Goal: Task Accomplishment & Management: Manage account settings

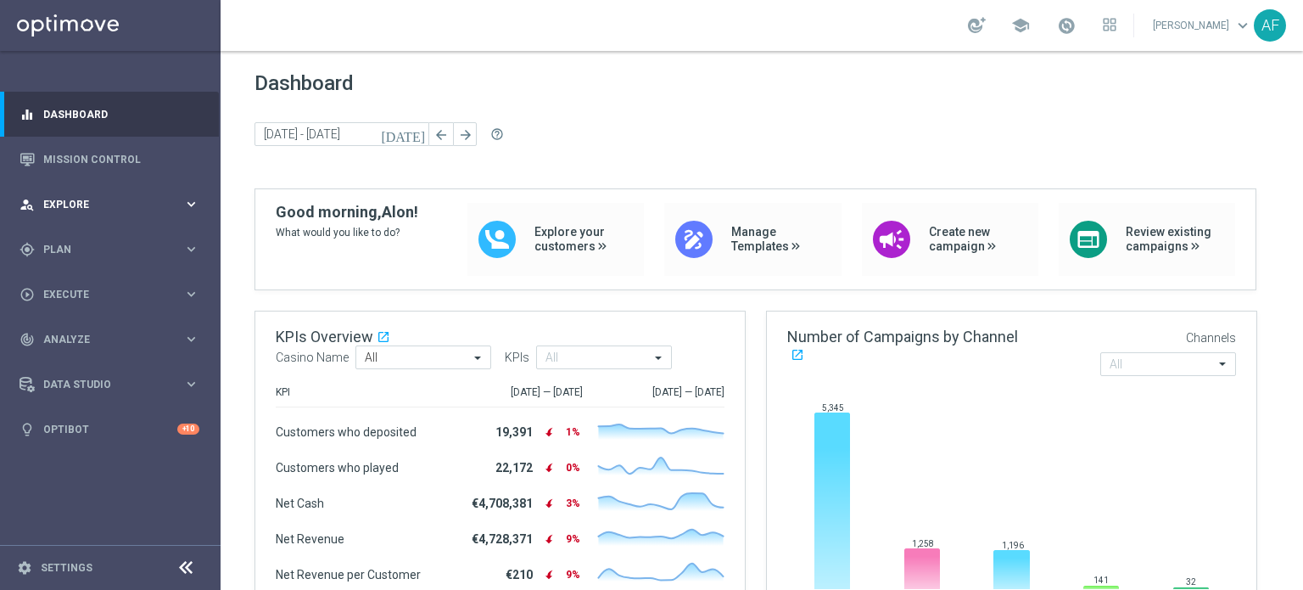
click at [122, 192] on div "person_search Explore keyboard_arrow_right" at bounding box center [109, 204] width 219 height 45
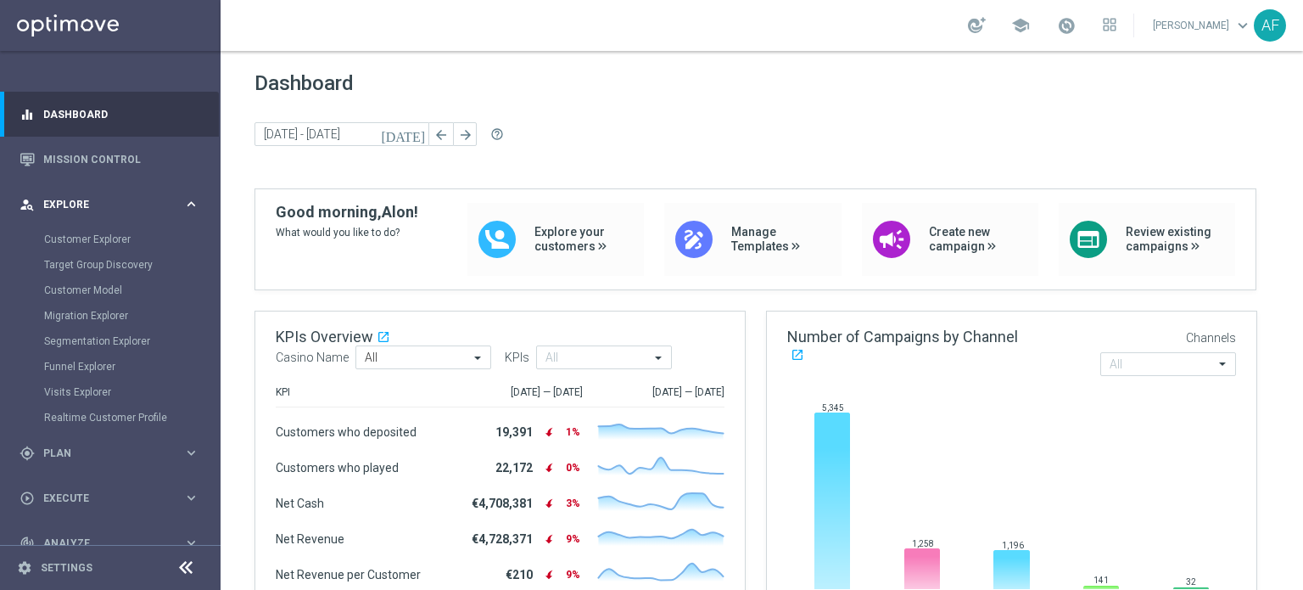
click at [127, 206] on span "Explore" at bounding box center [113, 204] width 140 height 10
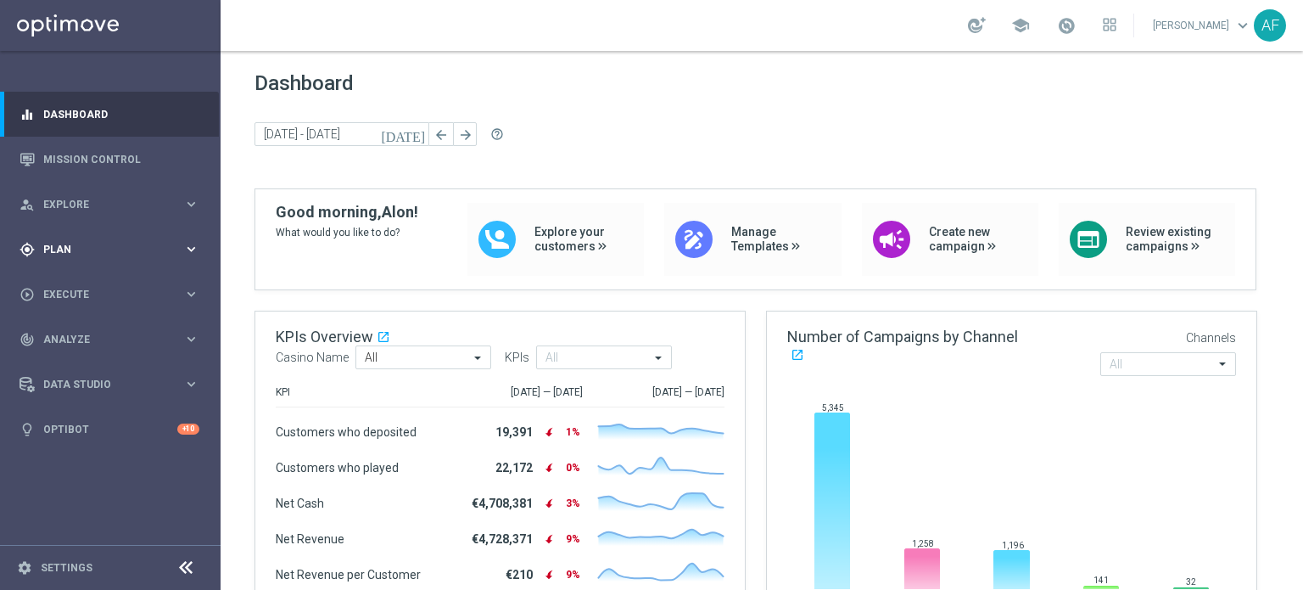
click at [129, 272] on div "play_circle_outline Execute keyboard_arrow_right" at bounding box center [109, 293] width 219 height 45
click at [132, 260] on div "gps_fixed Plan keyboard_arrow_right" at bounding box center [109, 249] width 219 height 45
click at [95, 282] on link "Target Groups" at bounding box center [110, 284] width 132 height 14
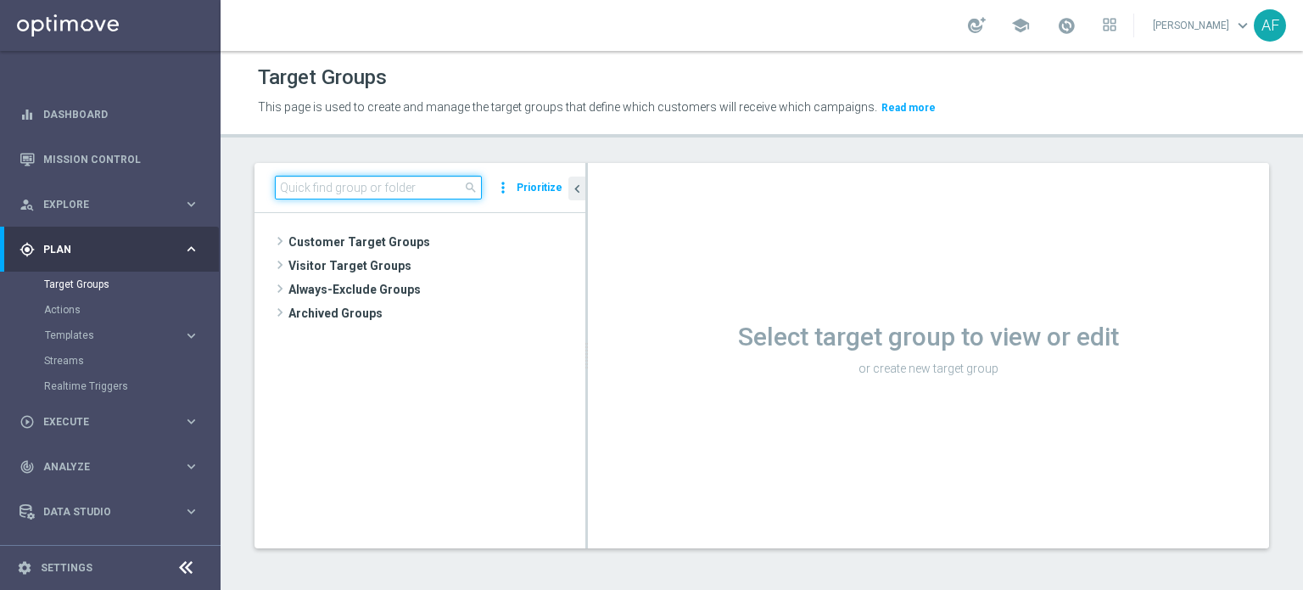
click at [433, 193] on input at bounding box center [378, 188] width 207 height 24
click at [405, 182] on input at bounding box center [378, 188] width 207 height 24
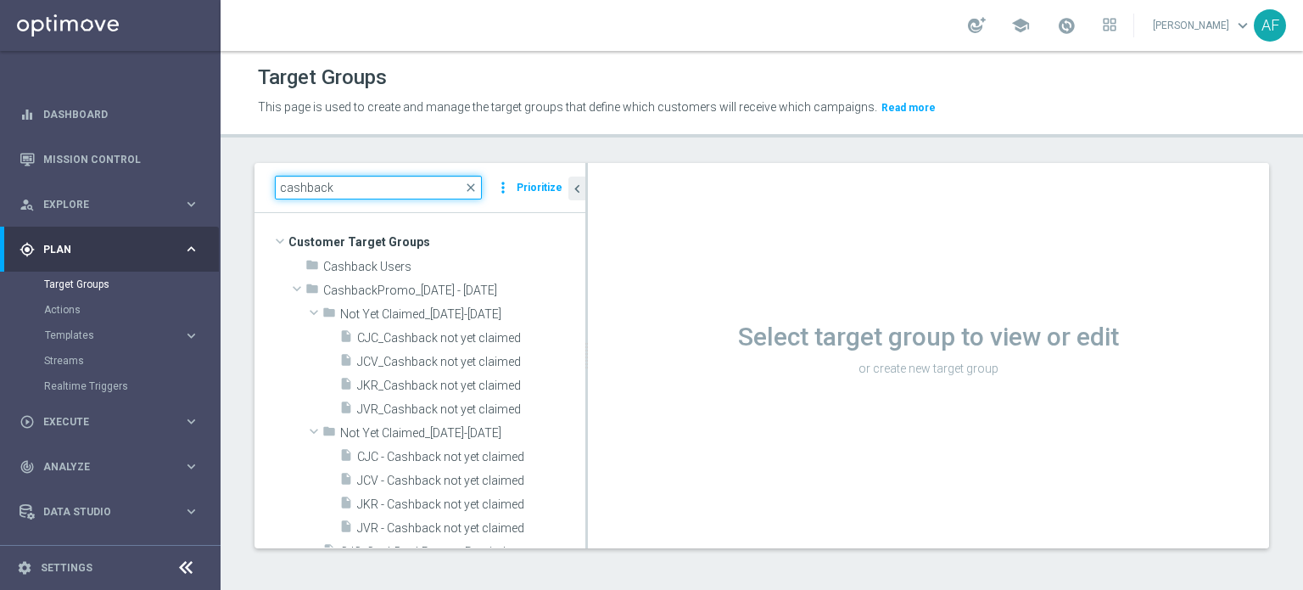
type input "cashback"
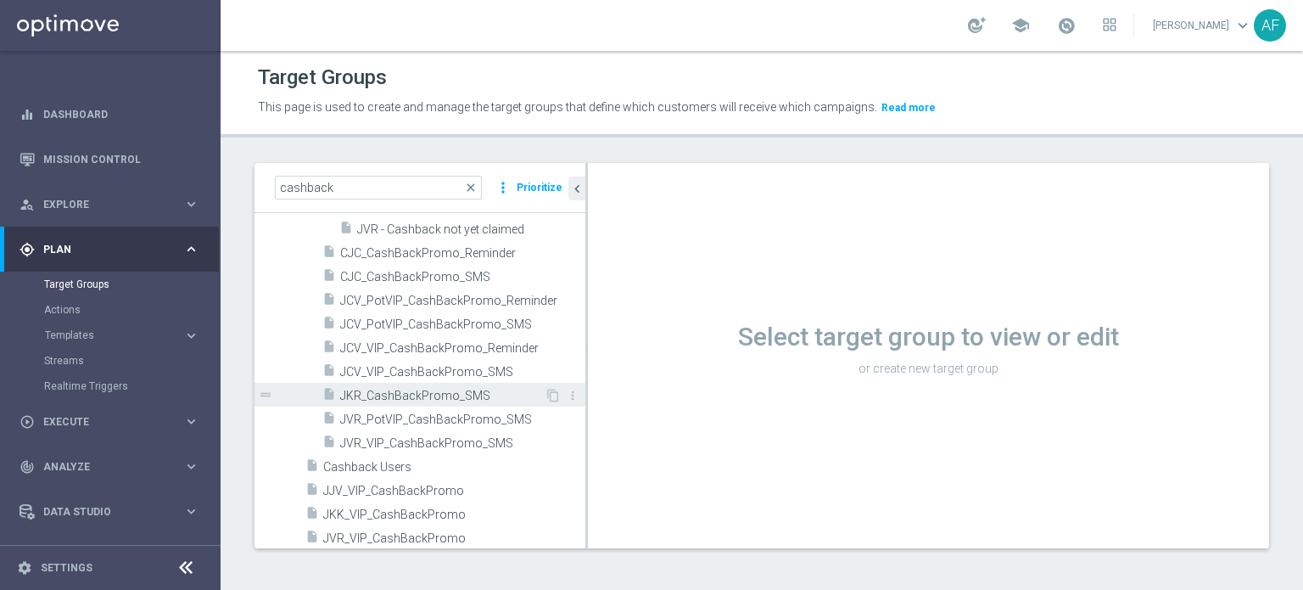
scroll to position [339, 0]
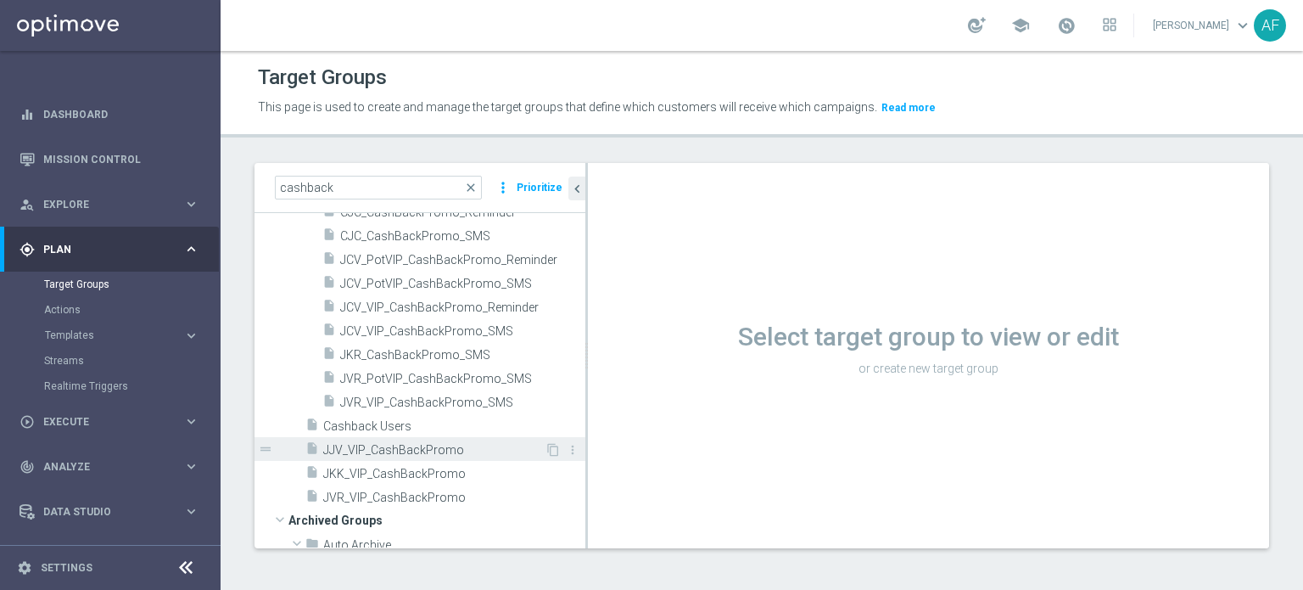
click at [465, 358] on span "JJV_VIP_CashBackPromo" at bounding box center [433, 450] width 221 height 14
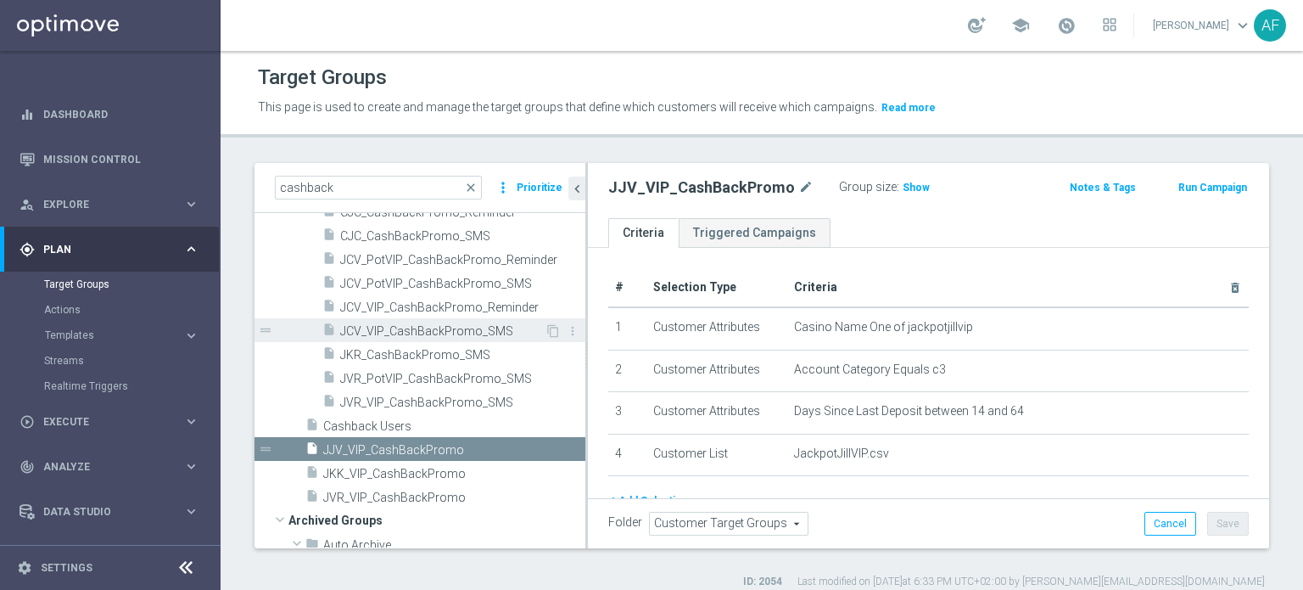
scroll to position [255, 0]
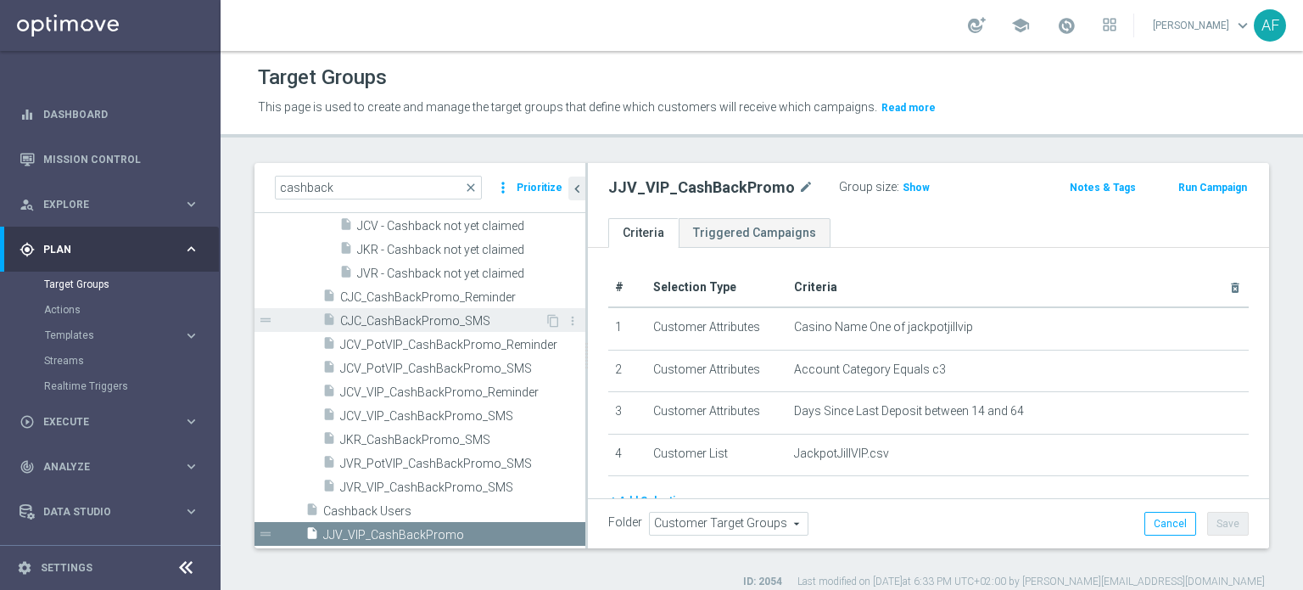
click at [459, 322] on span "CJC_CashBackPromo_SMS" at bounding box center [442, 321] width 204 height 14
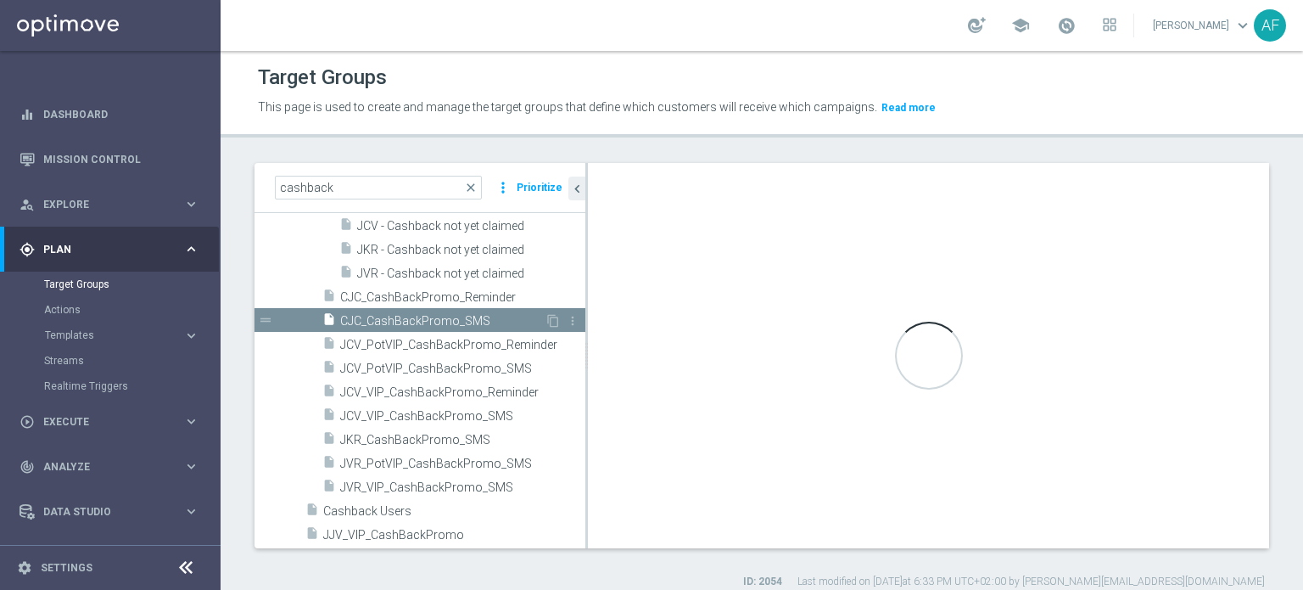
checkbox input "false"
type input "CashbackPromo_[DATE] - [DATE]"
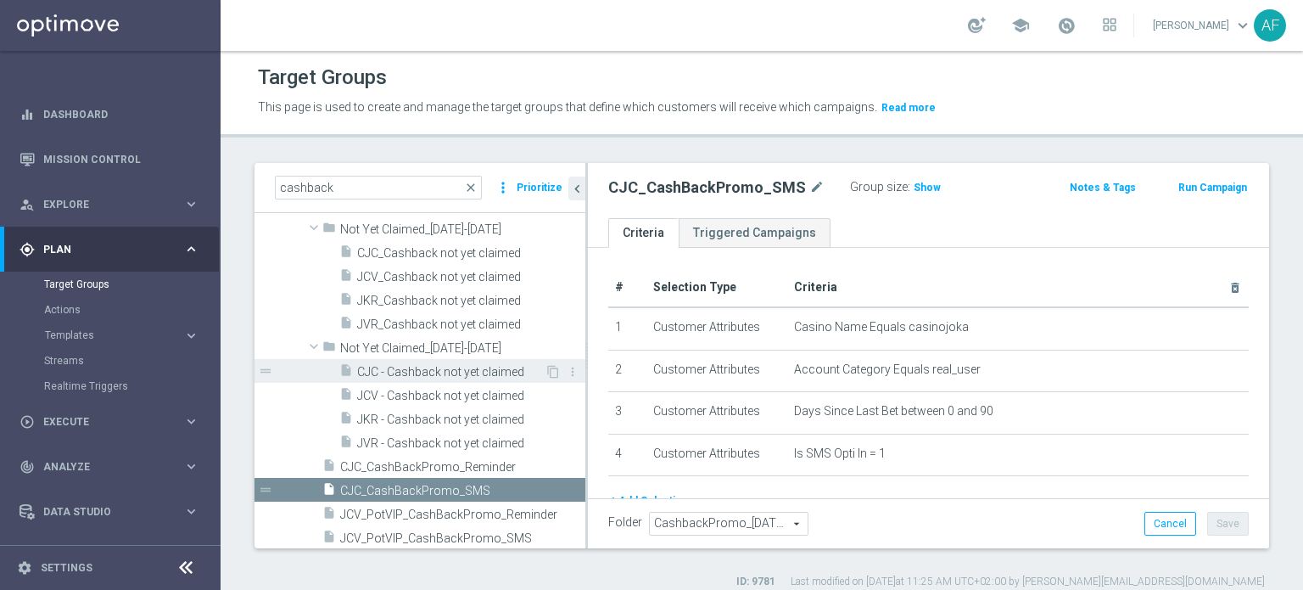
scroll to position [255, 0]
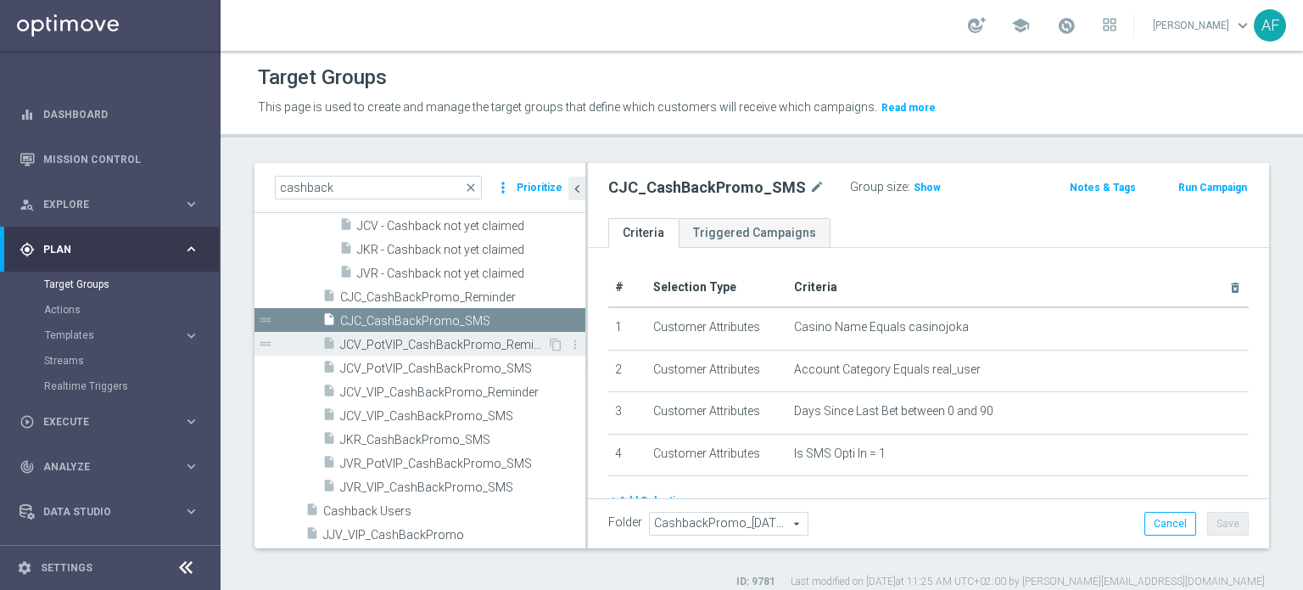
click at [447, 339] on span "JCV_PotVIP_CashBackPromo_Reminder" at bounding box center [443, 345] width 207 height 14
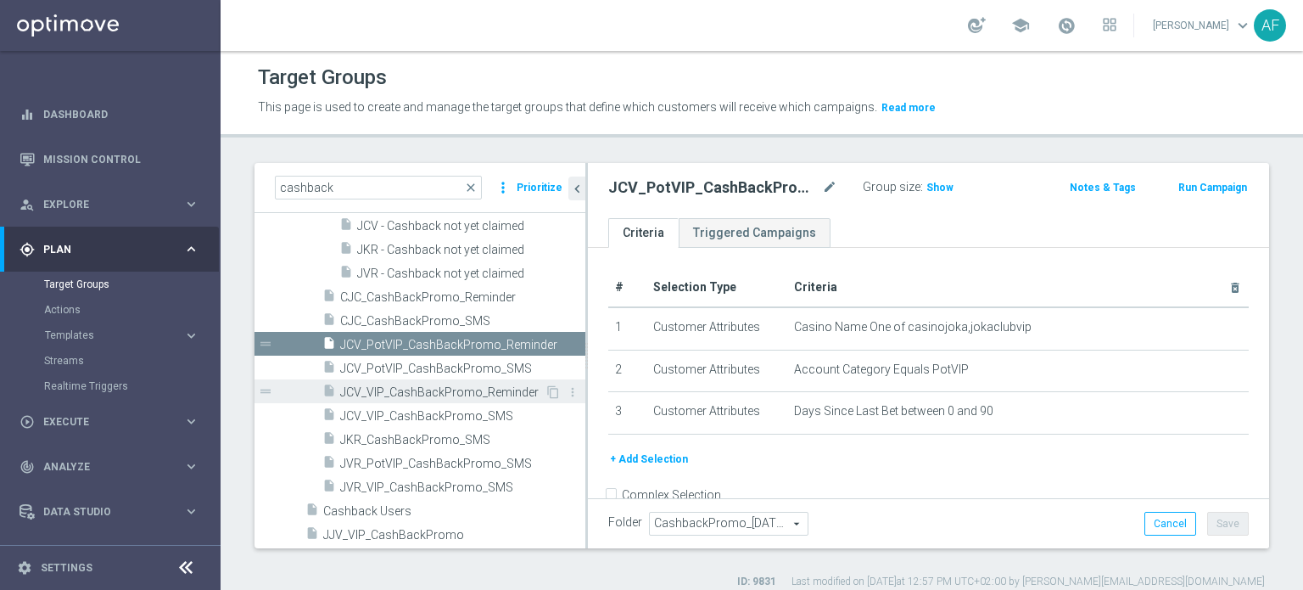
scroll to position [339, 0]
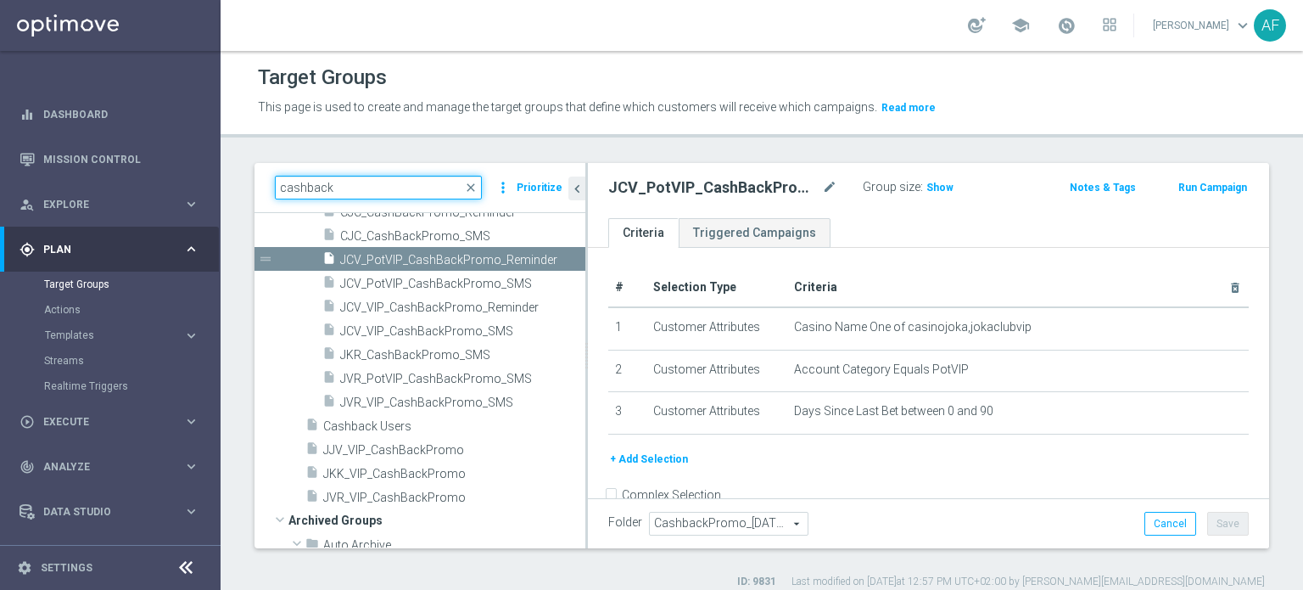
click at [273, 186] on div "cashback close more_vert Prioritize" at bounding box center [420, 188] width 331 height 50
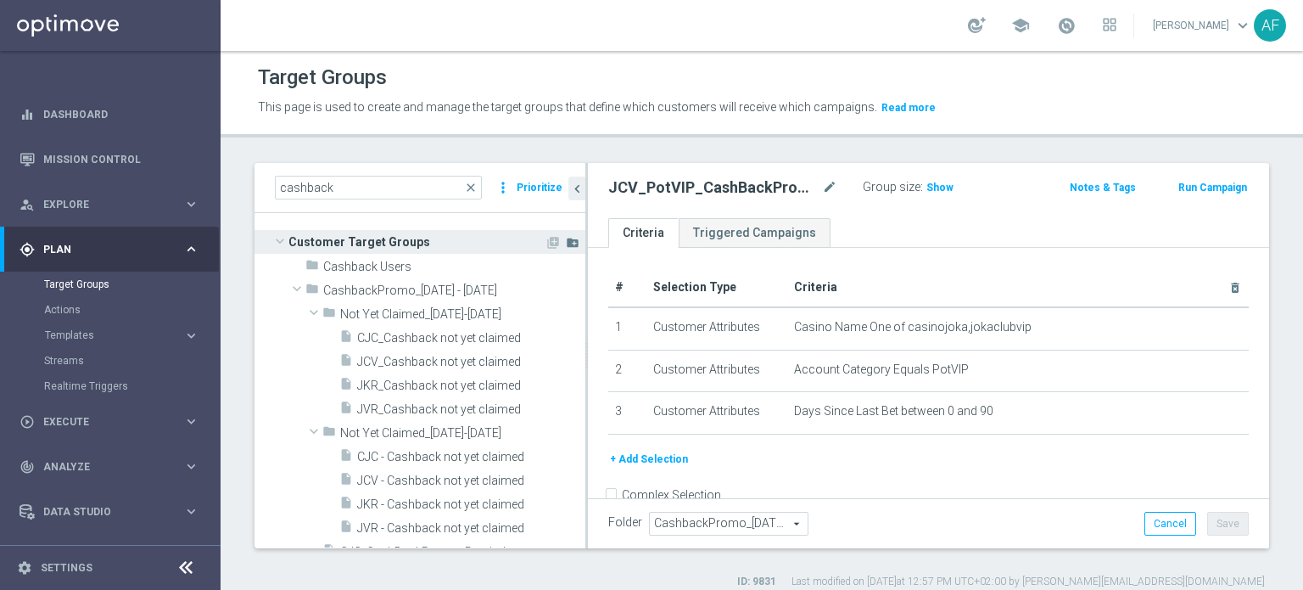
click at [566, 243] on icon "create_new_folder" at bounding box center [573, 243] width 14 height 14
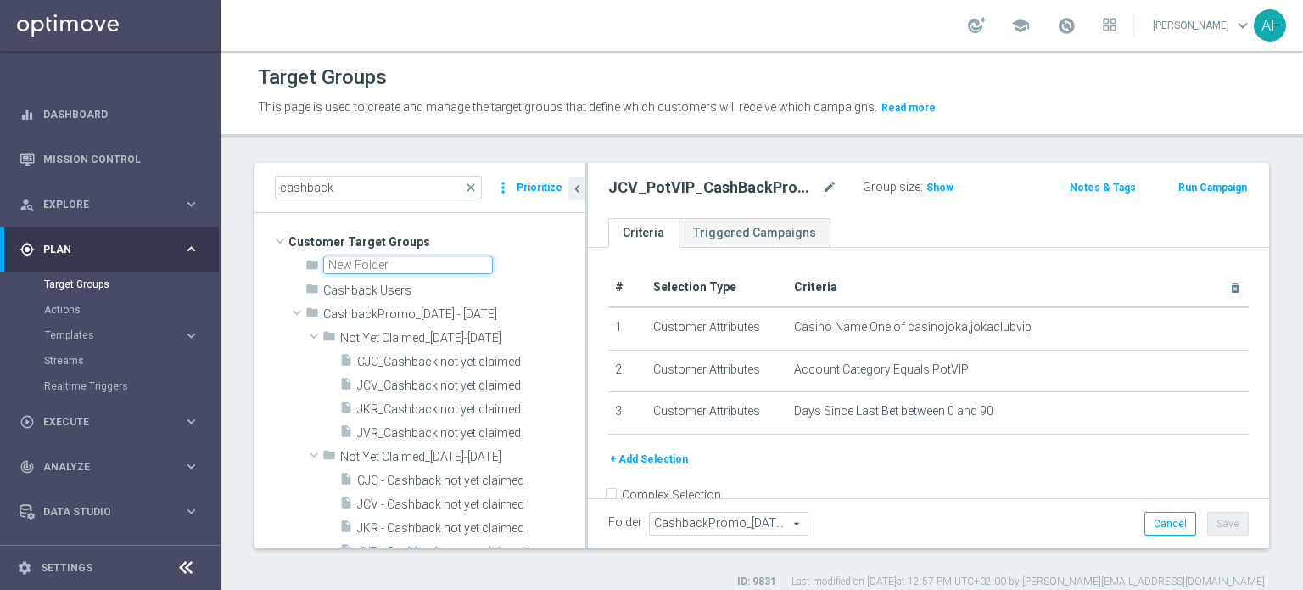
type input "C"
type input "ReelNoise_NewProviderPromo"
click at [603, 260] on div "# Selection Type Criteria delete_forever 1 Customer Attributes Casino Name One …" at bounding box center [928, 396] width 681 height 296
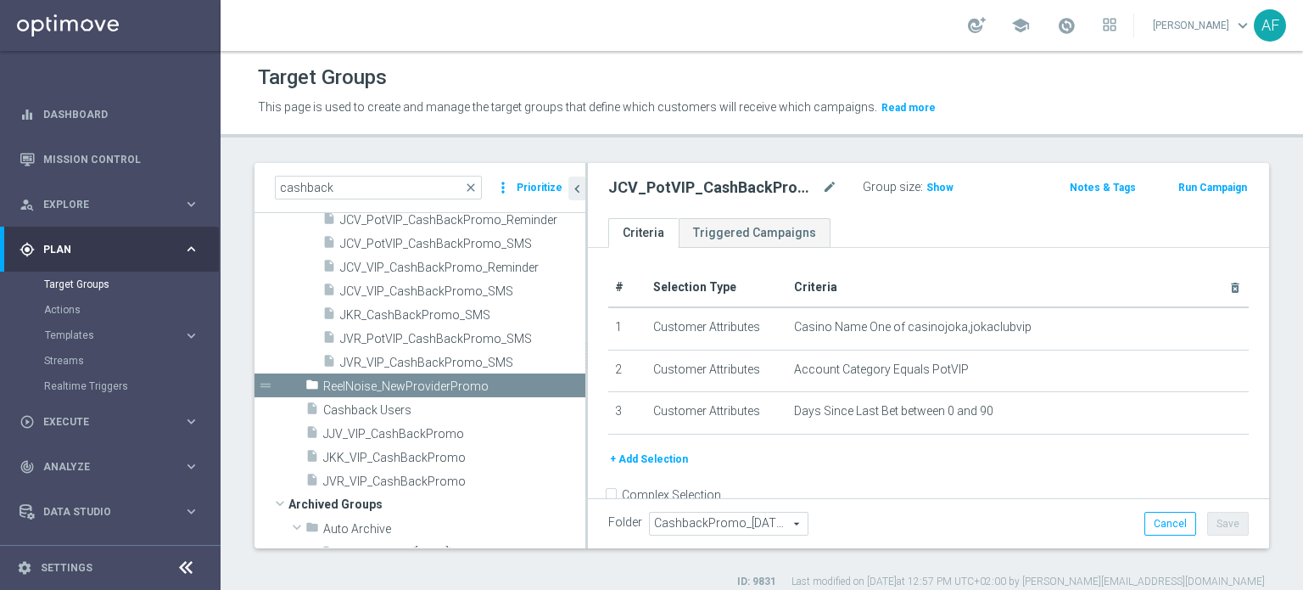
scroll to position [391, 0]
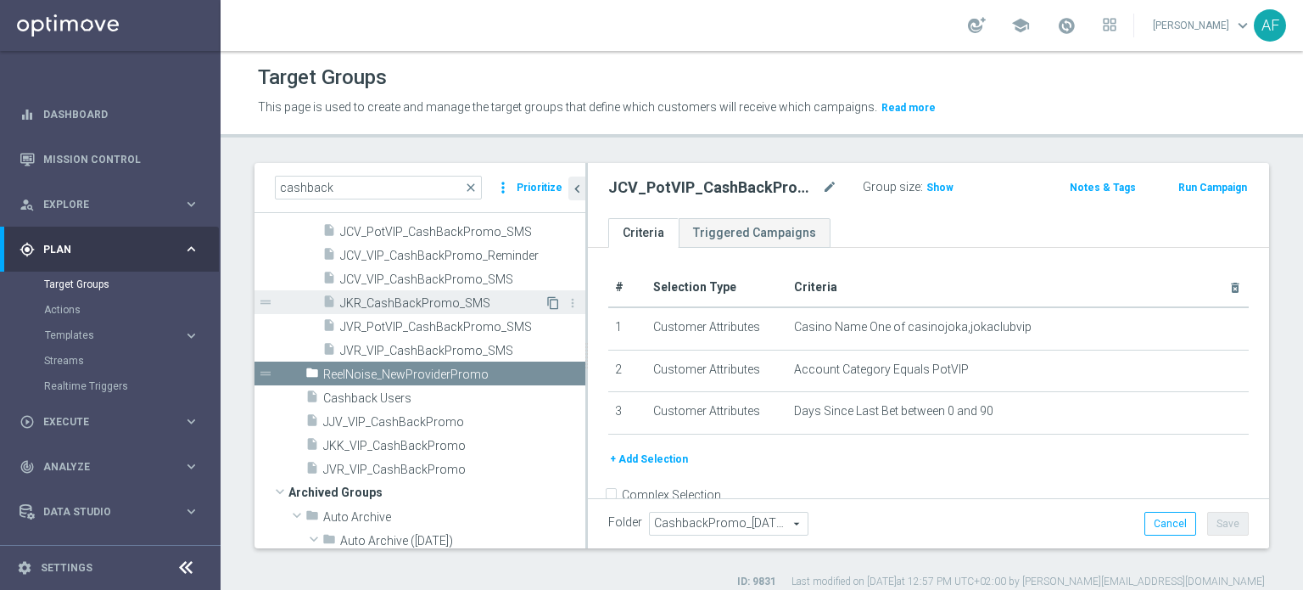
click at [546, 301] on icon "content_copy" at bounding box center [553, 303] width 14 height 14
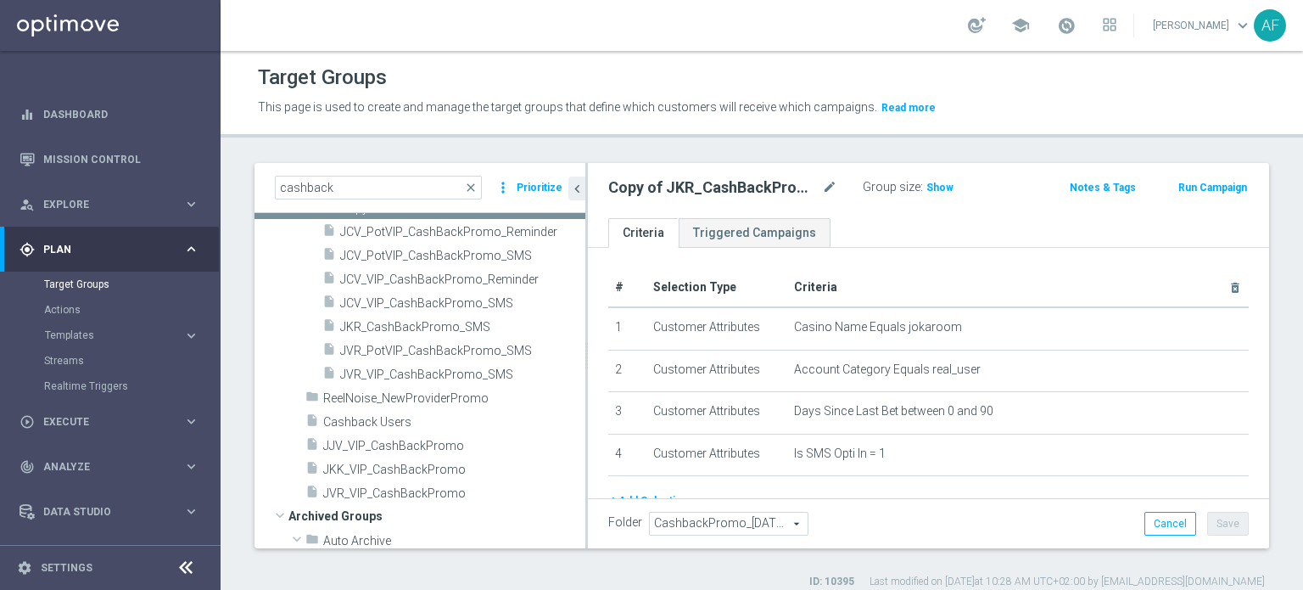
scroll to position [163, 0]
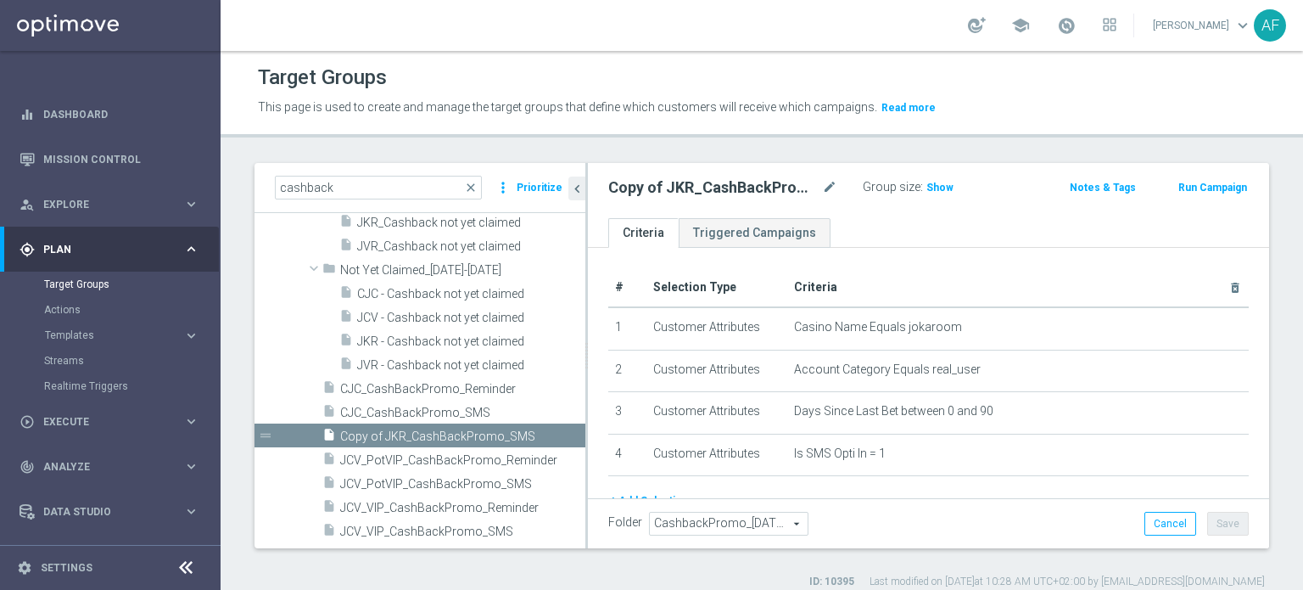
click at [653, 358] on span "CashbackPromo_[DATE] - [DATE]" at bounding box center [729, 523] width 158 height 22
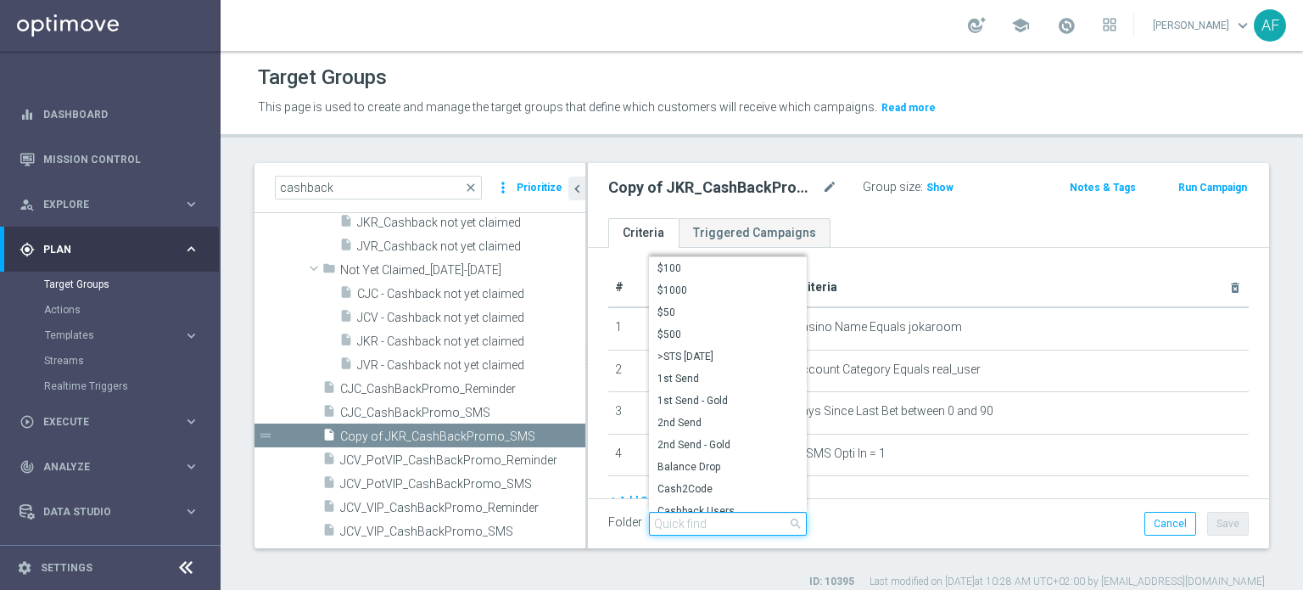
click at [653, 358] on input "search" at bounding box center [728, 524] width 158 height 24
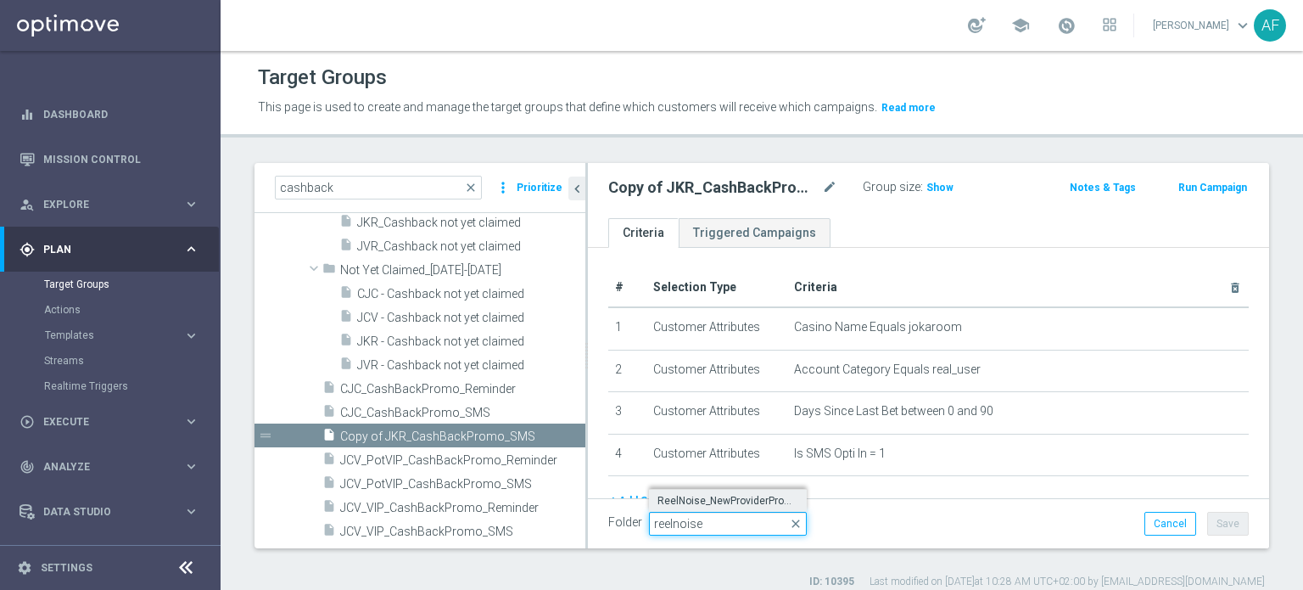
type input "reelnoise"
click at [653, 358] on span "ReelNoise_NewProviderPromo" at bounding box center [728, 501] width 141 height 14
type input "ReelNoise_NewProviderPromo"
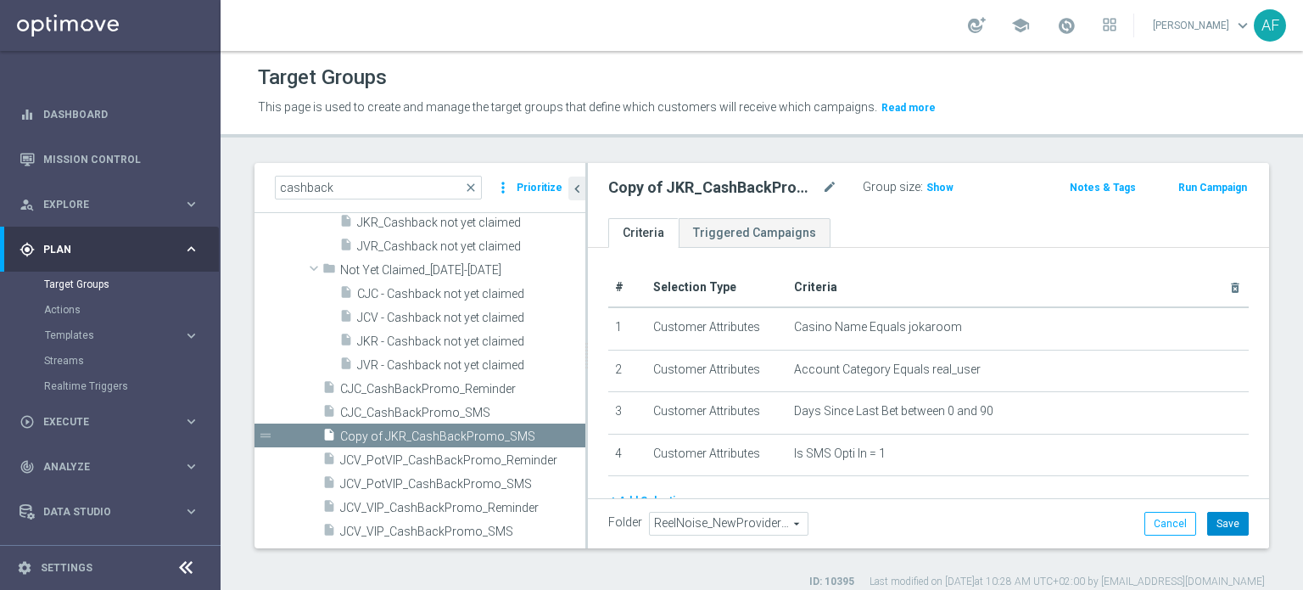
click at [653, 358] on button "Save" at bounding box center [1228, 524] width 42 height 24
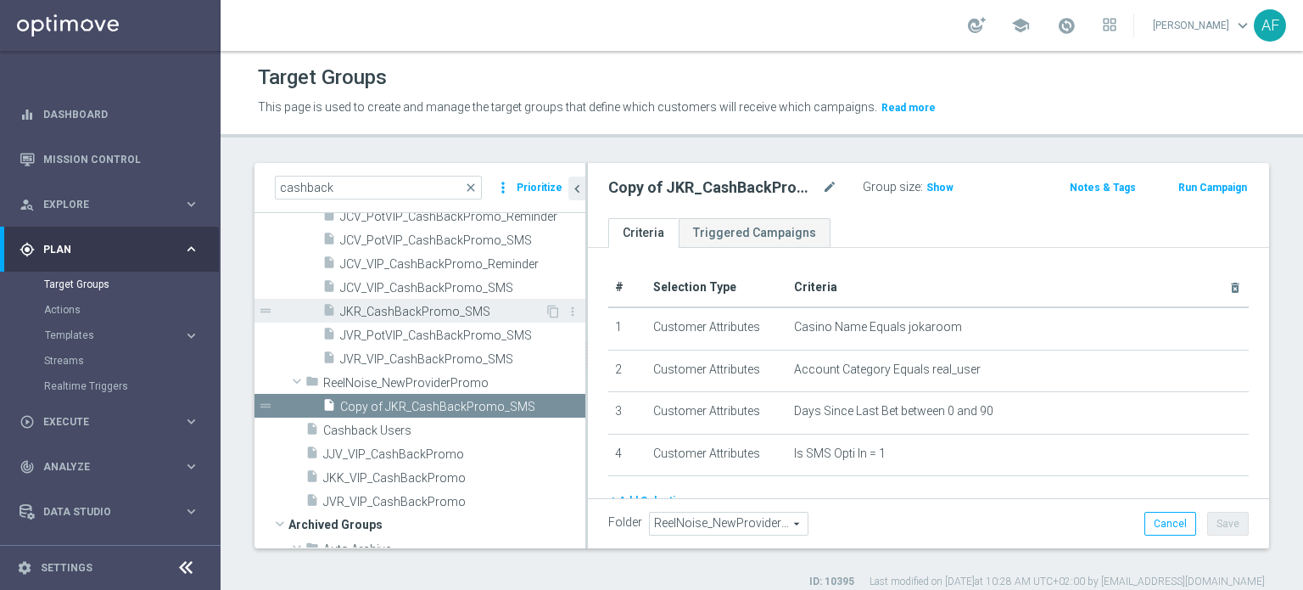
scroll to position [424, 0]
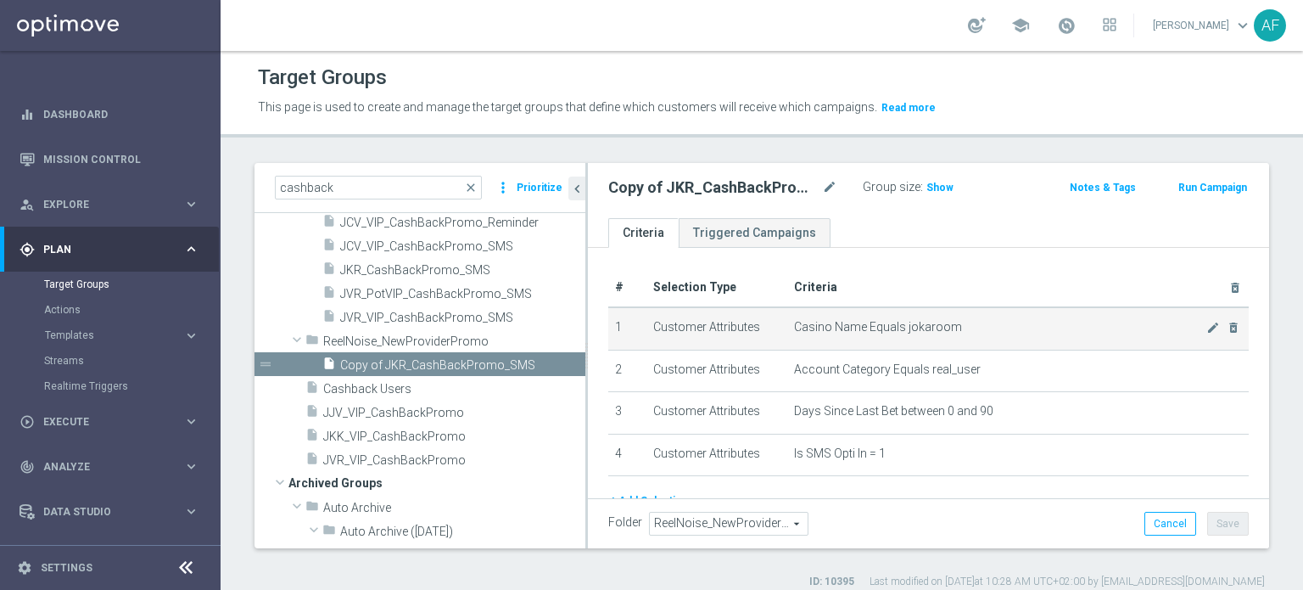
click at [653, 332] on span "Casino Name Equals jokaroom" at bounding box center [999, 327] width 411 height 14
click at [653, 325] on icon "mode_edit" at bounding box center [1213, 328] width 14 height 14
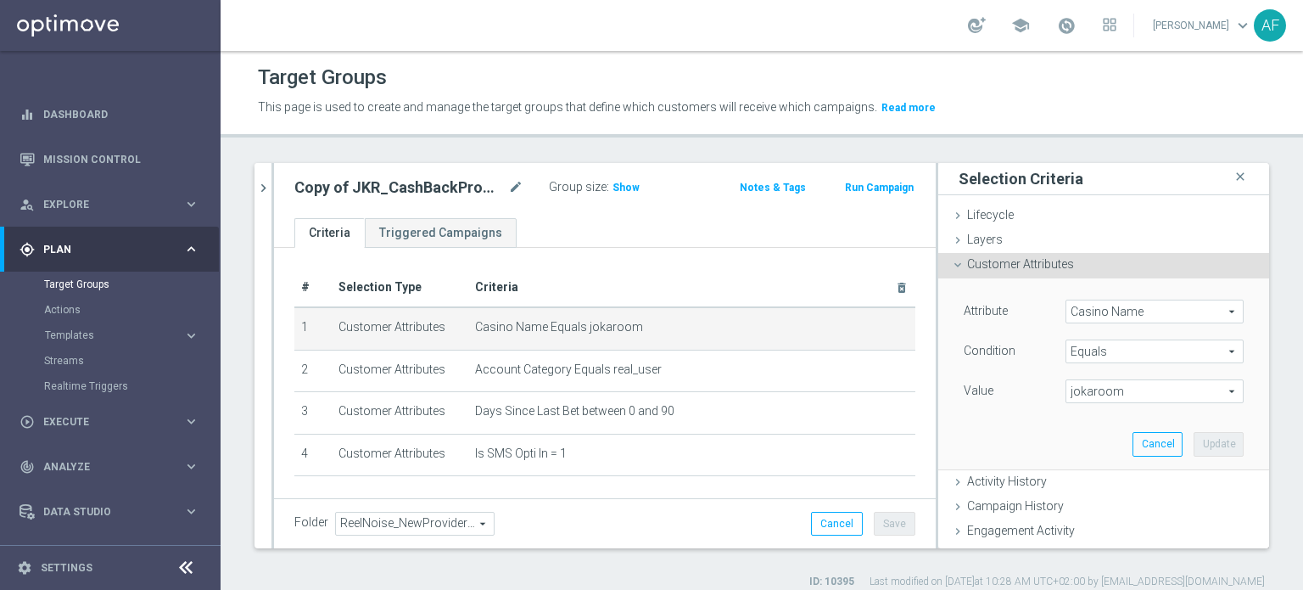
click at [653, 358] on span "jokaroom" at bounding box center [1154, 391] width 176 height 22
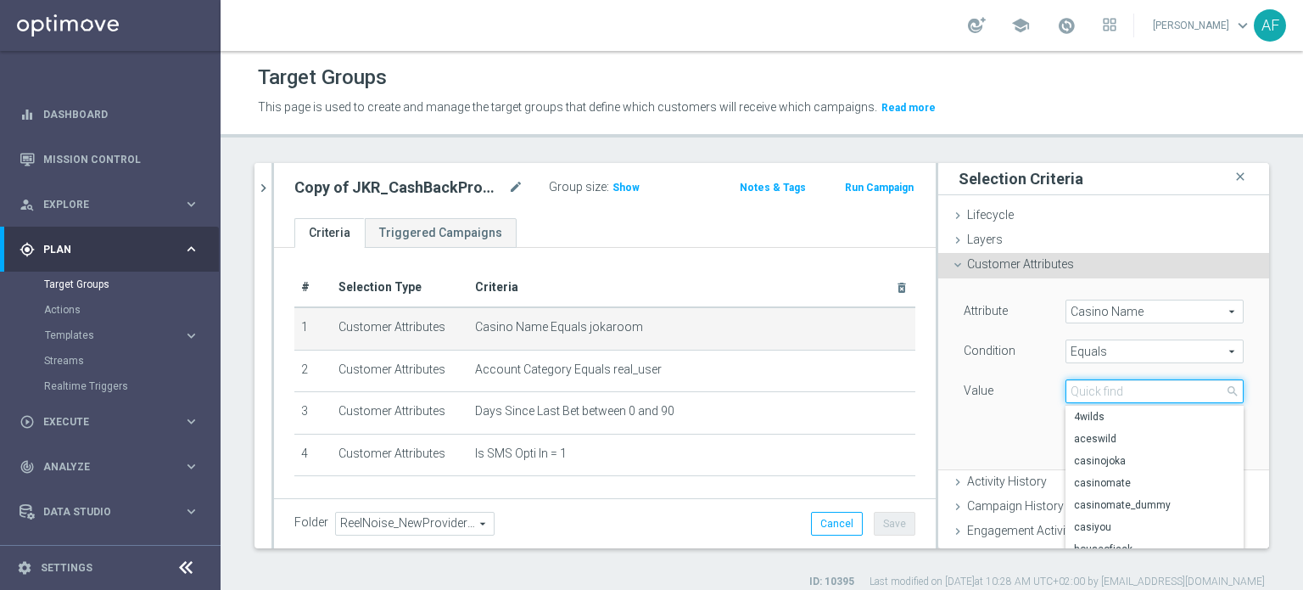
click at [653, 358] on input "search" at bounding box center [1155, 391] width 178 height 24
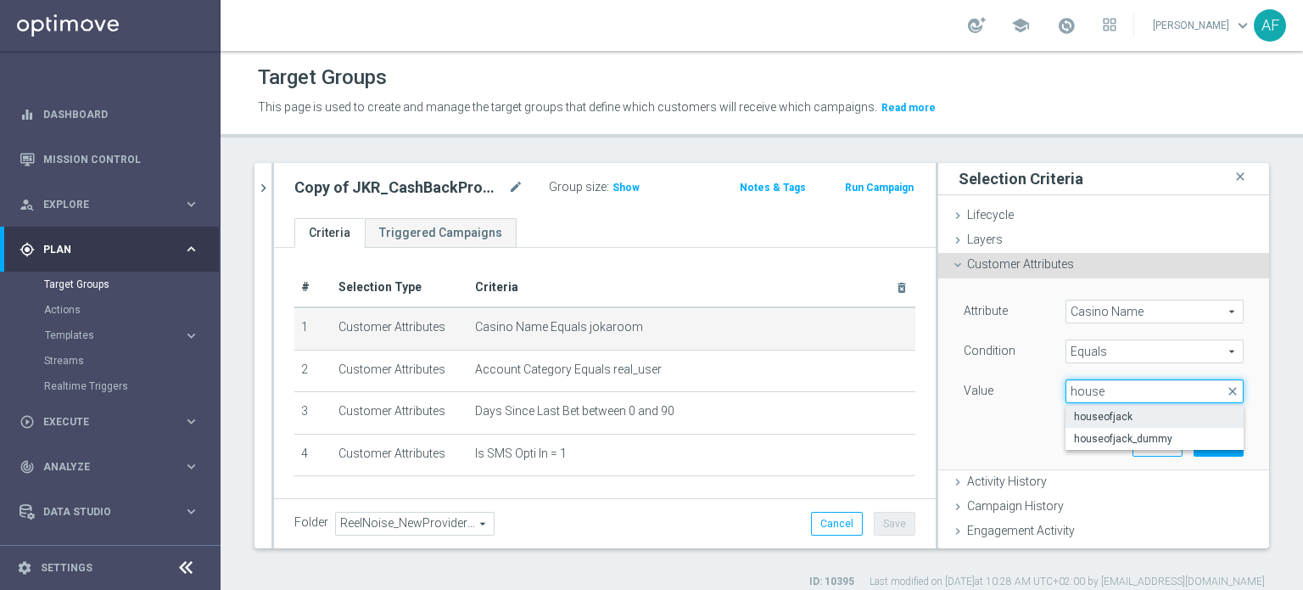
type input "house"
click at [653, 358] on span "houseofjack" at bounding box center [1154, 417] width 161 height 14
type input "houseofjack"
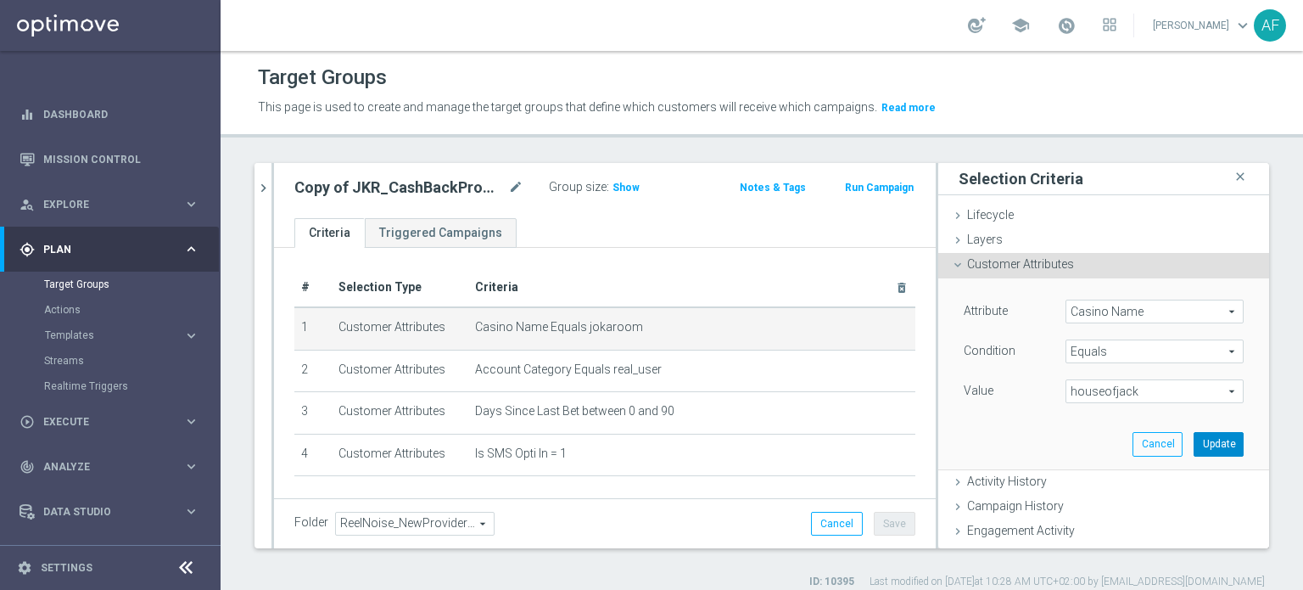
click at [653, 358] on button "Update" at bounding box center [1219, 444] width 50 height 24
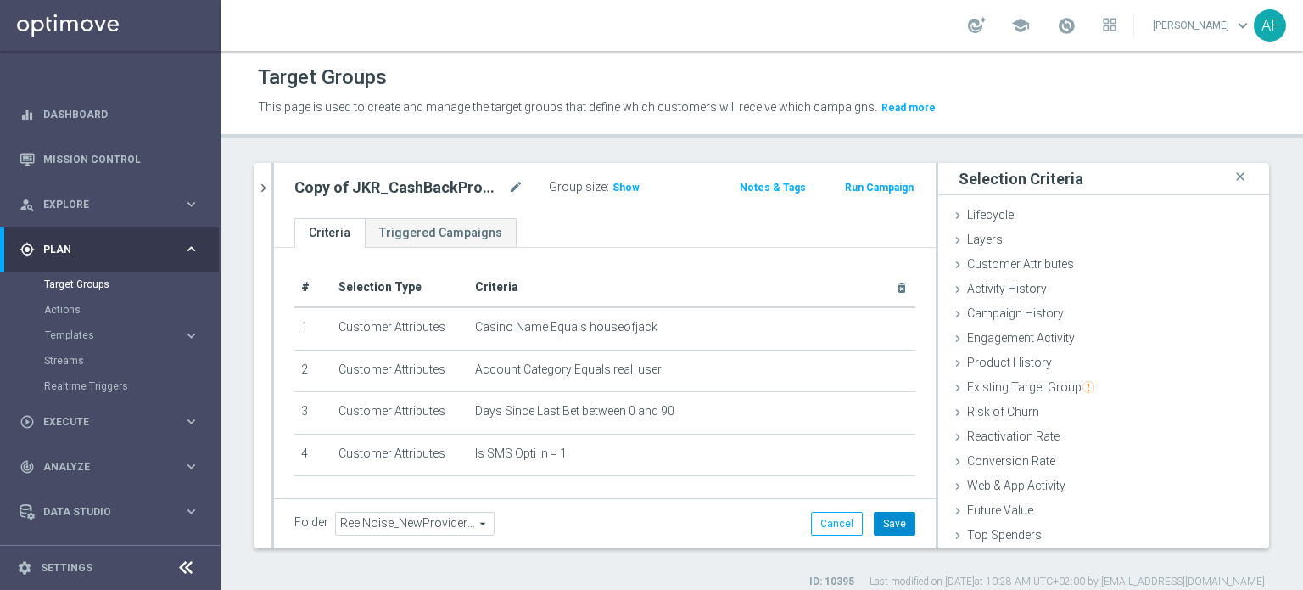
click at [653, 358] on button "Save" at bounding box center [895, 524] width 42 height 24
click at [512, 189] on icon "mode_edit" at bounding box center [515, 187] width 15 height 20
drag, startPoint x: 428, startPoint y: 184, endPoint x: 383, endPoint y: 187, distance: 44.2
click at [425, 185] on input "Copy of JKR_CashBackPromo_SMS" at bounding box center [408, 189] width 229 height 24
click at [339, 191] on input "Copy of JKR_CashBackPromo_SMS" at bounding box center [408, 189] width 229 height 24
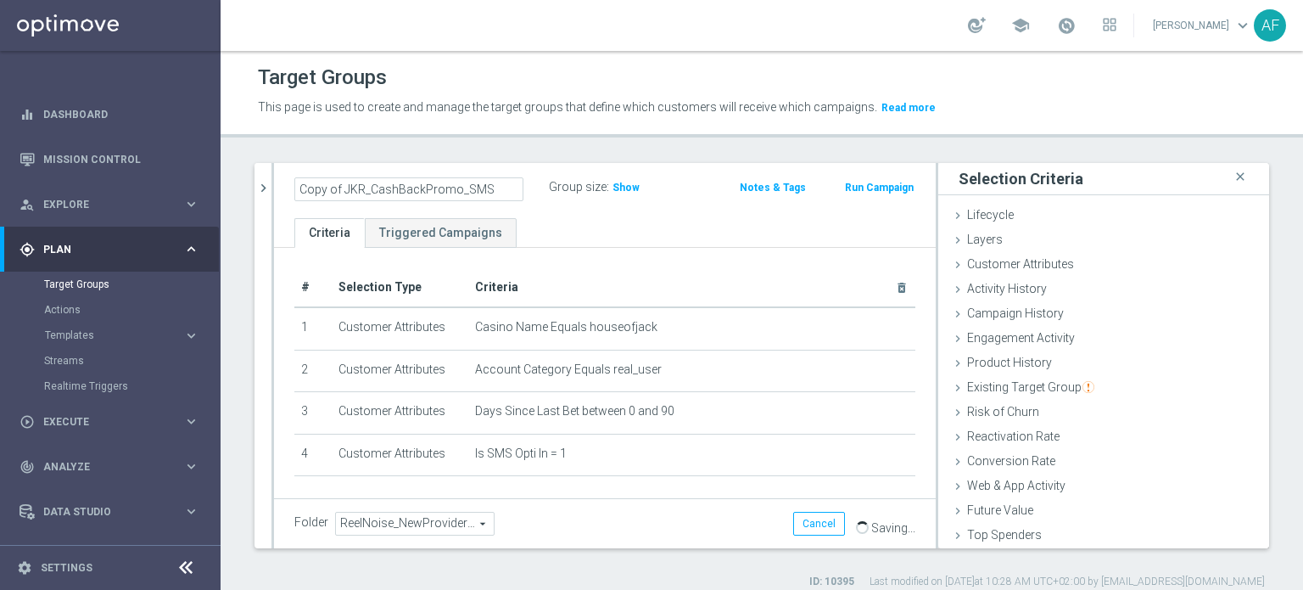
click at [299, 188] on input "Copy of JKR_CashBackPromo_SMS" at bounding box center [408, 189] width 229 height 24
drag, startPoint x: 341, startPoint y: 189, endPoint x: 283, endPoint y: 186, distance: 58.6
click at [283, 186] on div "Copy of JKR_CashBackPromo_SMS" at bounding box center [409, 189] width 255 height 24
click at [317, 190] on input "JKR_CashBackPromo_SMS" at bounding box center [408, 189] width 229 height 24
drag, startPoint x: 414, startPoint y: 193, endPoint x: 333, endPoint y: 193, distance: 81.5
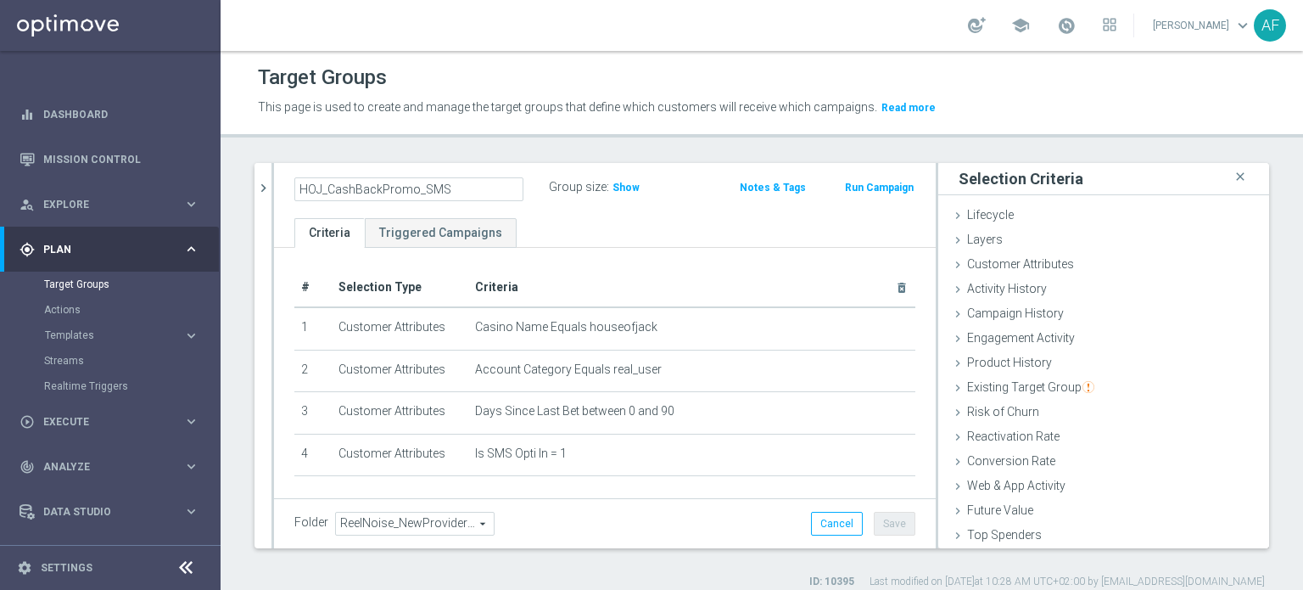
click at [333, 193] on input "HOJ_CashBackPromo_SMS" at bounding box center [408, 189] width 229 height 24
click at [456, 186] on input "HOJ_ReelNoisePromo_SMS" at bounding box center [408, 189] width 229 height 24
click at [421, 191] on input "HOJ_ReelNoisePromo_SMS" at bounding box center [408, 189] width 229 height 24
type input "HOJ_ReelNoisePromo_ReminderSMS"
click at [607, 240] on ul "Criteria Triggered Campaigns" at bounding box center [605, 233] width 662 height 30
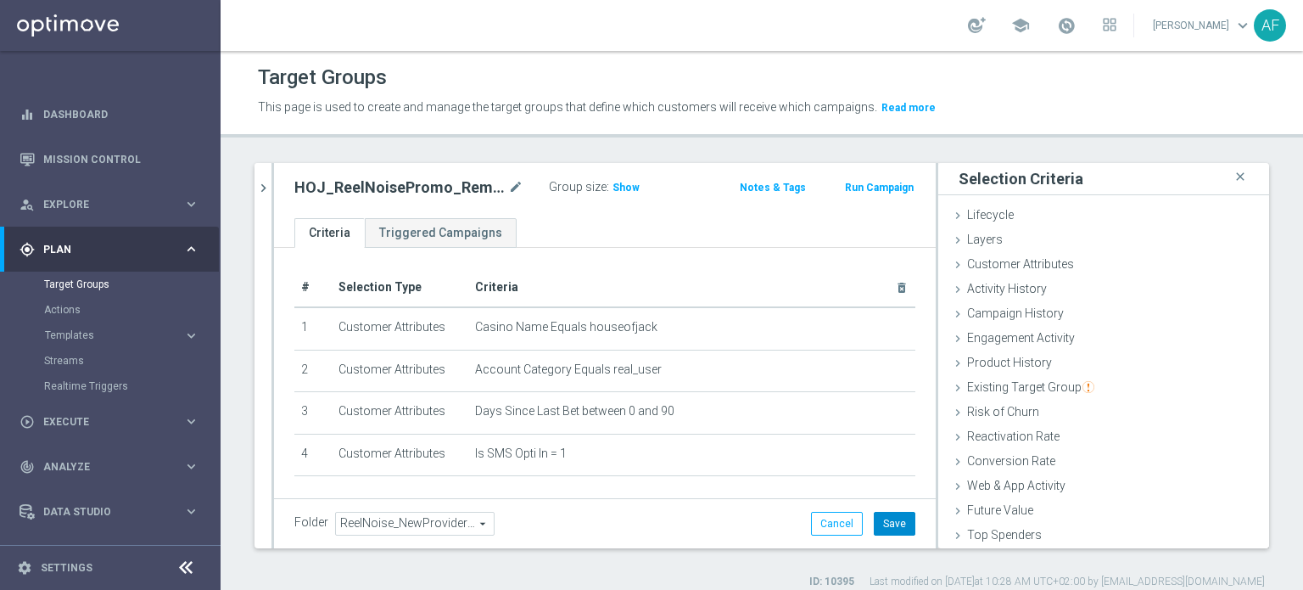
click at [653, 358] on button "Save" at bounding box center [895, 524] width 42 height 24
click at [264, 186] on icon "chevron_right" at bounding box center [263, 188] width 16 height 16
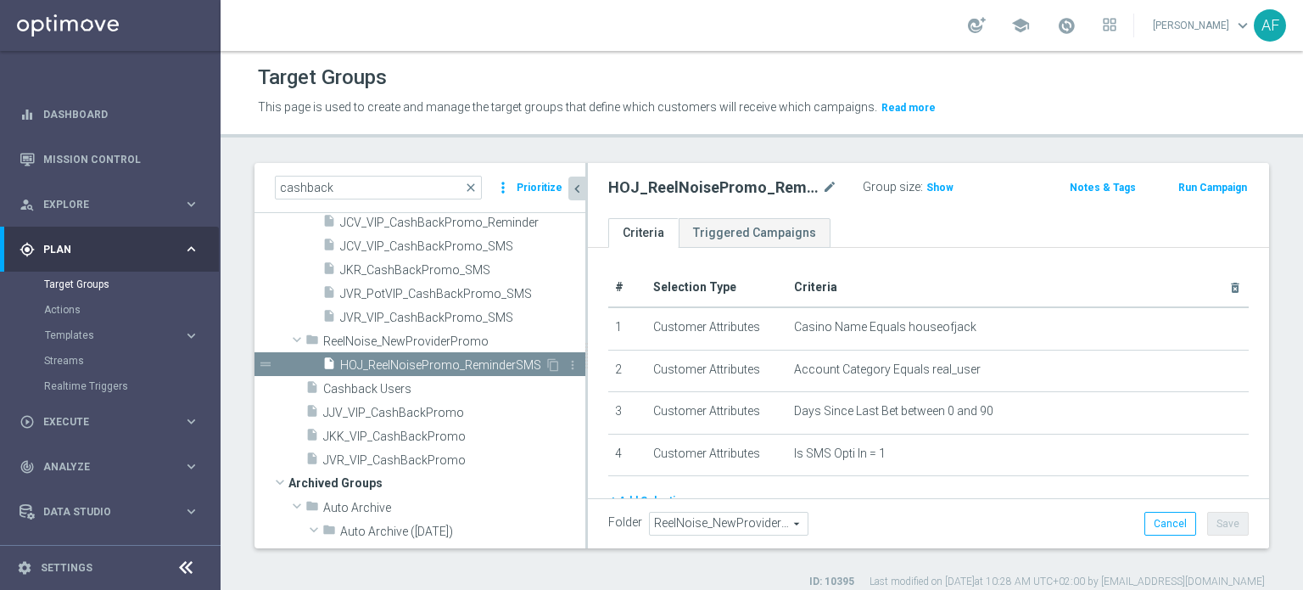
click at [495, 358] on span "HOJ_ReelNoisePromo_ReminderSMS" at bounding box center [442, 365] width 204 height 14
click at [653, 182] on icon "mode_edit" at bounding box center [829, 187] width 15 height 20
click at [653, 191] on input "HOJ_ReelNoisePromo_ReminderSMS" at bounding box center [722, 189] width 229 height 24
drag, startPoint x: 786, startPoint y: 189, endPoint x: 739, endPoint y: 186, distance: 46.8
click at [653, 186] on input "HOJ_ReelNoisePromo_ReminderSMS" at bounding box center [722, 189] width 229 height 24
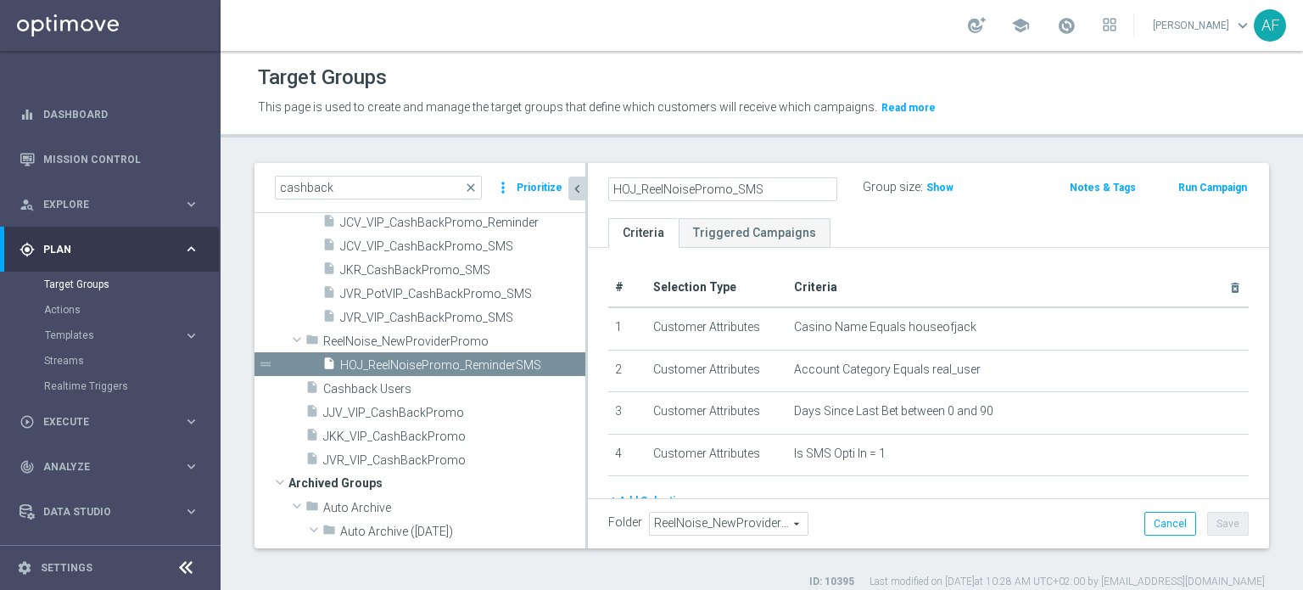
type input "HOJ_ReelNoisePromo_SMS"
click at [653, 233] on ul "Criteria Triggered Campaigns" at bounding box center [928, 233] width 681 height 30
click at [653, 358] on button "Save" at bounding box center [1228, 524] width 42 height 24
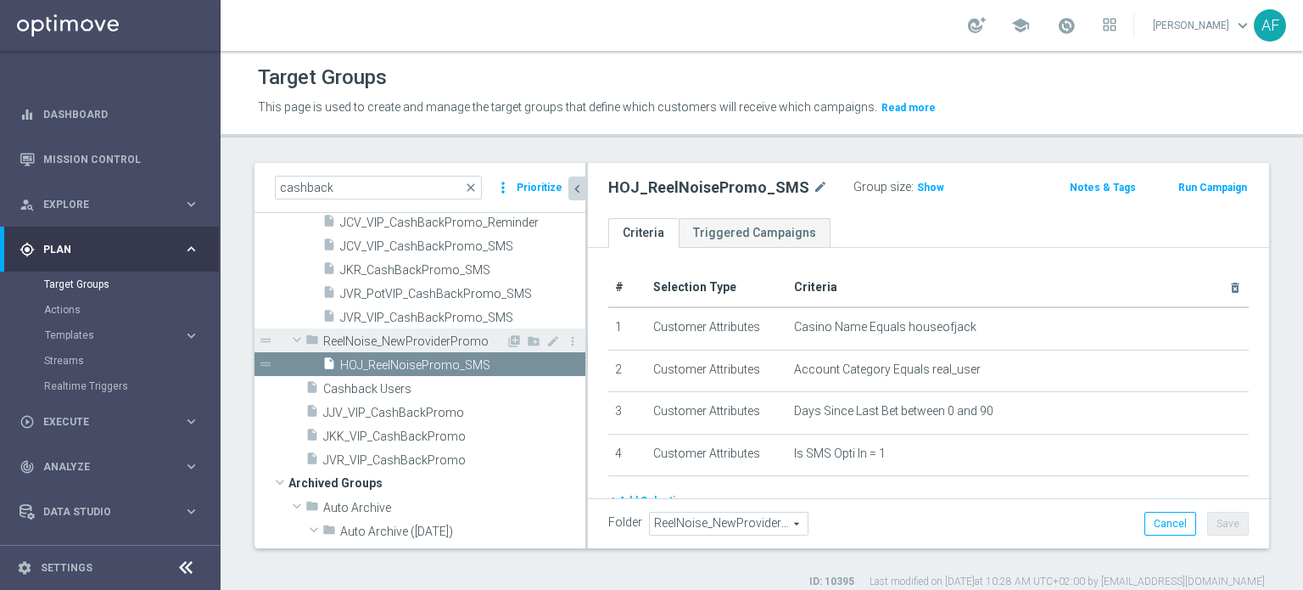
click at [454, 345] on span "ReelNoise_NewProviderPromo" at bounding box center [414, 341] width 182 height 14
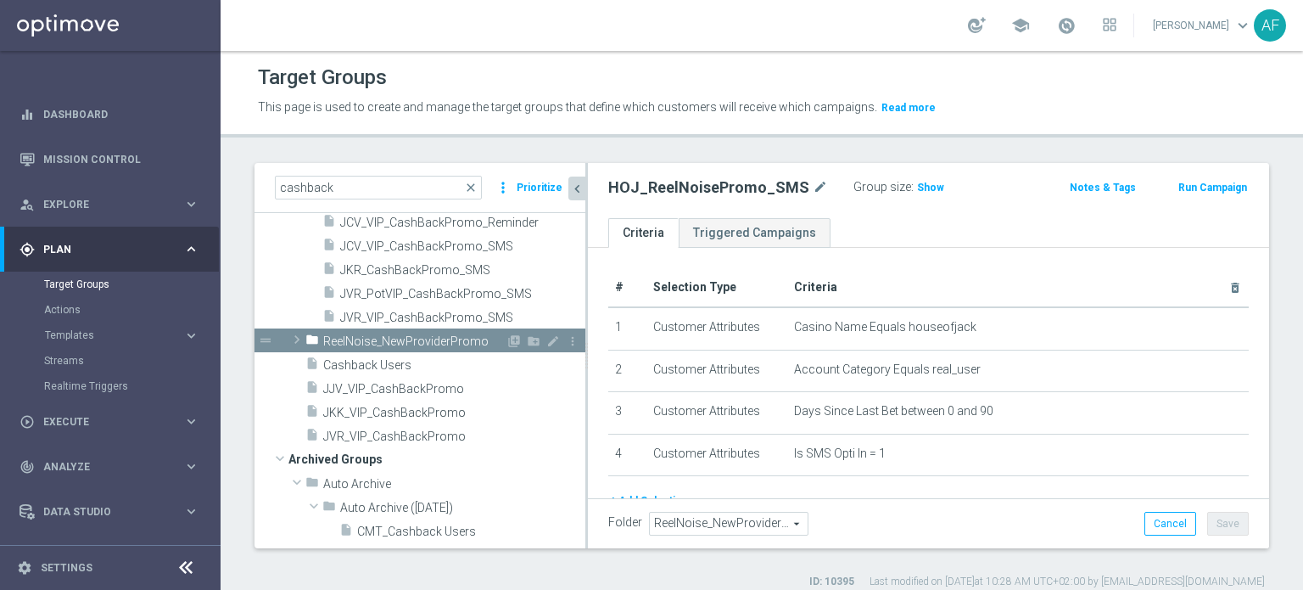
click at [546, 341] on icon "mode_edit" at bounding box center [553, 341] width 14 height 14
click at [450, 338] on input "ReelNoise_NewProviderPromo" at bounding box center [408, 339] width 170 height 19
click at [454, 339] on input "ReelNoise_NewProviderPromo" at bounding box center [408, 339] width 170 height 19
type input "ReelNoise_Promo"
click at [653, 237] on ul "Criteria Triggered Campaigns" at bounding box center [928, 233] width 681 height 30
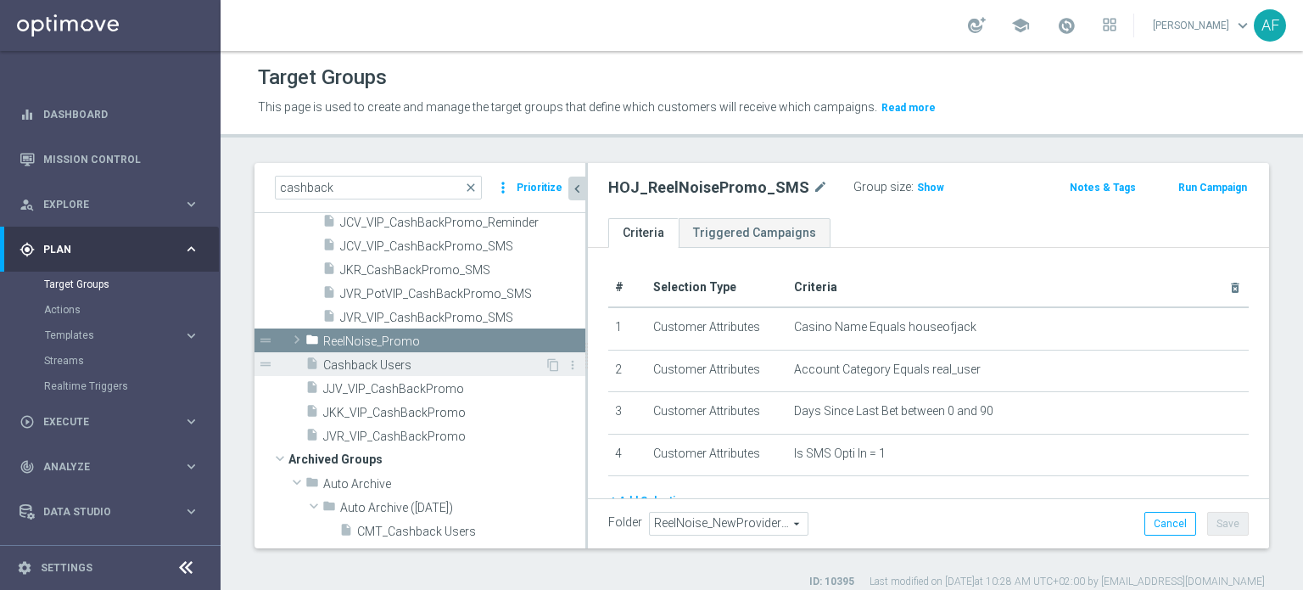
click at [445, 358] on span "Cashback Users" at bounding box center [433, 365] width 221 height 14
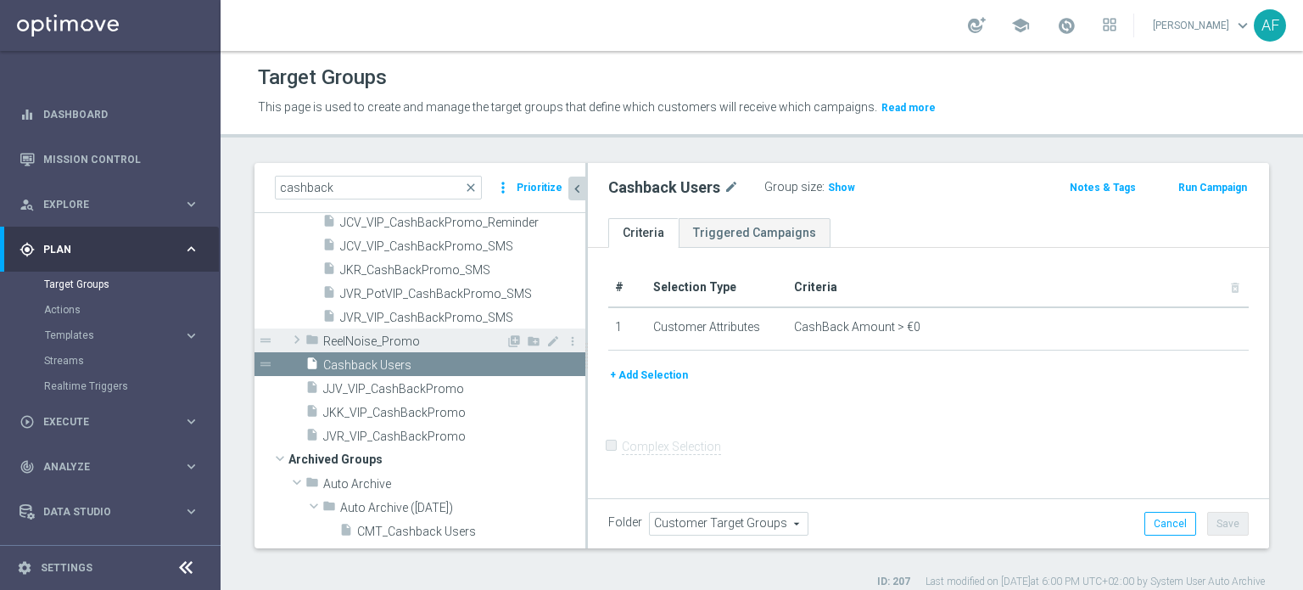
click at [442, 339] on span "ReelNoise_Promo" at bounding box center [414, 341] width 182 height 14
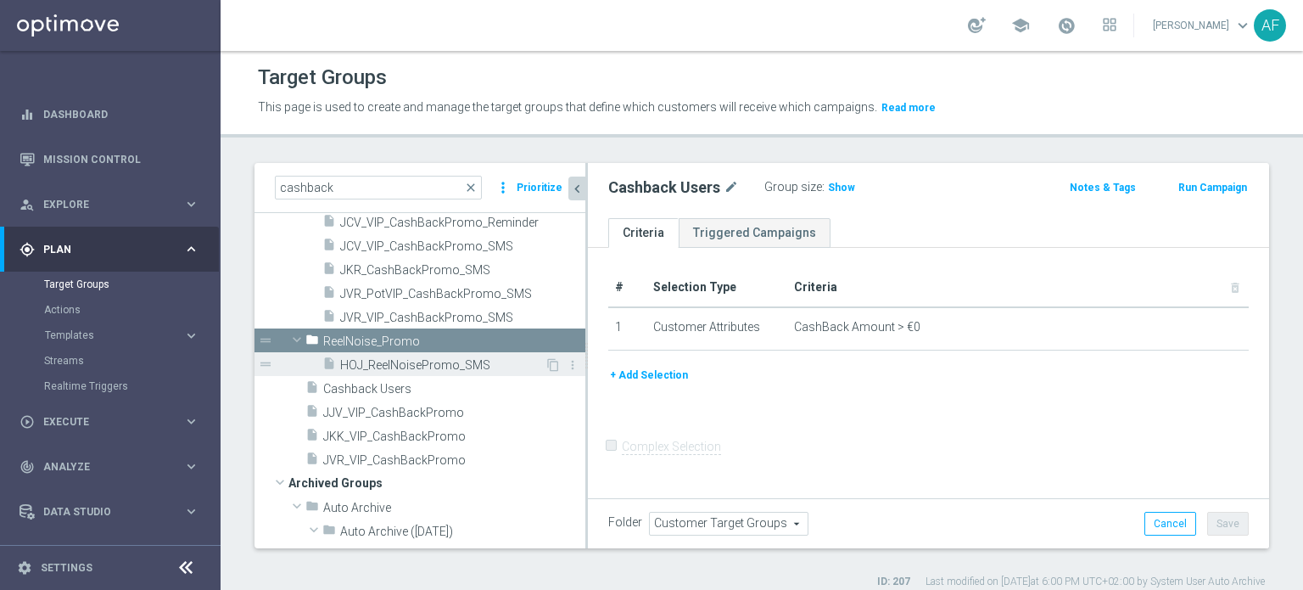
click at [394, 358] on span "HOJ_ReelNoisePromo_SMS" at bounding box center [442, 365] width 204 height 14
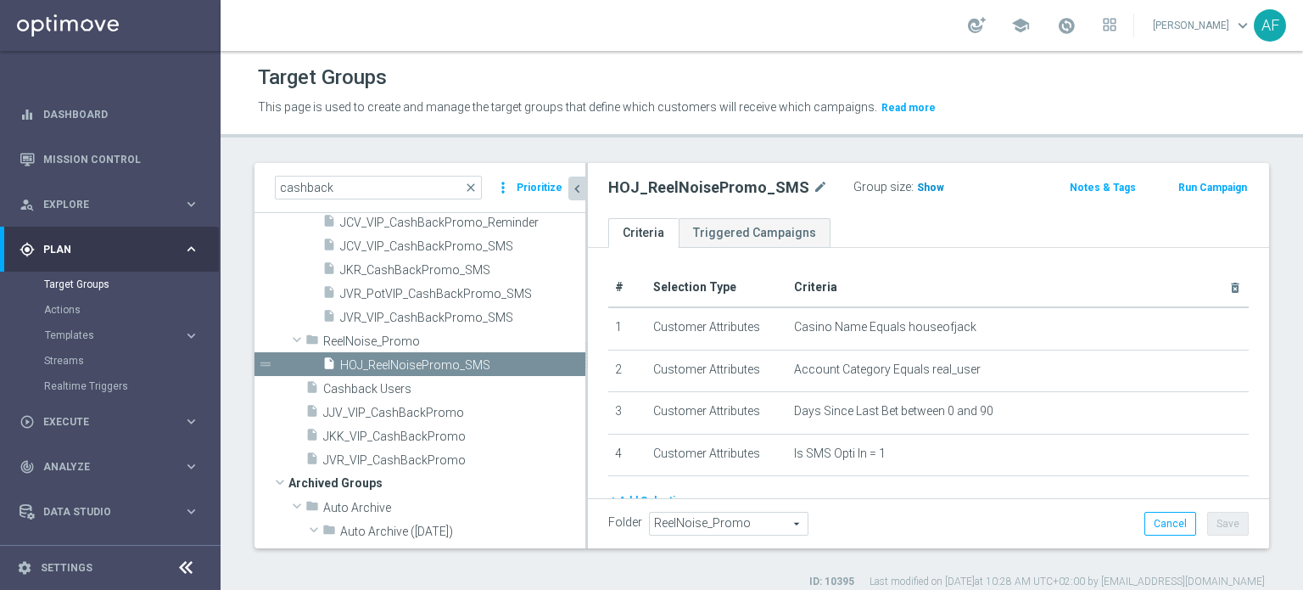
click at [653, 193] on h3 "Show" at bounding box center [930, 187] width 31 height 19
click at [452, 272] on span "JKR_CashBackPromo_SMS" at bounding box center [442, 270] width 204 height 14
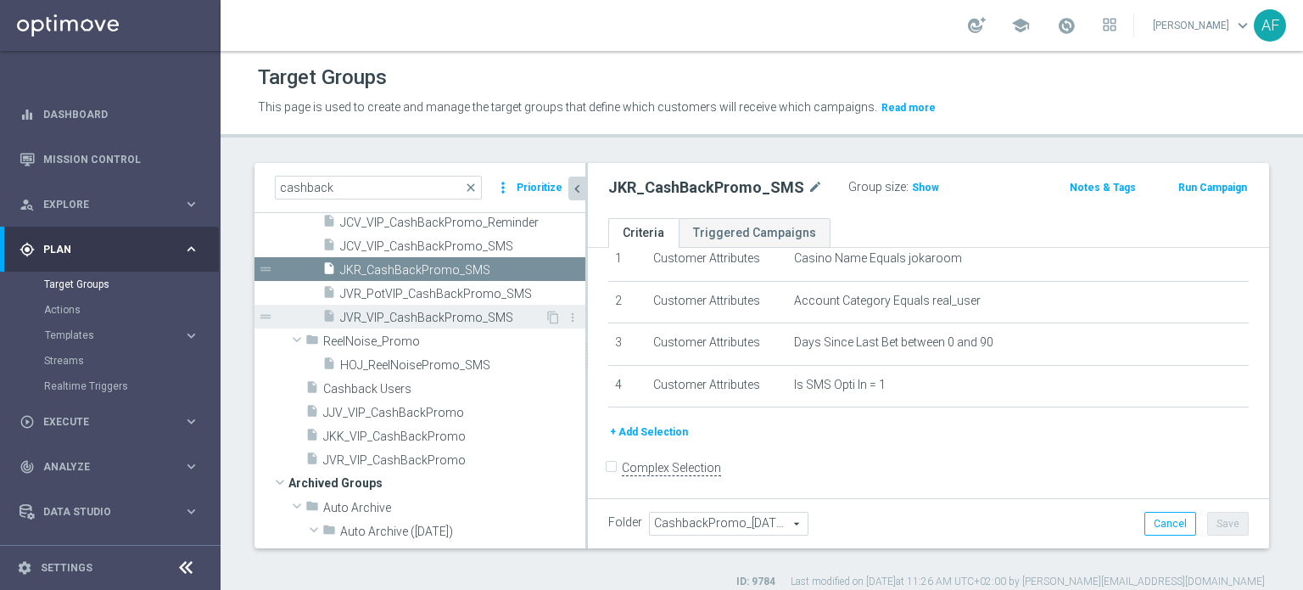
scroll to position [339, 0]
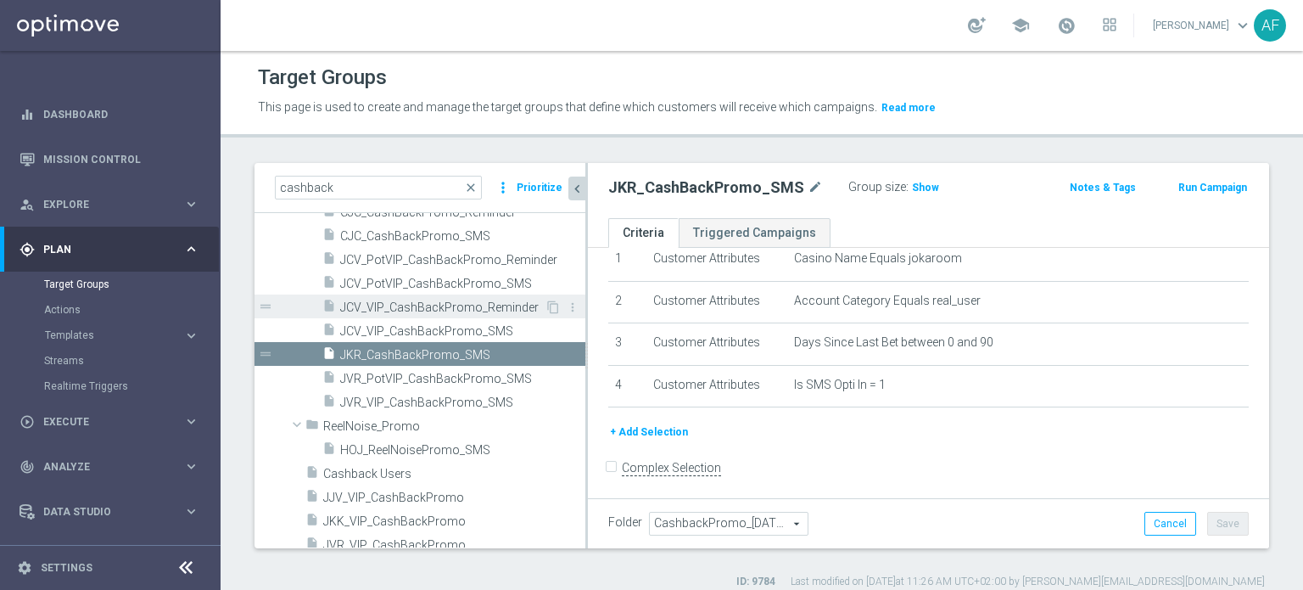
click at [480, 307] on span "JCV_VIP_CashBackPromo_Reminder" at bounding box center [442, 307] width 204 height 14
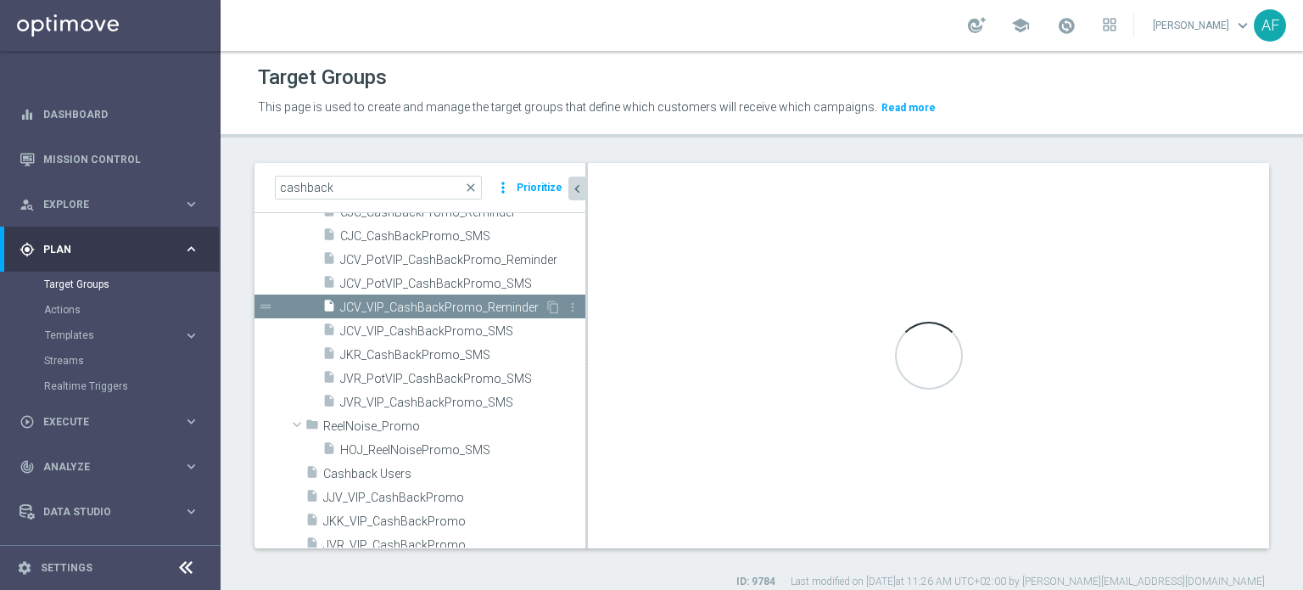
scroll to position [207, 0]
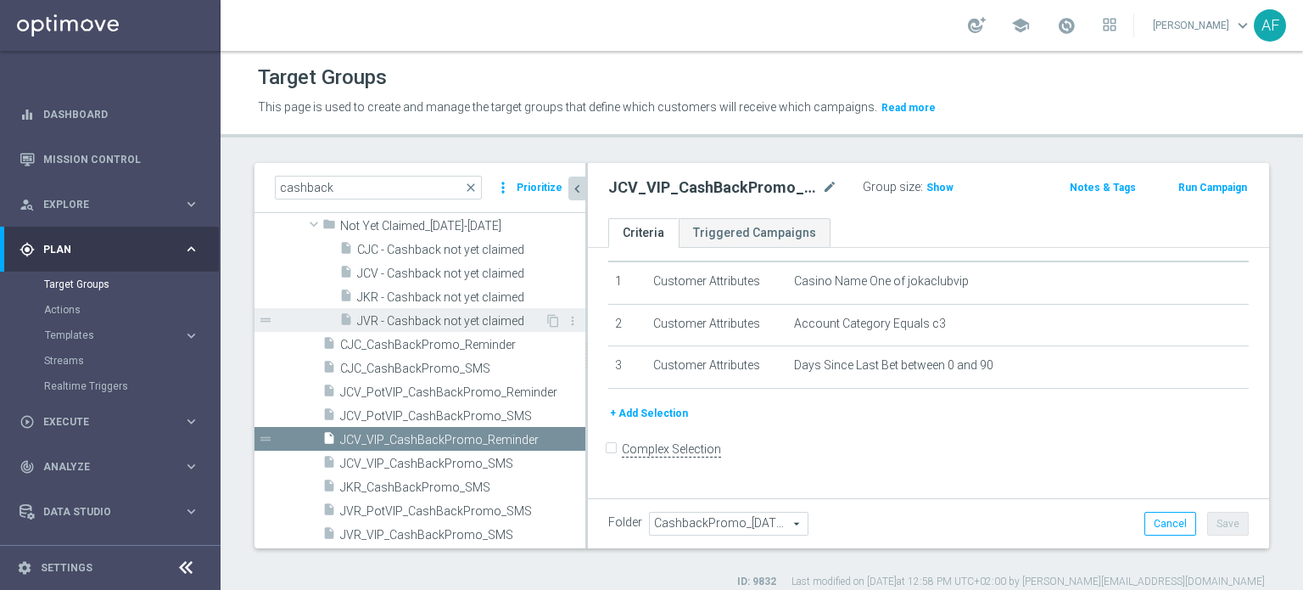
scroll to position [28, 0]
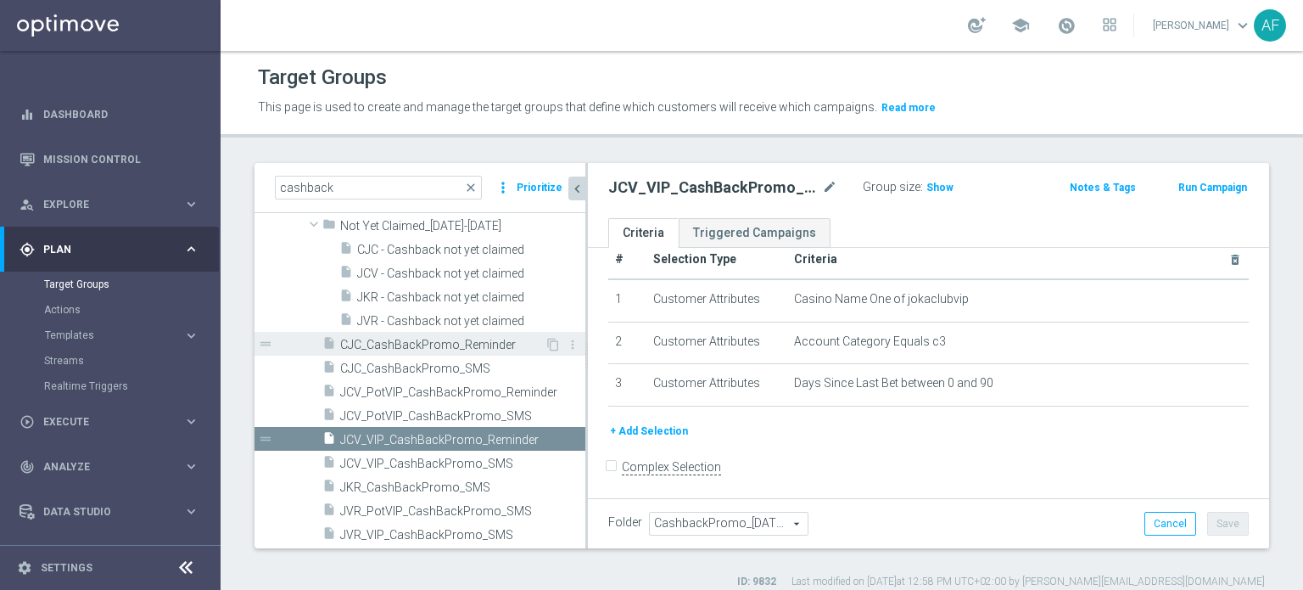
click at [462, 345] on span "CJC_CashBackPromo_Reminder" at bounding box center [442, 345] width 204 height 14
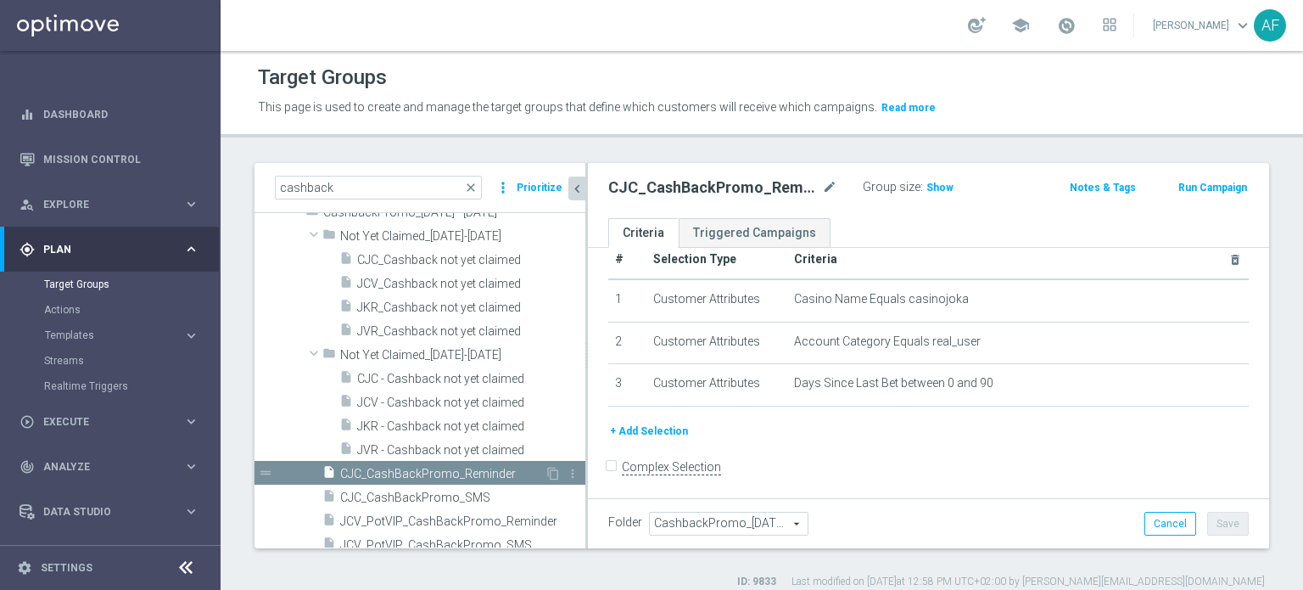
scroll to position [37, 0]
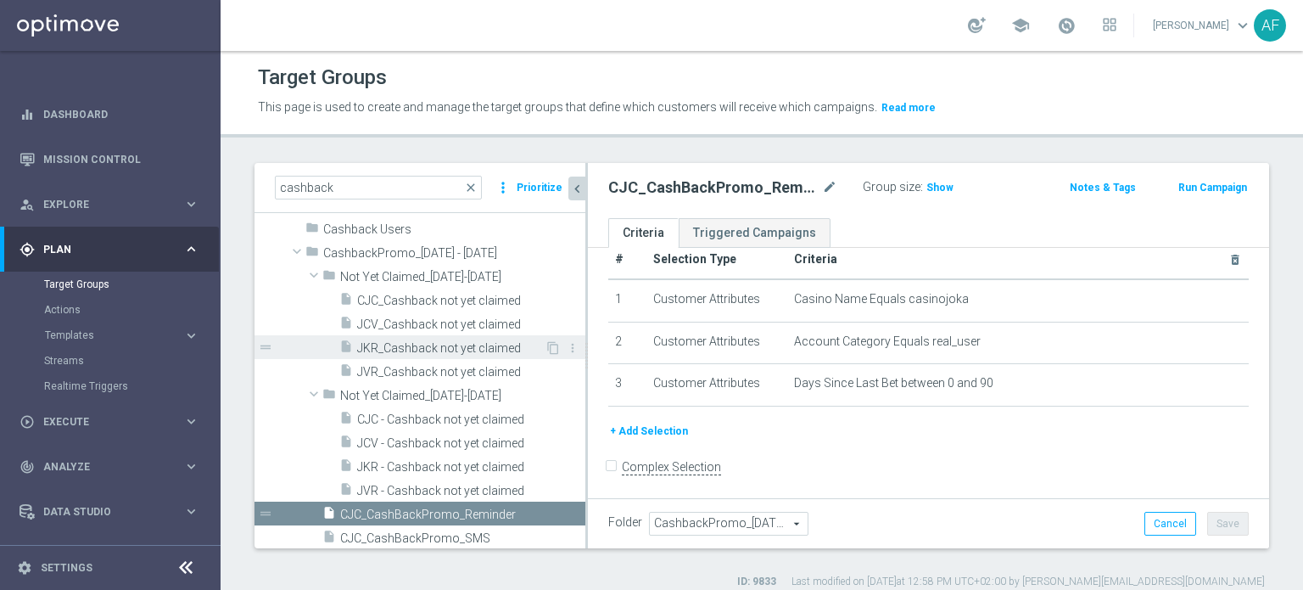
click at [468, 349] on span "JKR_Cashback not yet claimed" at bounding box center [450, 348] width 187 height 14
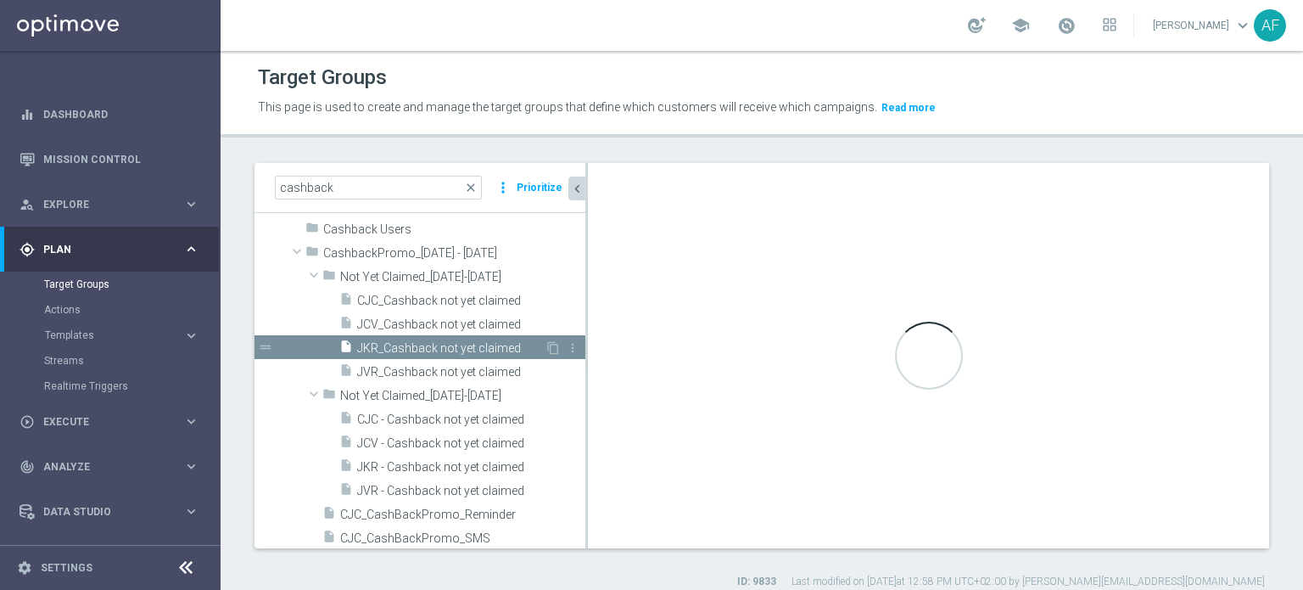
type input "Not Yet Claimed_[DATE]-[DATE]"
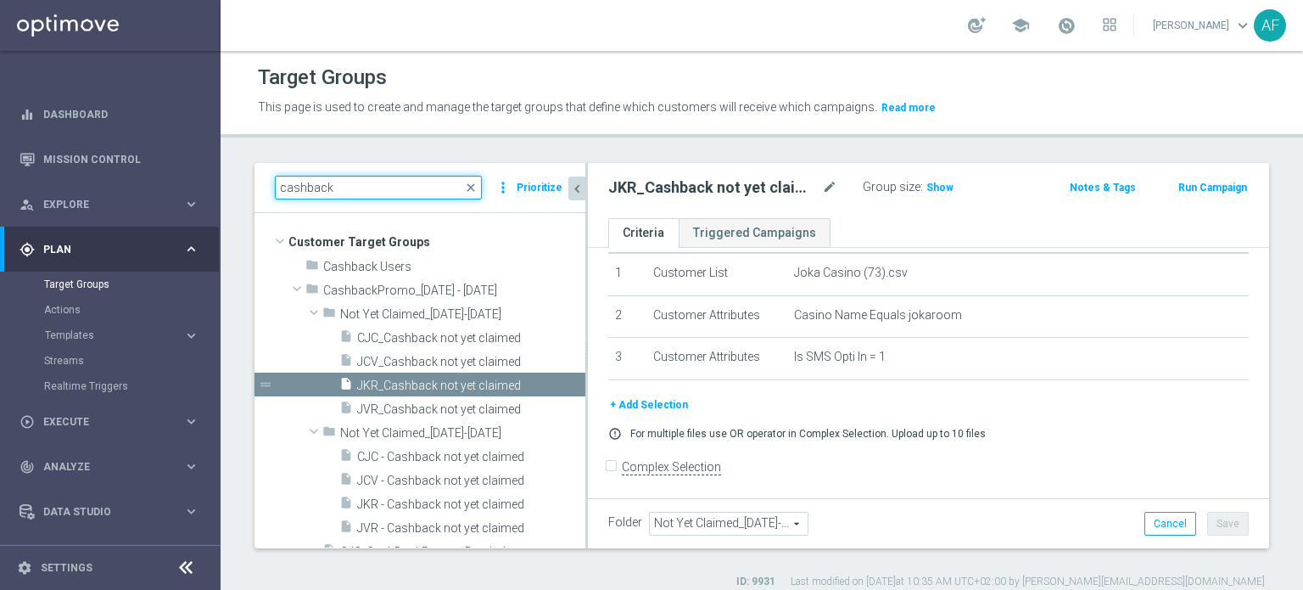
drag, startPoint x: 386, startPoint y: 189, endPoint x: 275, endPoint y: 181, distance: 111.5
click at [275, 181] on input "cashback" at bounding box center [378, 188] width 207 height 24
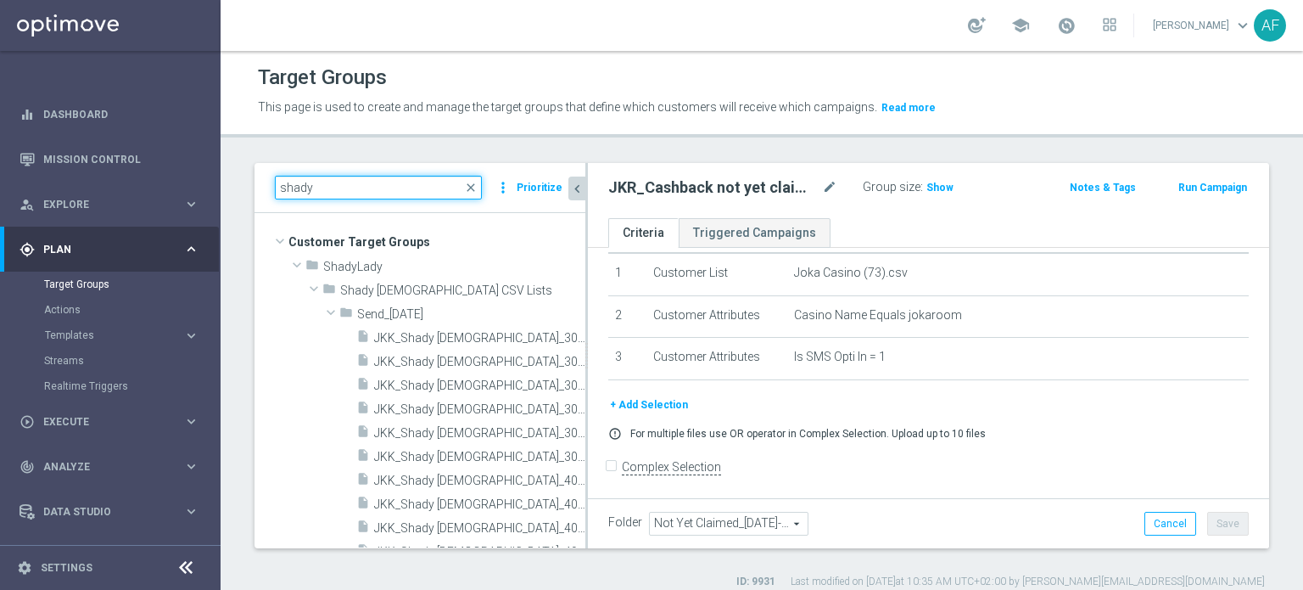
type input "shady"
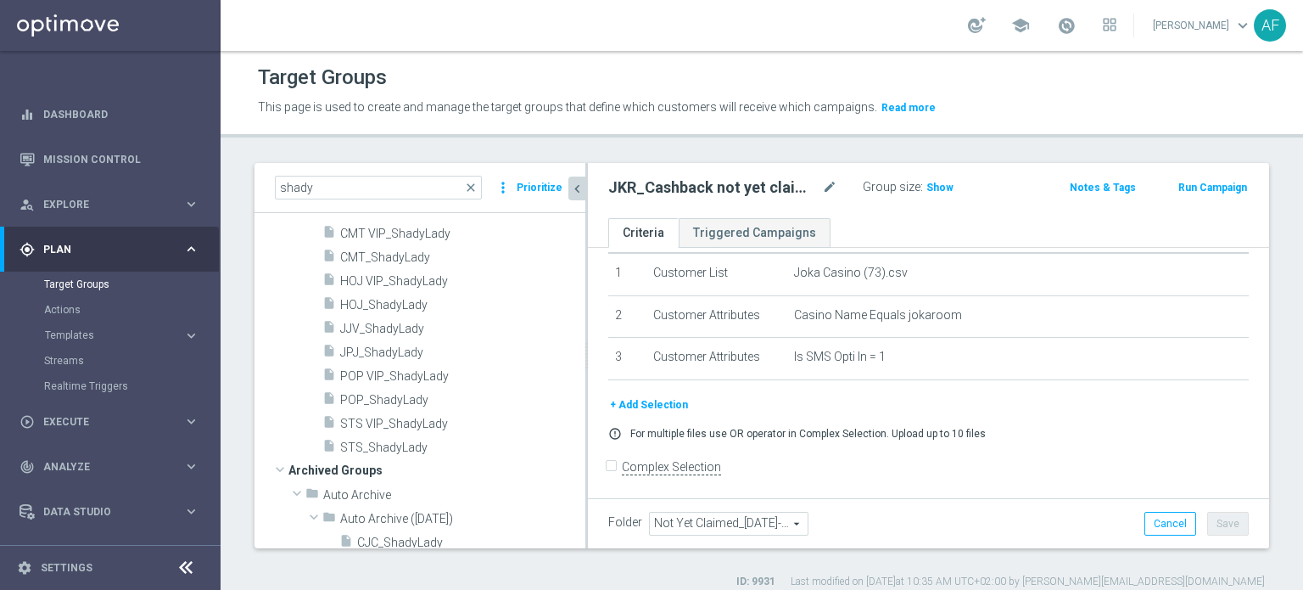
scroll to position [1697, 0]
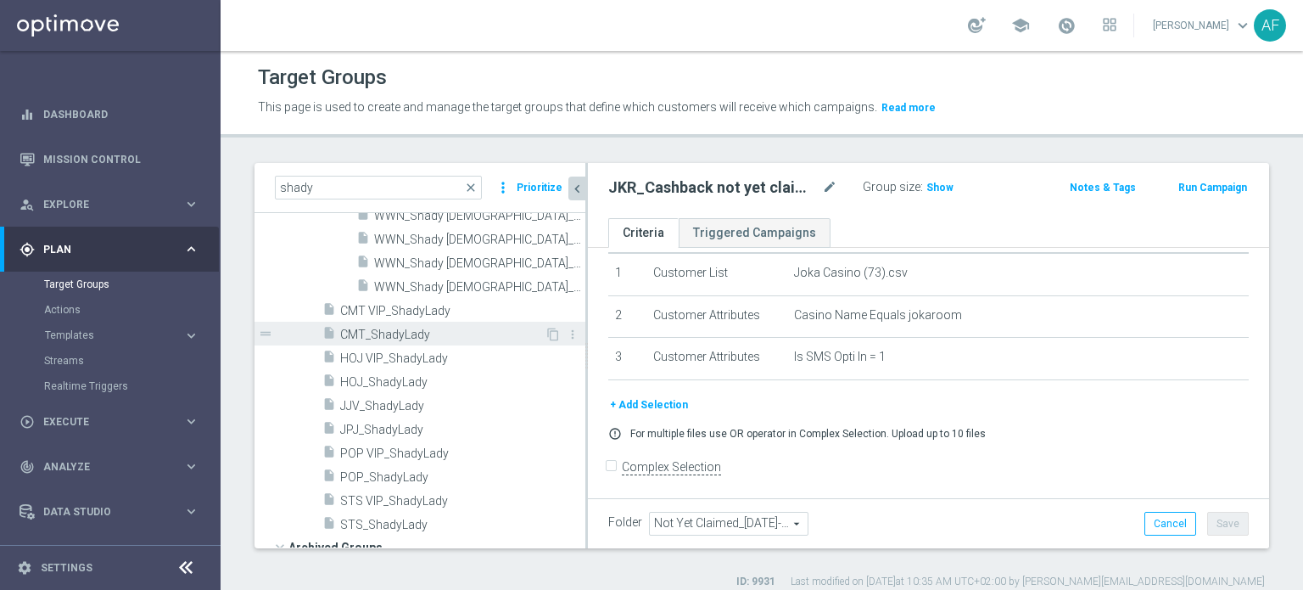
click at [416, 331] on span "CMT_ShadyLady" at bounding box center [442, 334] width 204 height 14
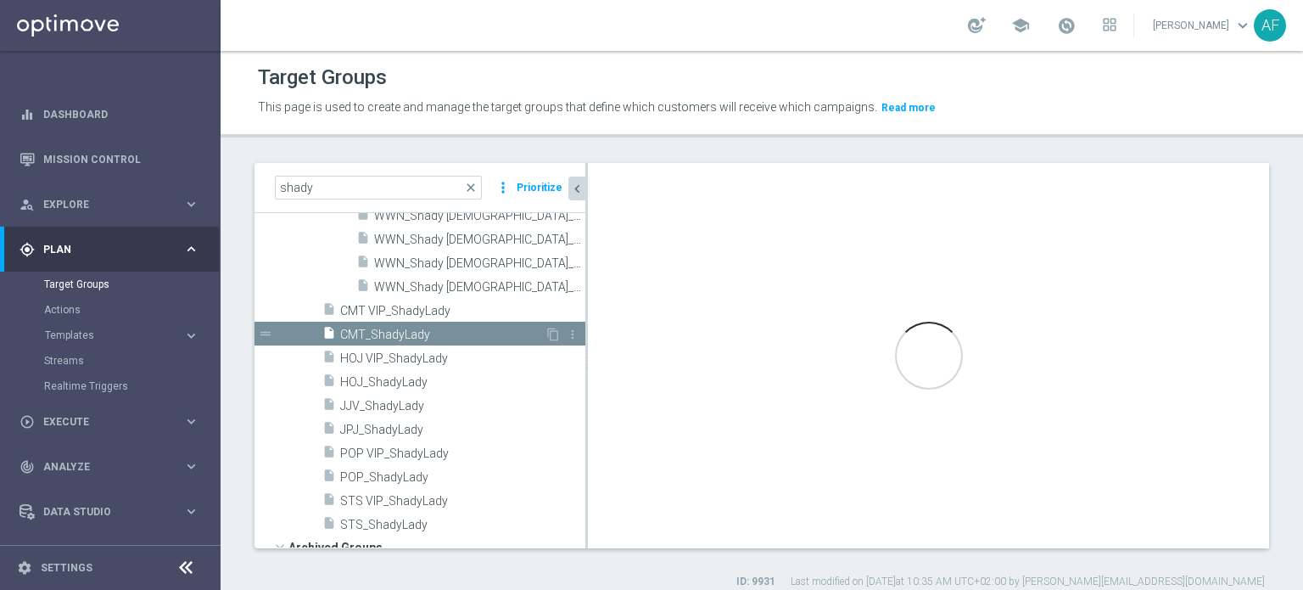
type input "ShadyLady"
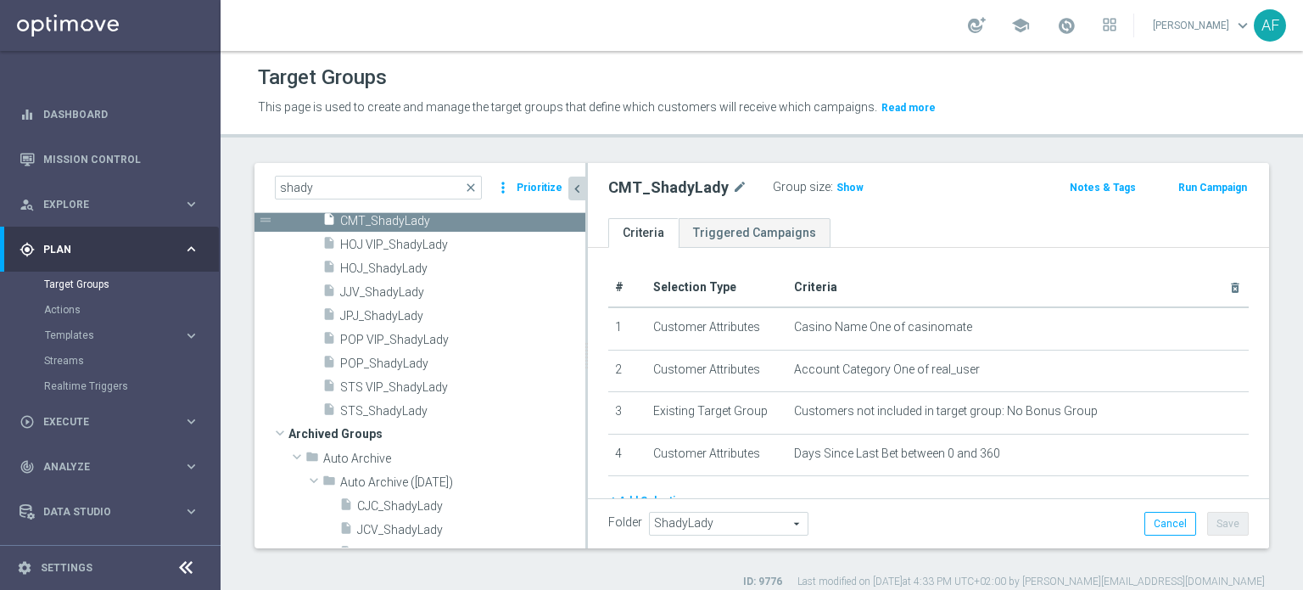
scroll to position [1775, 0]
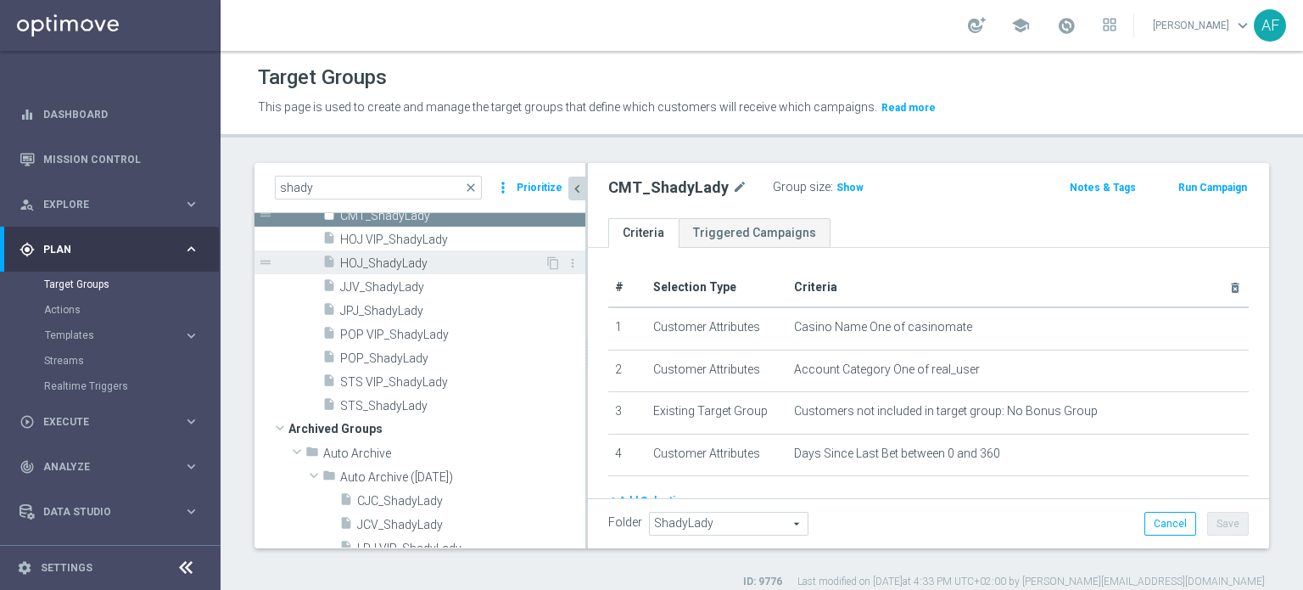
click at [417, 260] on span "HOJ_ShadyLady" at bounding box center [442, 263] width 204 height 14
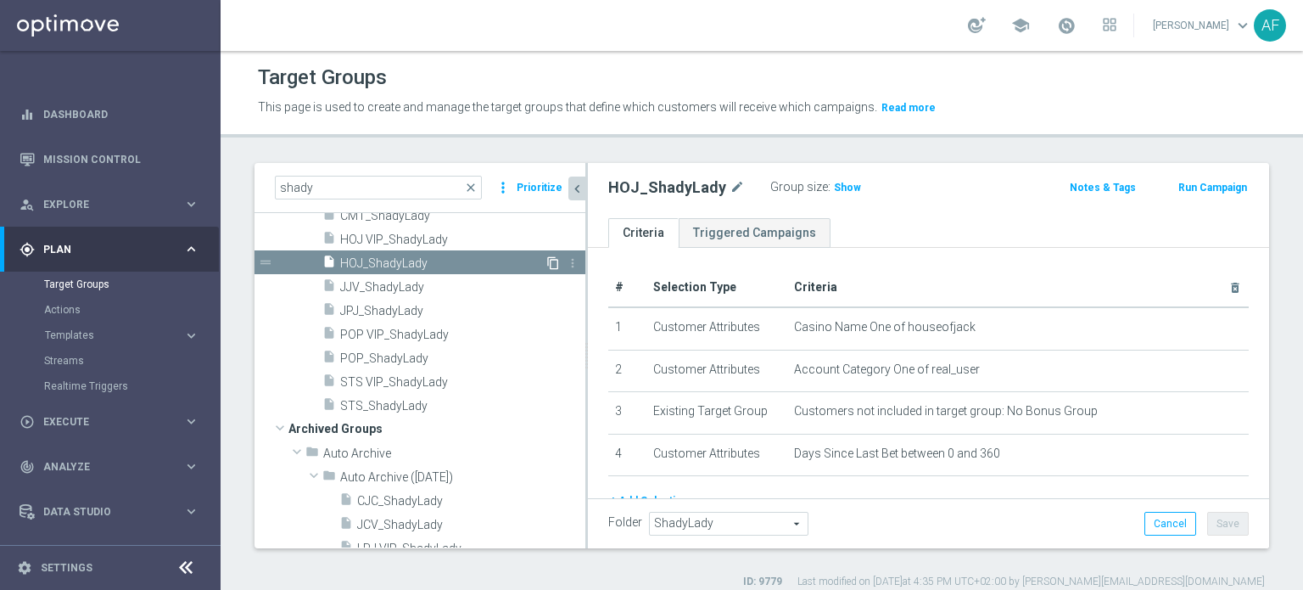
click at [546, 260] on icon "content_copy" at bounding box center [553, 263] width 14 height 14
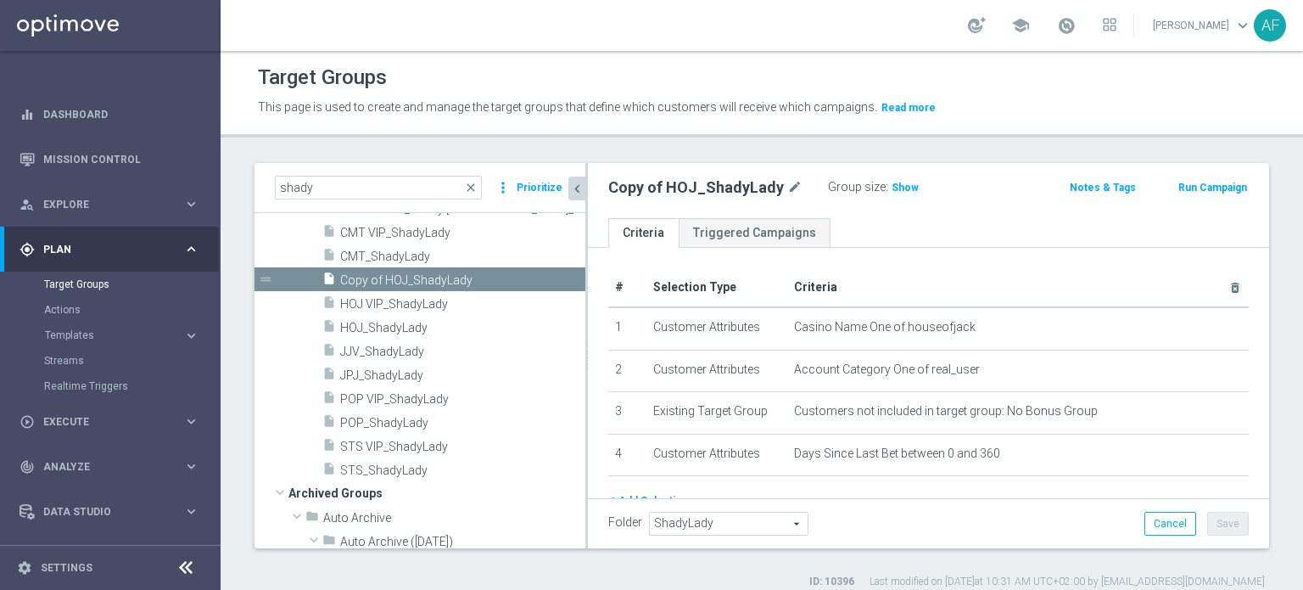
scroll to position [1598, 0]
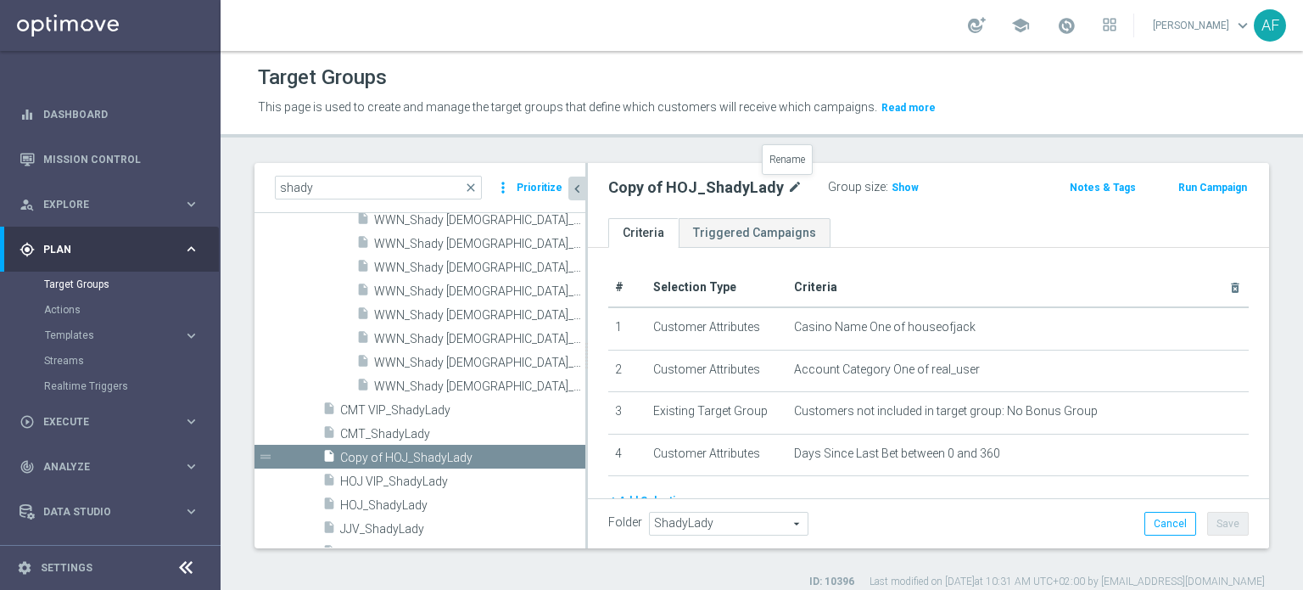
click at [653, 187] on icon "mode_edit" at bounding box center [794, 187] width 15 height 20
click at [653, 186] on input "Copy of HOJ_ShadyLady" at bounding box center [722, 189] width 229 height 24
drag, startPoint x: 655, startPoint y: 187, endPoint x: 601, endPoint y: 189, distance: 54.4
click at [601, 189] on div "Copy of HOJ_ShadyLady" at bounding box center [723, 189] width 255 height 24
drag, startPoint x: 702, startPoint y: 186, endPoint x: 679, endPoint y: 191, distance: 24.3
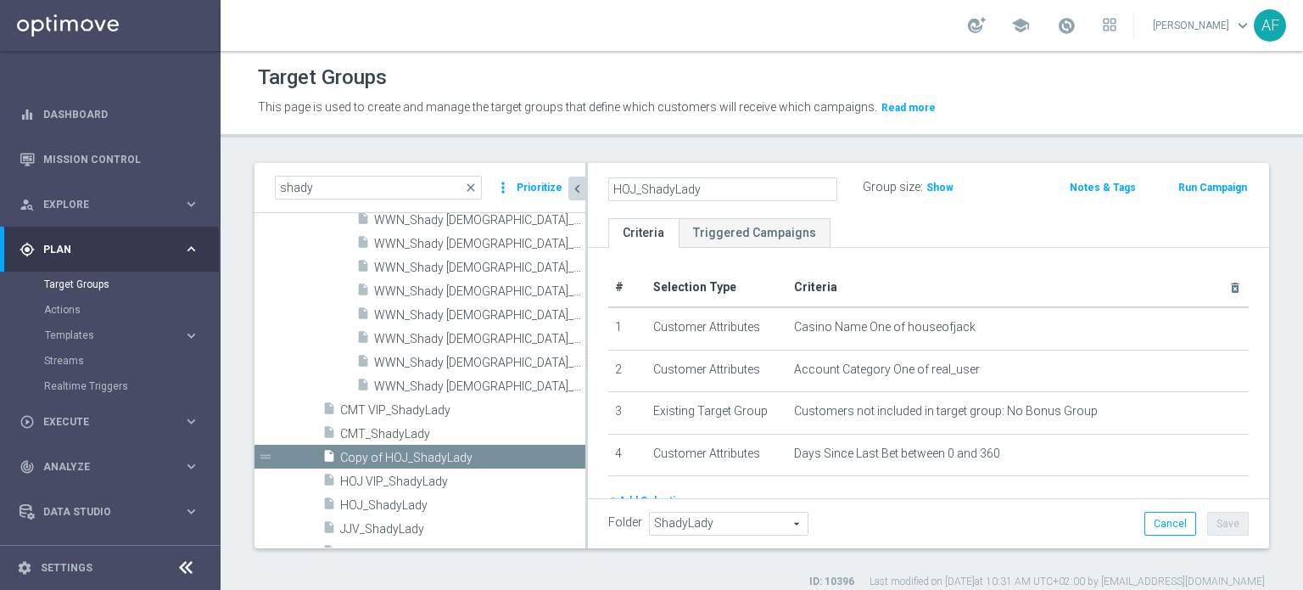
click at [648, 184] on input "HOJ_ShadyLady" at bounding box center [722, 189] width 229 height 24
type input "HOJ_ReelNoise"
click at [653, 226] on ul "Criteria Triggered Campaigns" at bounding box center [928, 233] width 681 height 30
click at [653, 358] on span "ShadyLady" at bounding box center [729, 523] width 158 height 22
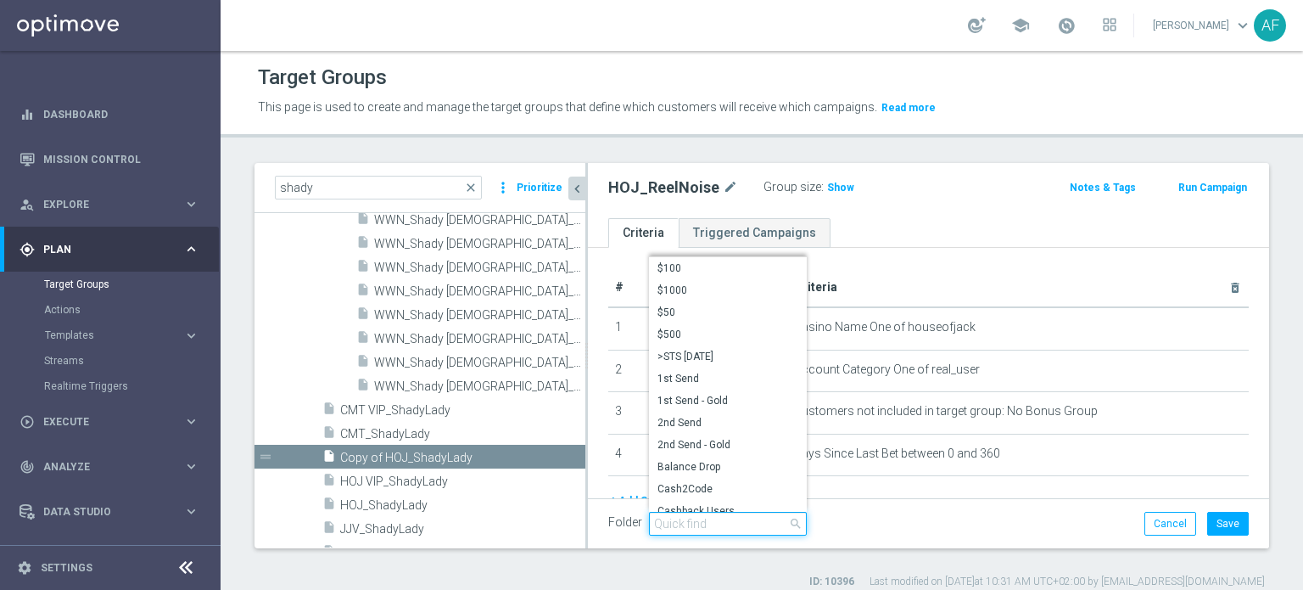
click at [653, 358] on input "search" at bounding box center [728, 524] width 158 height 24
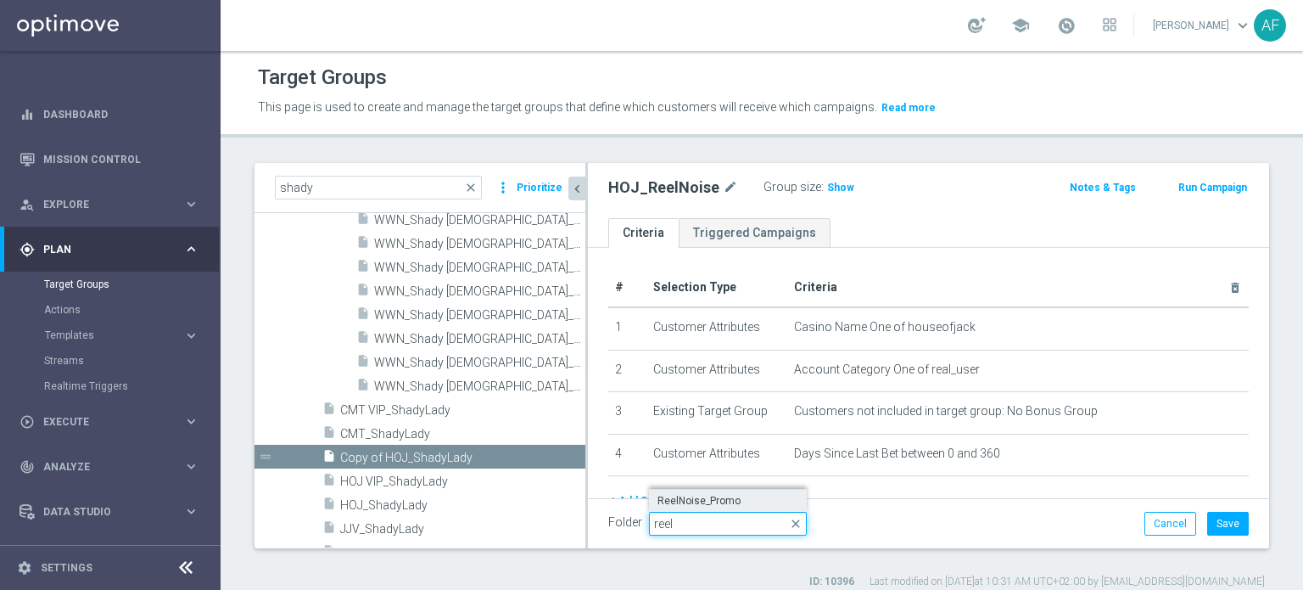
type input "reel"
click at [653, 358] on span "ReelNoise_Promo" at bounding box center [728, 501] width 141 height 14
type input "ReelNoise_Promo"
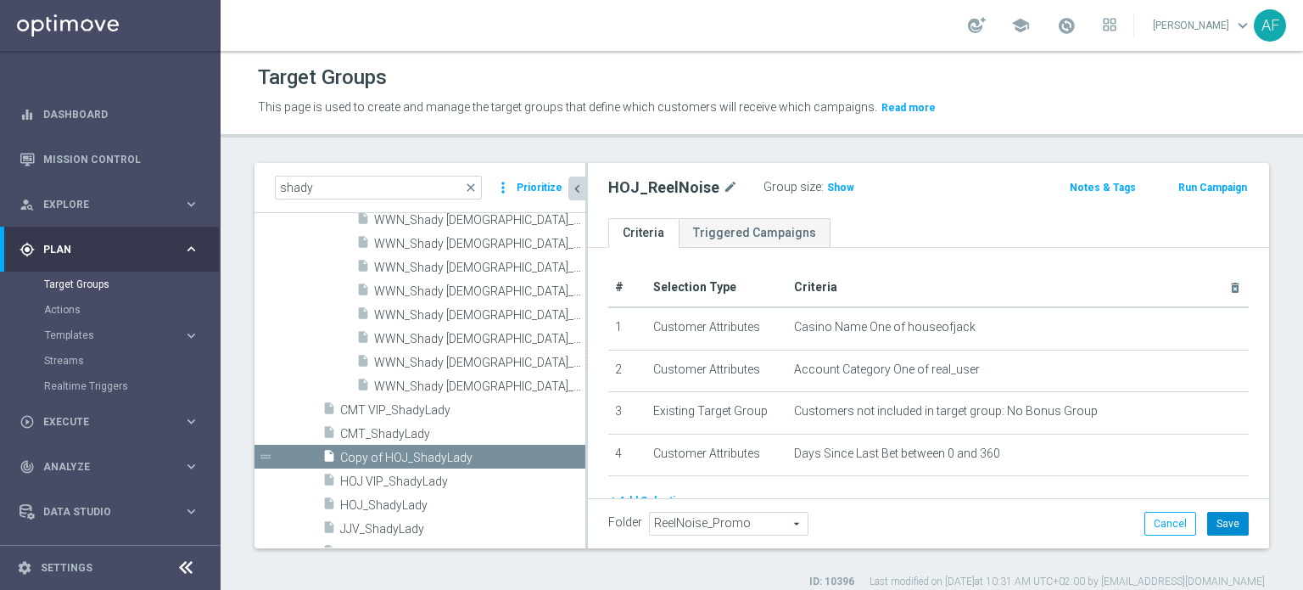
click at [653, 358] on button "Save" at bounding box center [1228, 524] width 42 height 24
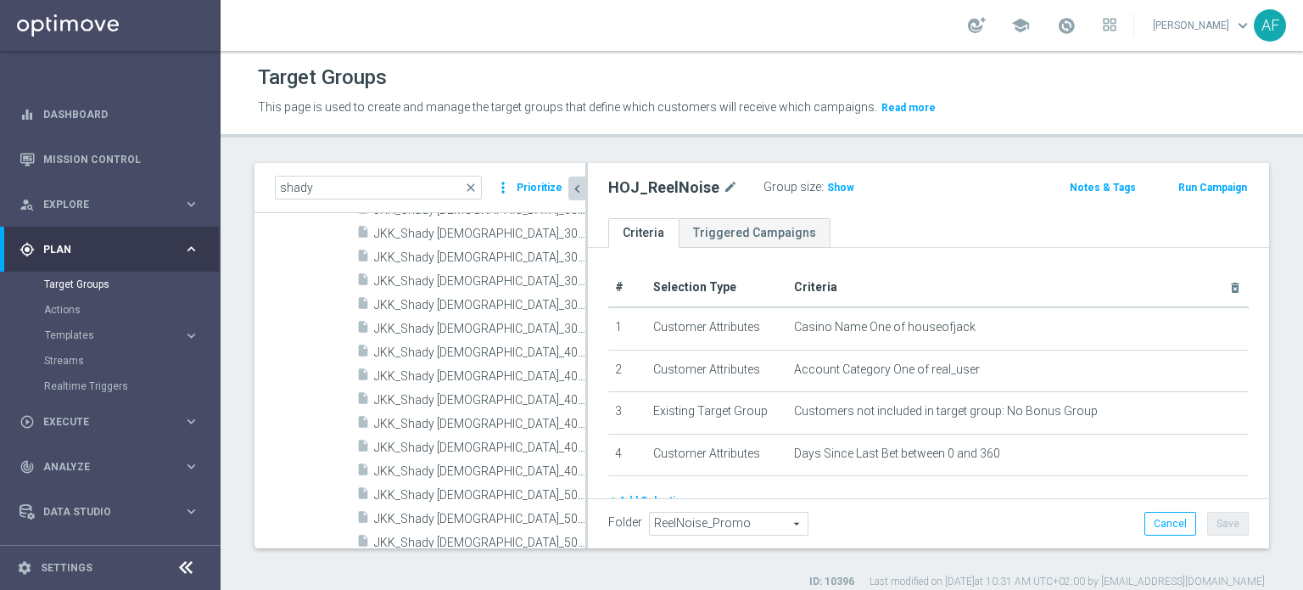
scroll to position [0, 0]
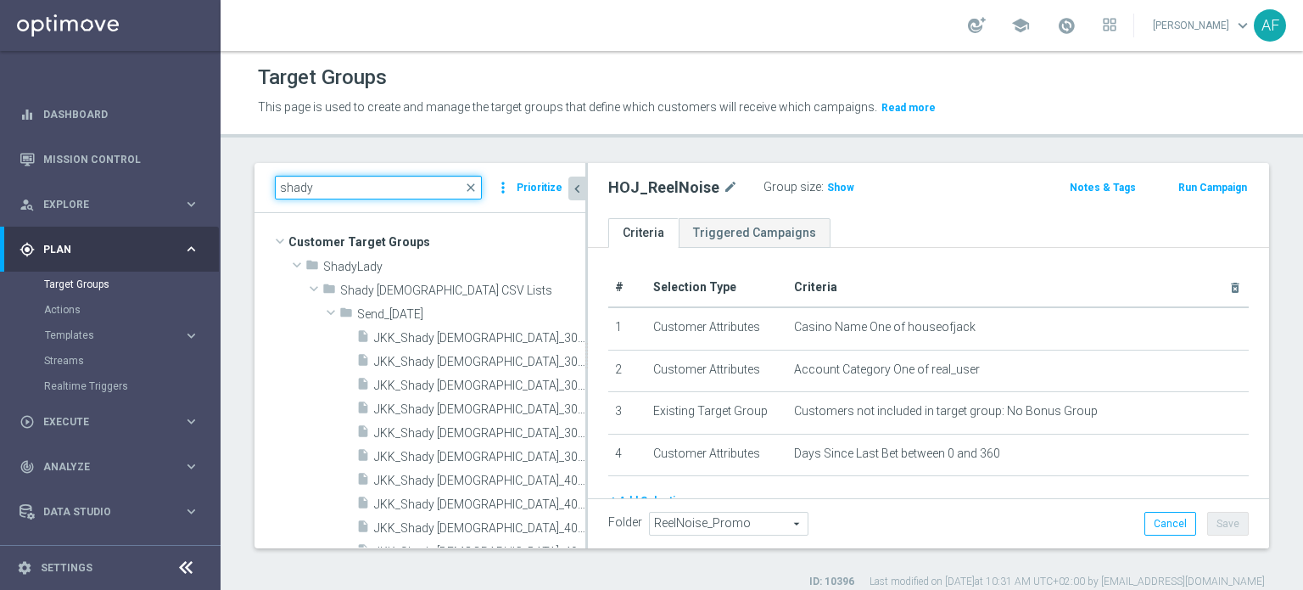
click at [357, 189] on input "shady" at bounding box center [378, 188] width 207 height 24
drag, startPoint x: 357, startPoint y: 189, endPoint x: 304, endPoint y: 182, distance: 54.0
click at [304, 182] on input "shady" at bounding box center [378, 188] width 207 height 24
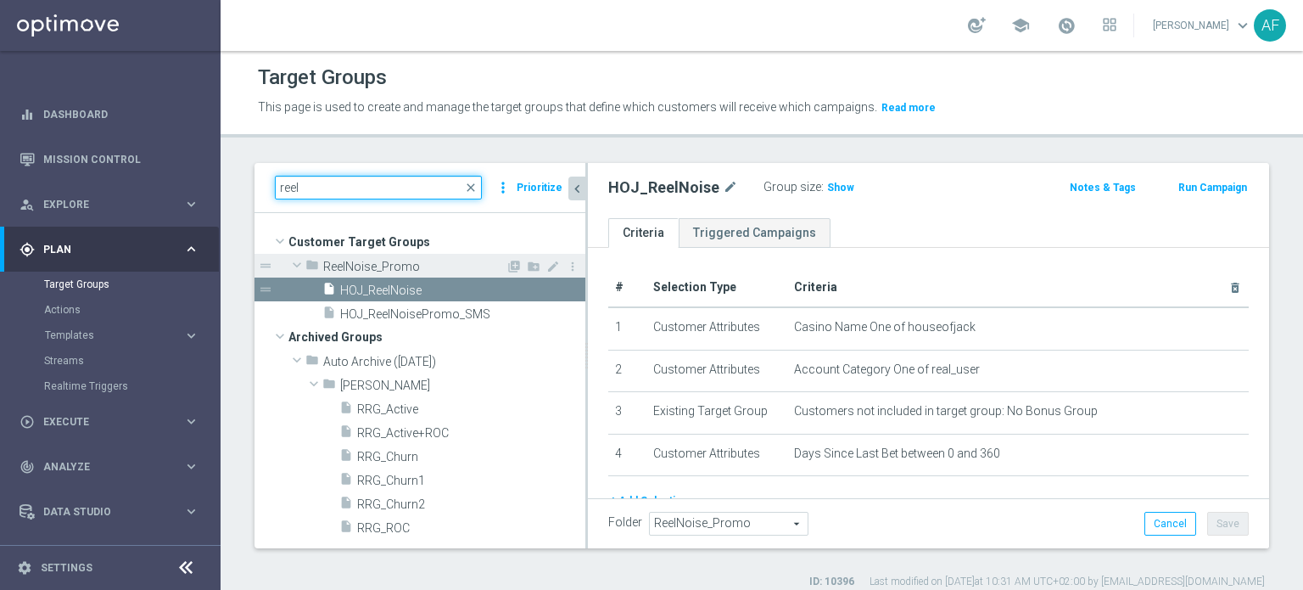
type input "reel"
click at [409, 267] on span "ReelNoise_Promo" at bounding box center [414, 267] width 182 height 14
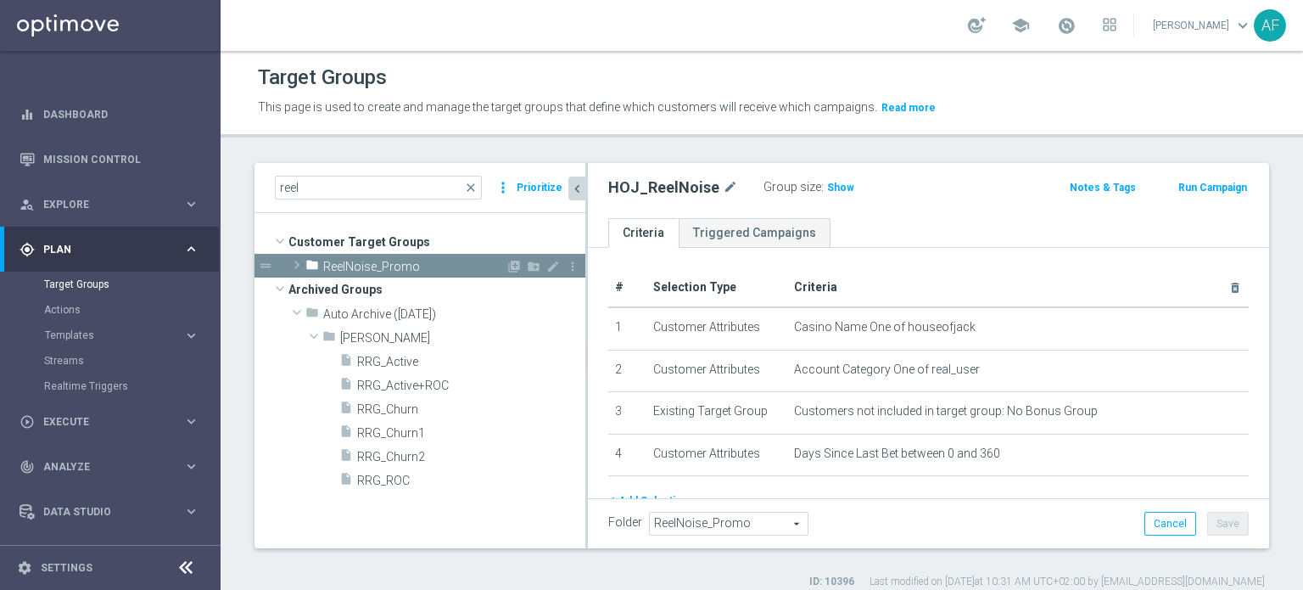
click at [302, 264] on span at bounding box center [296, 265] width 17 height 20
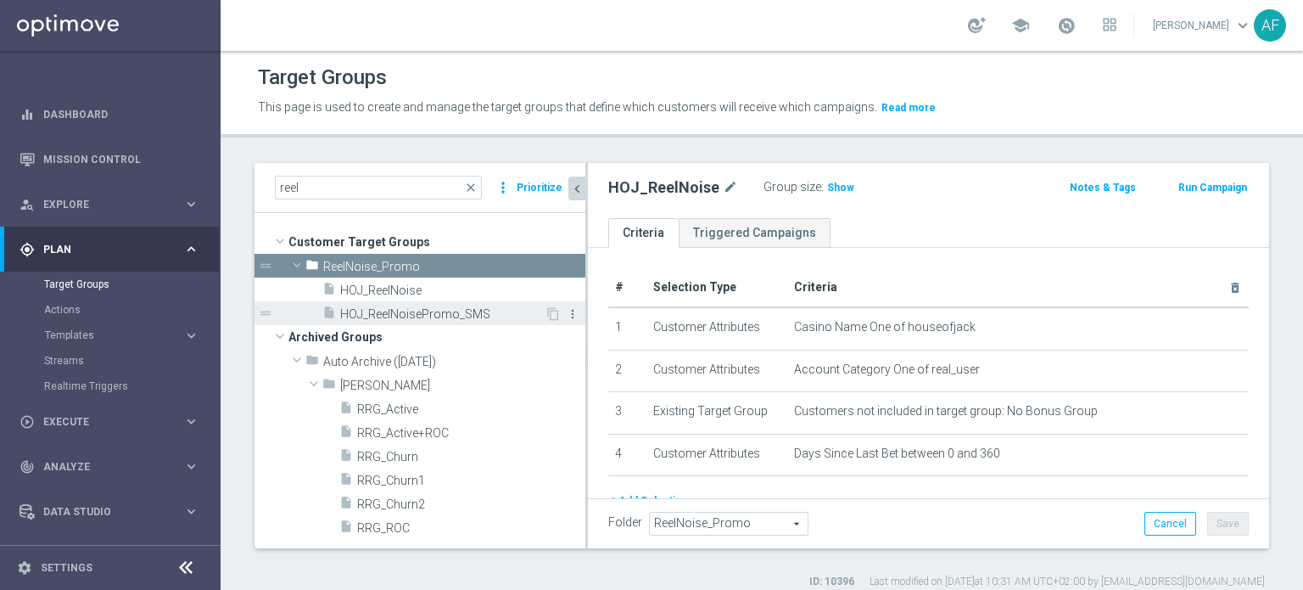
click at [574, 316] on icon "more_vert" at bounding box center [573, 314] width 14 height 14
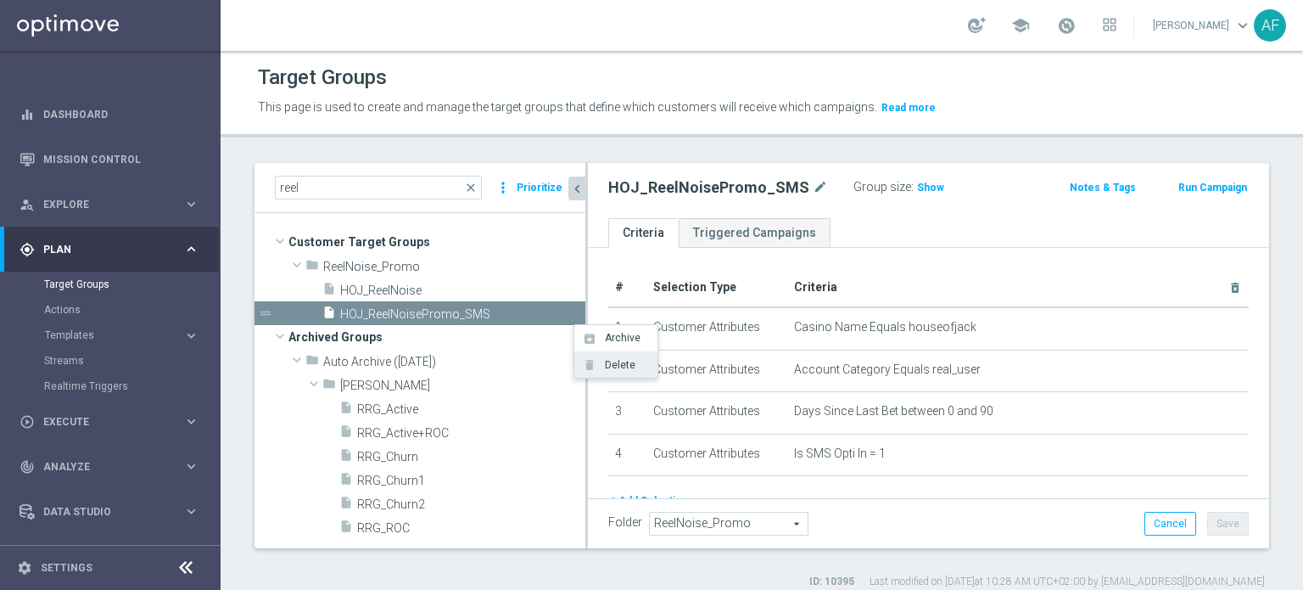
click at [613, 358] on span "Delete" at bounding box center [617, 365] width 36 height 12
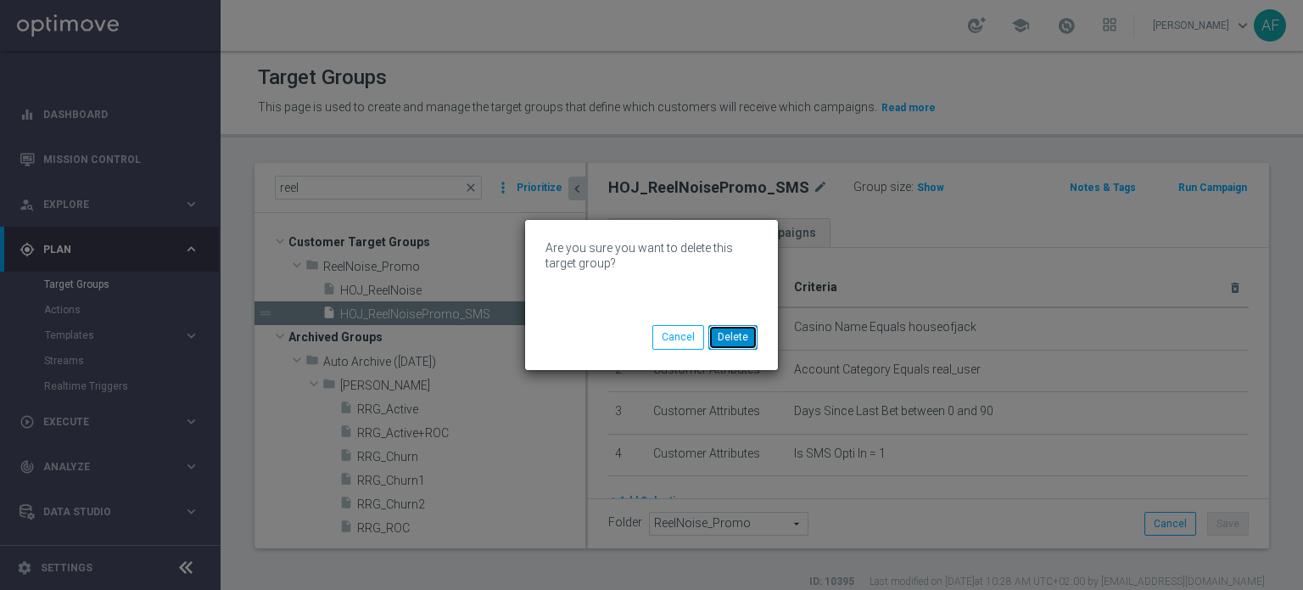
click at [653, 342] on button "Delete" at bounding box center [732, 337] width 49 height 24
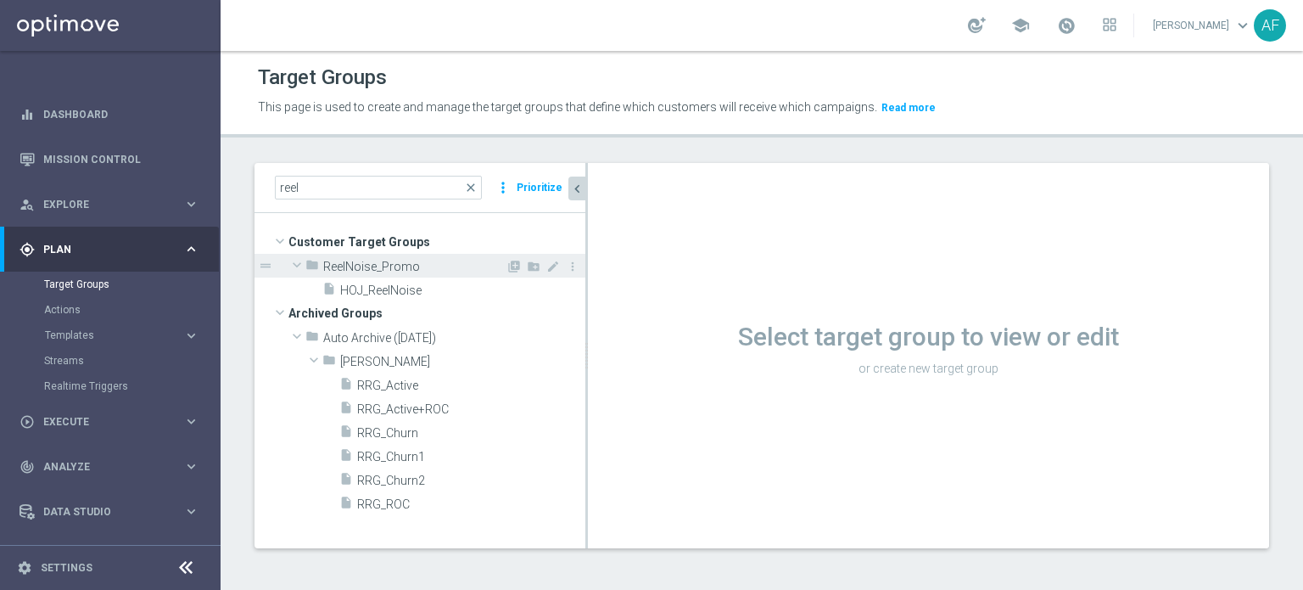
click at [551, 266] on icon "mode_edit" at bounding box center [553, 267] width 14 height 14
click at [429, 266] on input "ReelNoise_Promo" at bounding box center [408, 264] width 170 height 19
type input "ReelNoise"
click at [488, 307] on span "Archived Groups" at bounding box center [436, 313] width 297 height 24
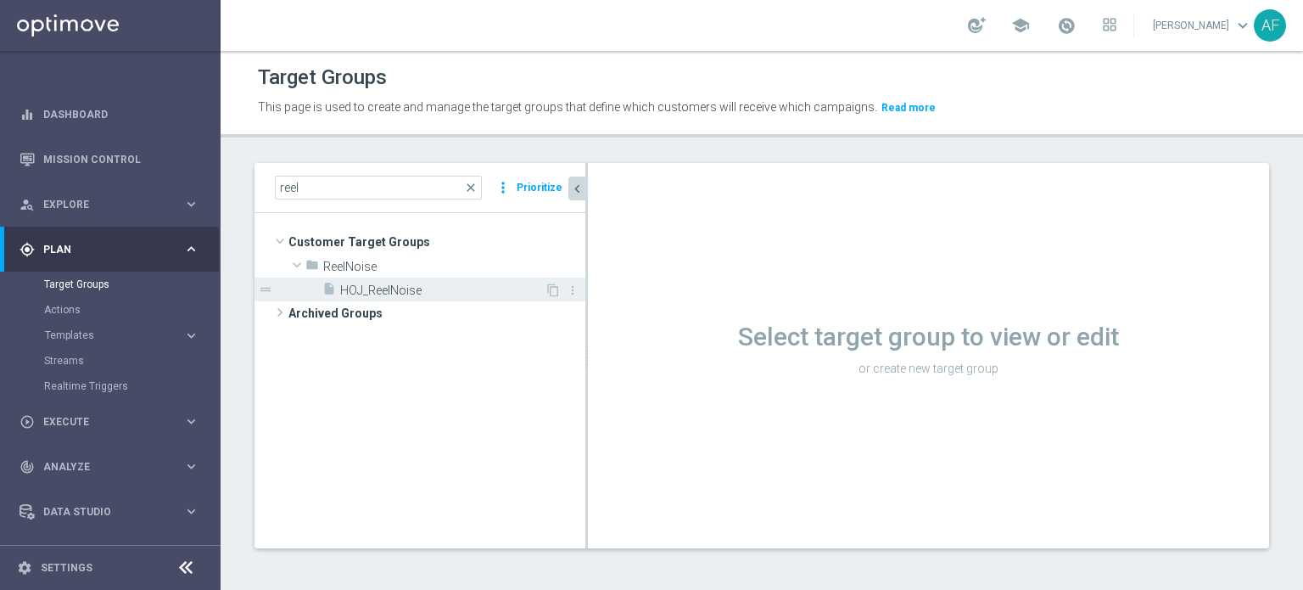
click at [479, 289] on span "HOJ_ReelNoise" at bounding box center [442, 290] width 204 height 14
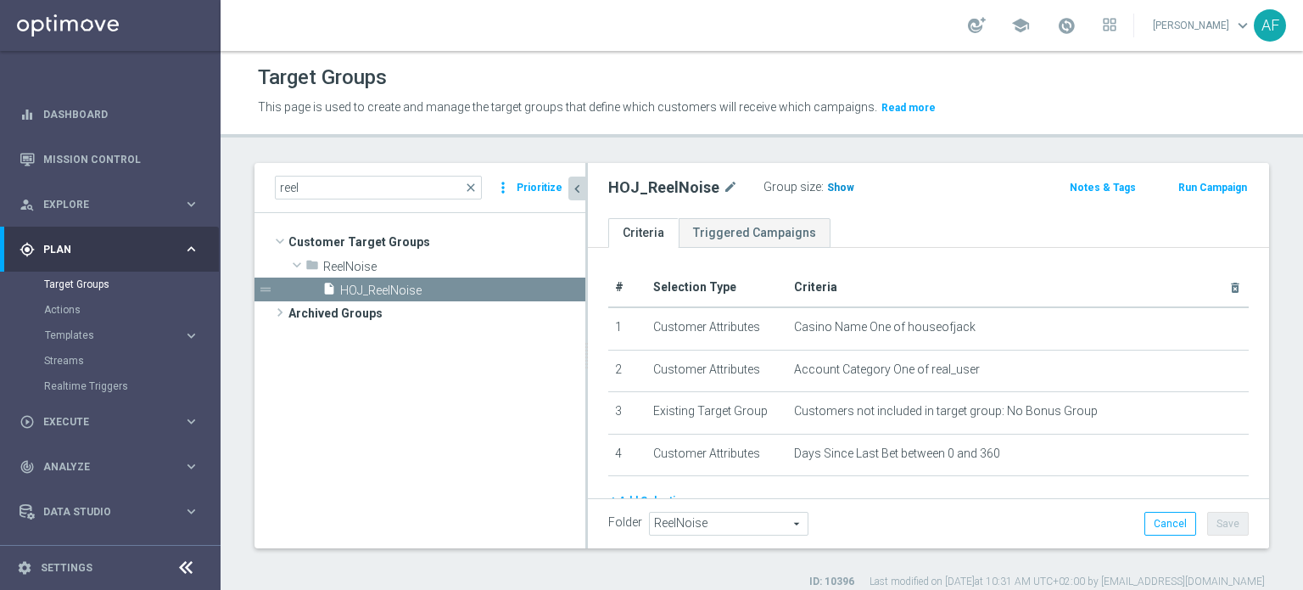
click at [653, 190] on span "Show" at bounding box center [840, 188] width 27 height 12
click at [653, 188] on icon "mode_edit" at bounding box center [730, 187] width 15 height 20
click at [653, 190] on input "HOJ_ReelNoise" at bounding box center [722, 189] width 229 height 24
type input "HOJ_ReelNoise_Launch"
click at [653, 248] on div "# Selection Type Criteria delete_forever 1 Customer Attributes Casino Name One …" at bounding box center [928, 417] width 681 height 338
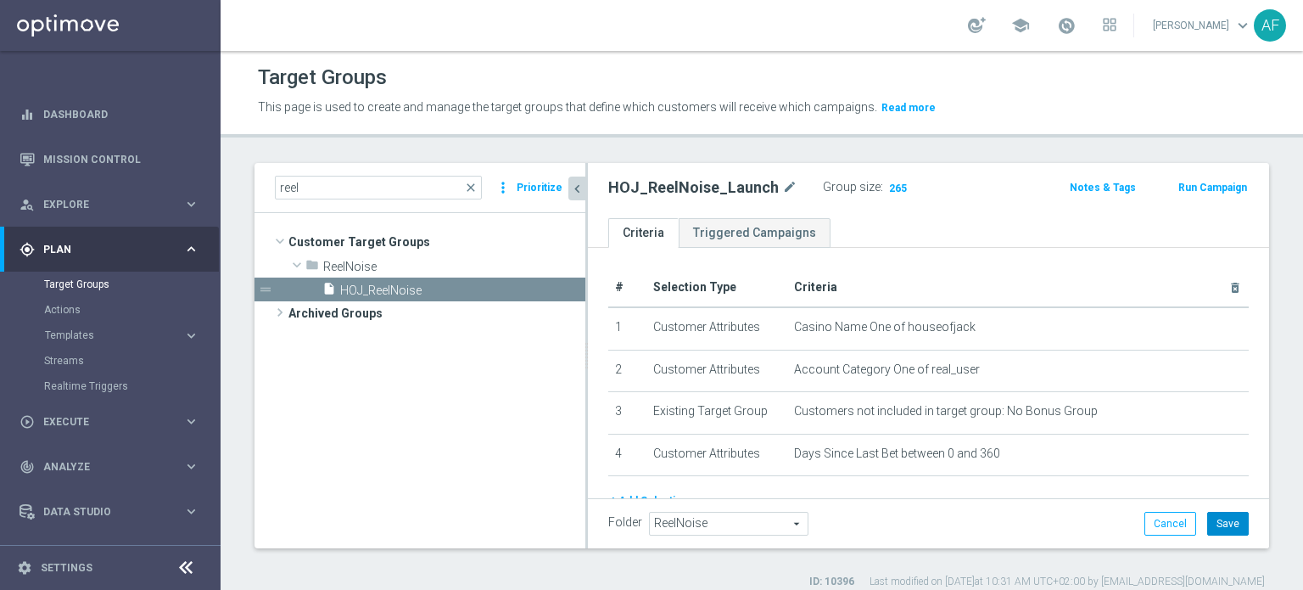
click at [653, 358] on button "Save" at bounding box center [1228, 524] width 42 height 24
click at [550, 285] on icon "content_copy" at bounding box center [553, 290] width 14 height 14
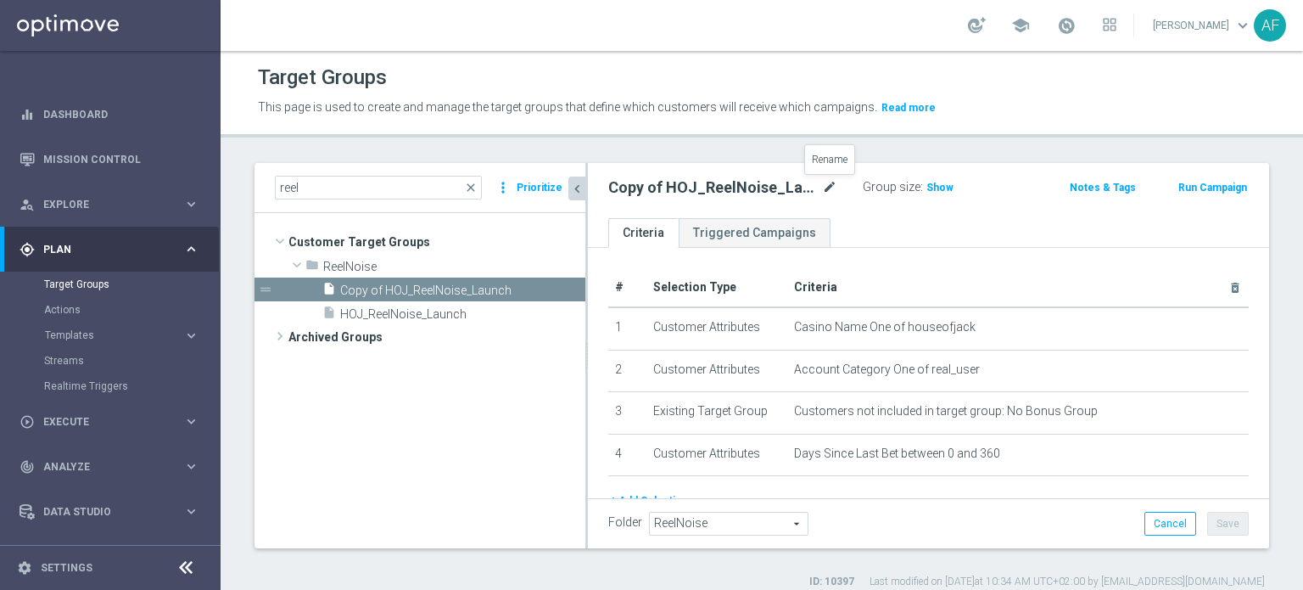
click at [653, 186] on icon "mode_edit" at bounding box center [829, 187] width 15 height 20
click at [653, 193] on input "Copy of HOJ_ReelNoise_Launch" at bounding box center [722, 189] width 229 height 24
click at [653, 190] on input "Copy of HOJ_ReelNoise_Launch" at bounding box center [722, 189] width 229 height 24
drag, startPoint x: 655, startPoint y: 183, endPoint x: 601, endPoint y: 190, distance: 54.7
click at [601, 190] on div "Copy of HOJ_ReelNoise_Launch" at bounding box center [723, 189] width 255 height 24
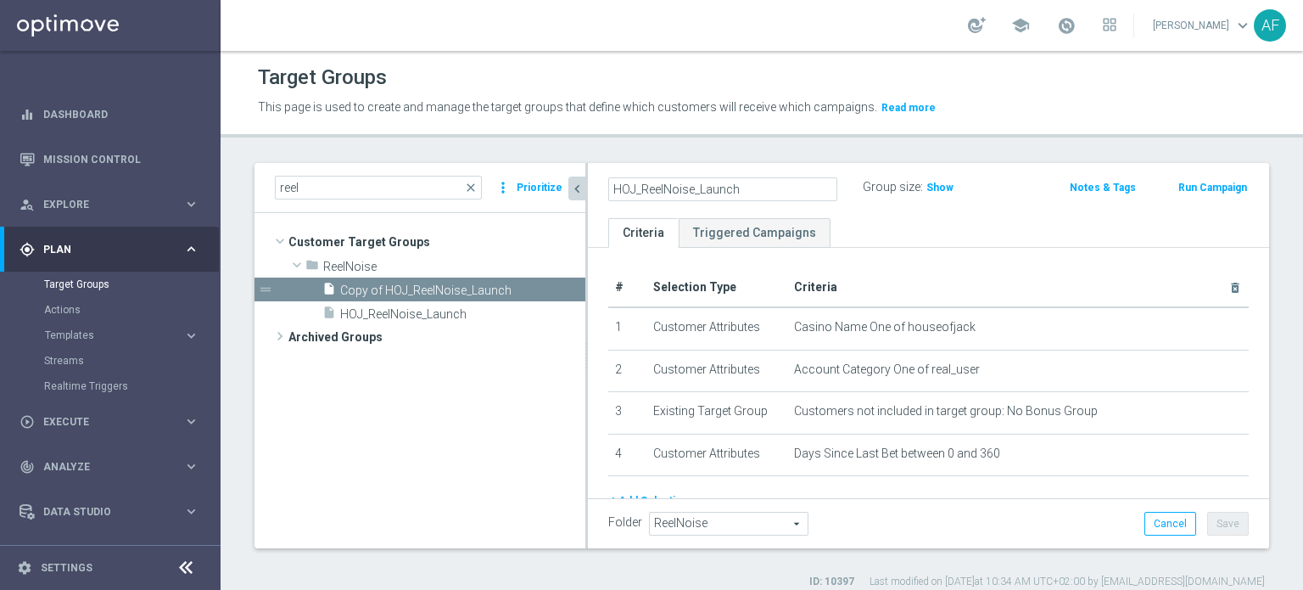
click at [653, 190] on input "HOJ_ReelNoise_Launch" at bounding box center [722, 189] width 229 height 24
type input "HOJ_ReelNoise_SMSReminder"
click at [653, 244] on ul "Criteria Triggered Campaigns" at bounding box center [928, 233] width 681 height 30
click at [653, 358] on button "Save" at bounding box center [1228, 524] width 42 height 24
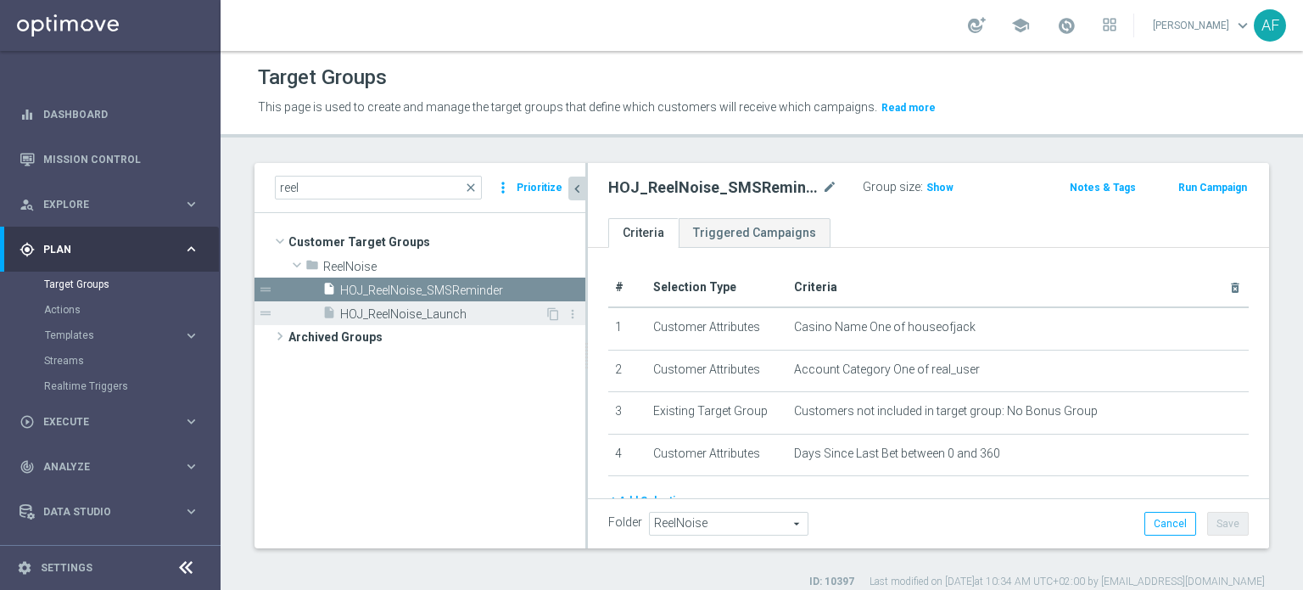
click at [480, 322] on div "insert_drive_file HOJ_ReelNoise_Launch" at bounding box center [433, 313] width 222 height 24
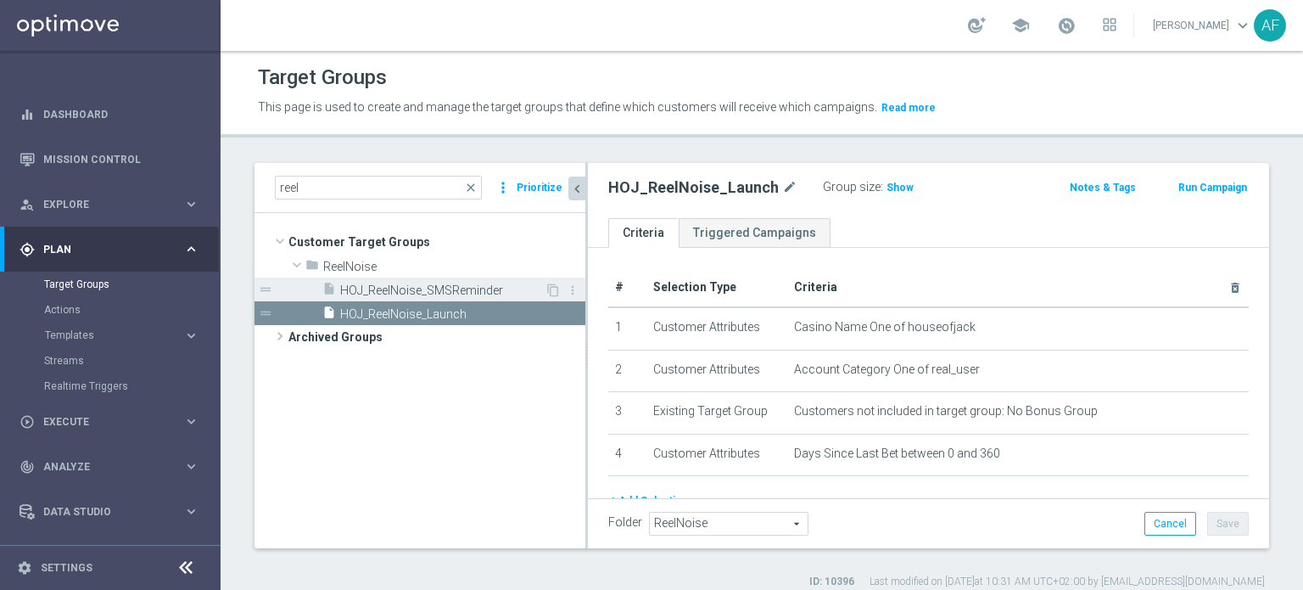
click at [498, 288] on span "HOJ_ReelNoise_SMSReminder" at bounding box center [442, 290] width 204 height 14
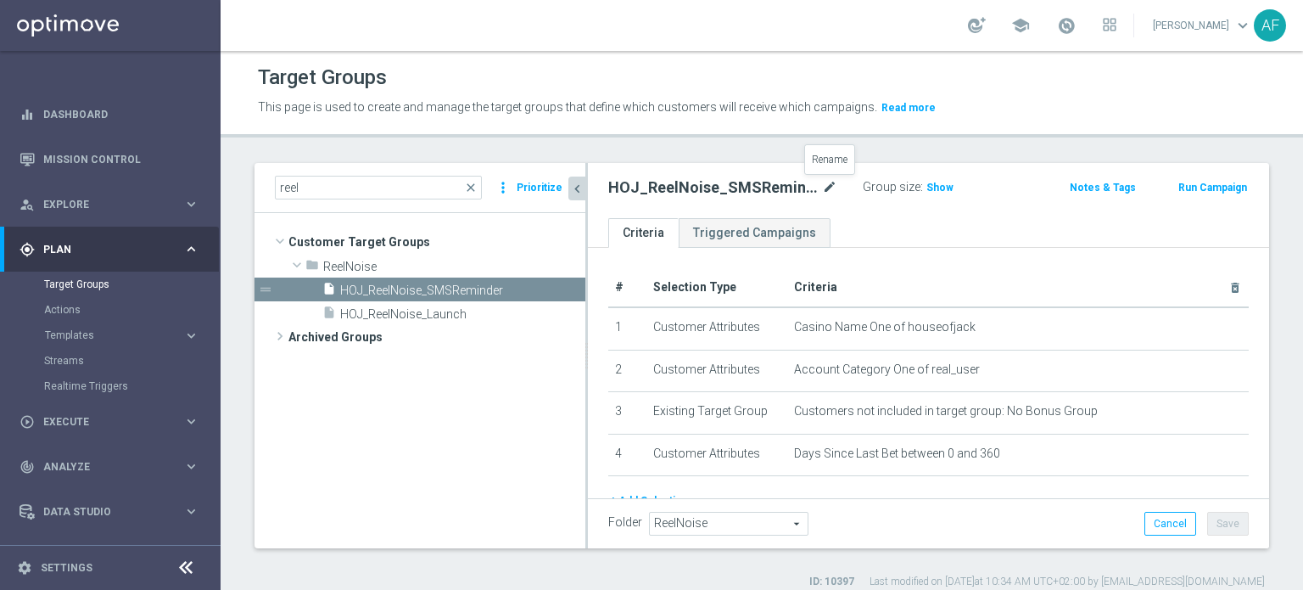
click at [653, 185] on icon "mode_edit" at bounding box center [829, 187] width 15 height 20
click at [653, 189] on input "HOJ_ReelNoise_SMSReminder" at bounding box center [722, 189] width 229 height 24
type input "HOJ_ReelNoise_SMS"
click at [653, 243] on ul "Criteria Triggered Campaigns" at bounding box center [928, 233] width 681 height 30
click at [653, 358] on button "Save" at bounding box center [1228, 524] width 42 height 24
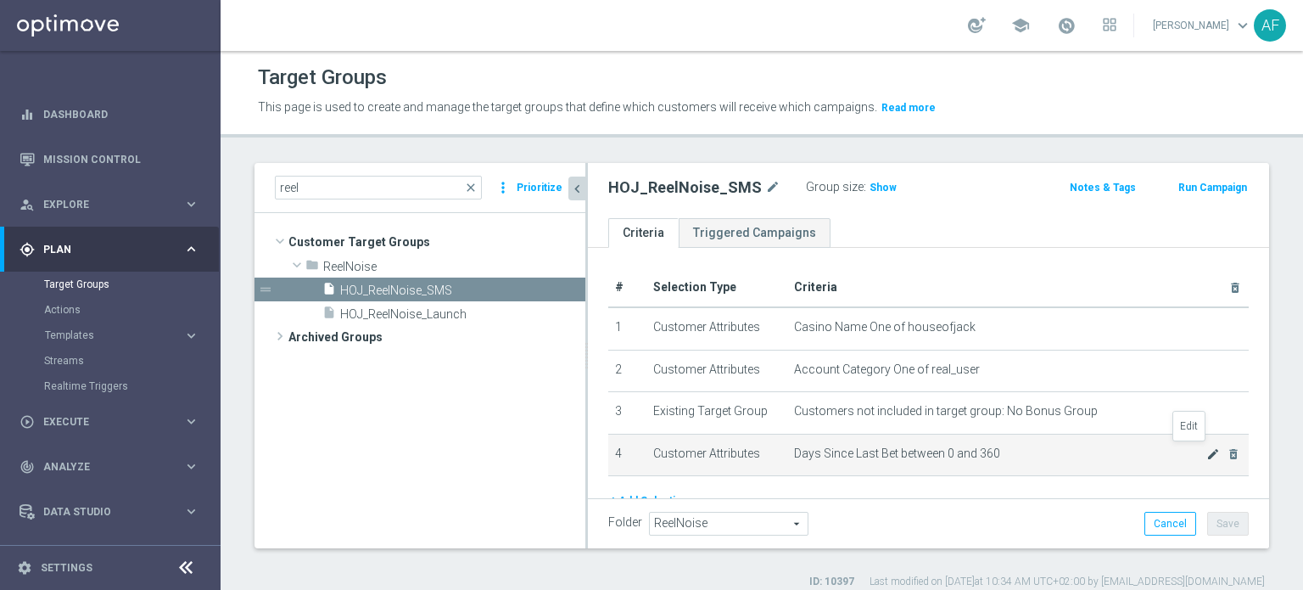
drag, startPoint x: 1189, startPoint y: 456, endPoint x: 1179, endPoint y: 453, distance: 9.7
click at [653, 358] on icon "mode_edit" at bounding box center [1213, 454] width 14 height 14
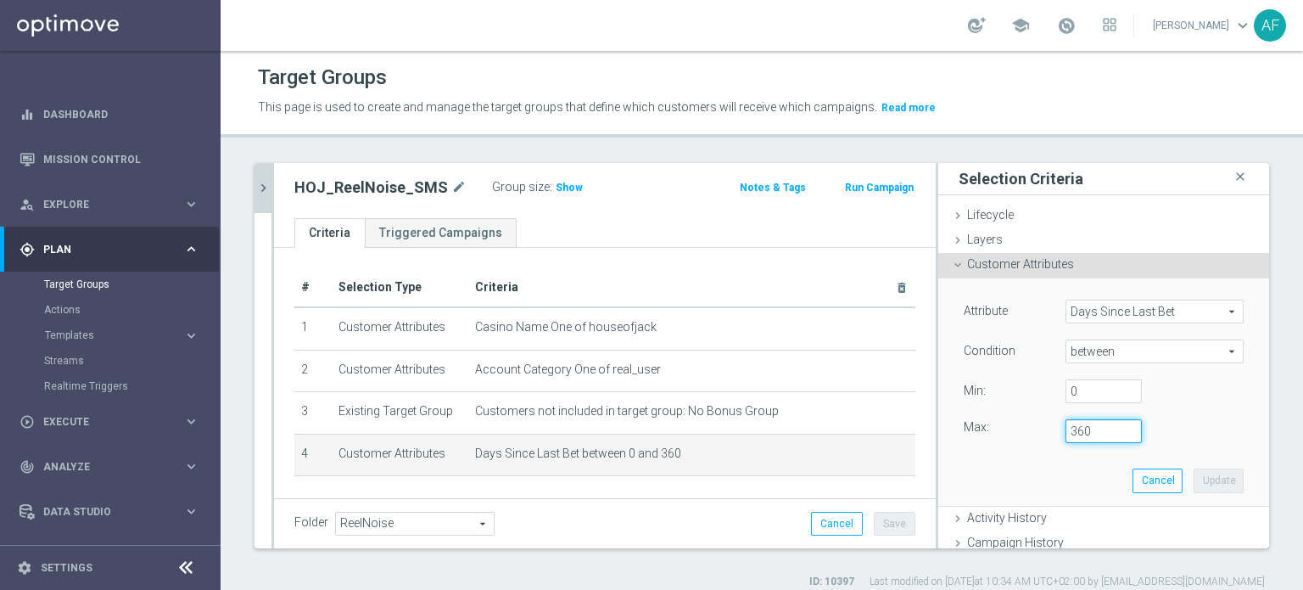
click at [653, 358] on input "360" at bounding box center [1104, 431] width 76 height 24
type input "3"
type input "90"
click at [653, 358] on button "Update" at bounding box center [1219, 480] width 50 height 24
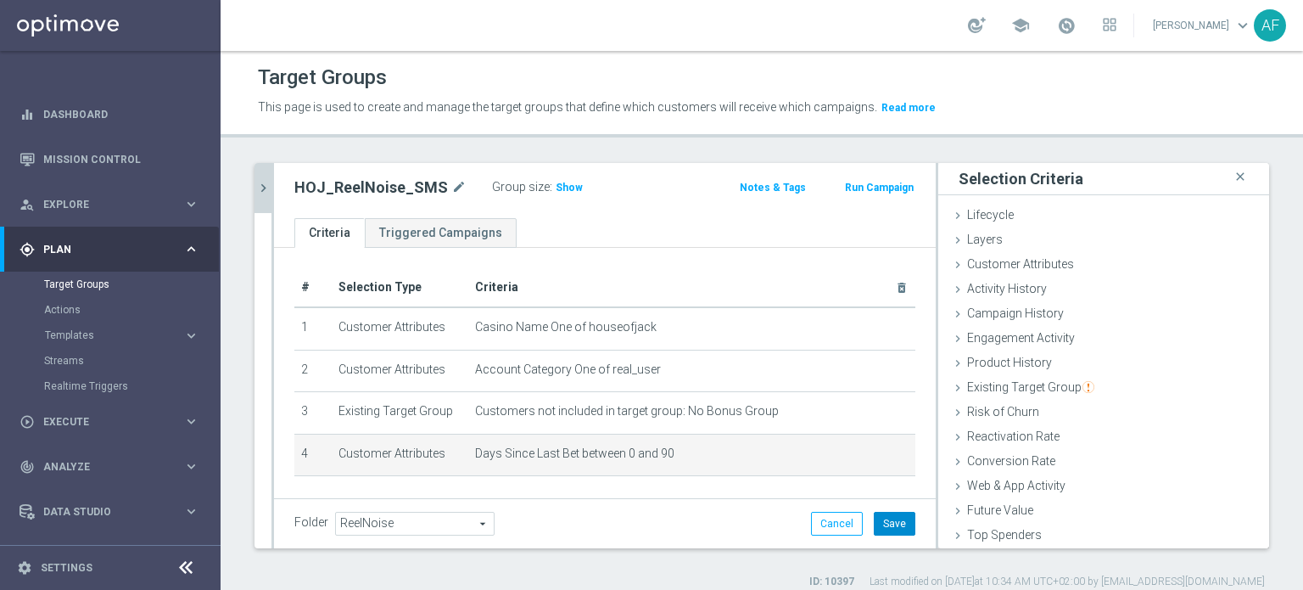
click at [653, 358] on button "Save" at bounding box center [895, 524] width 42 height 24
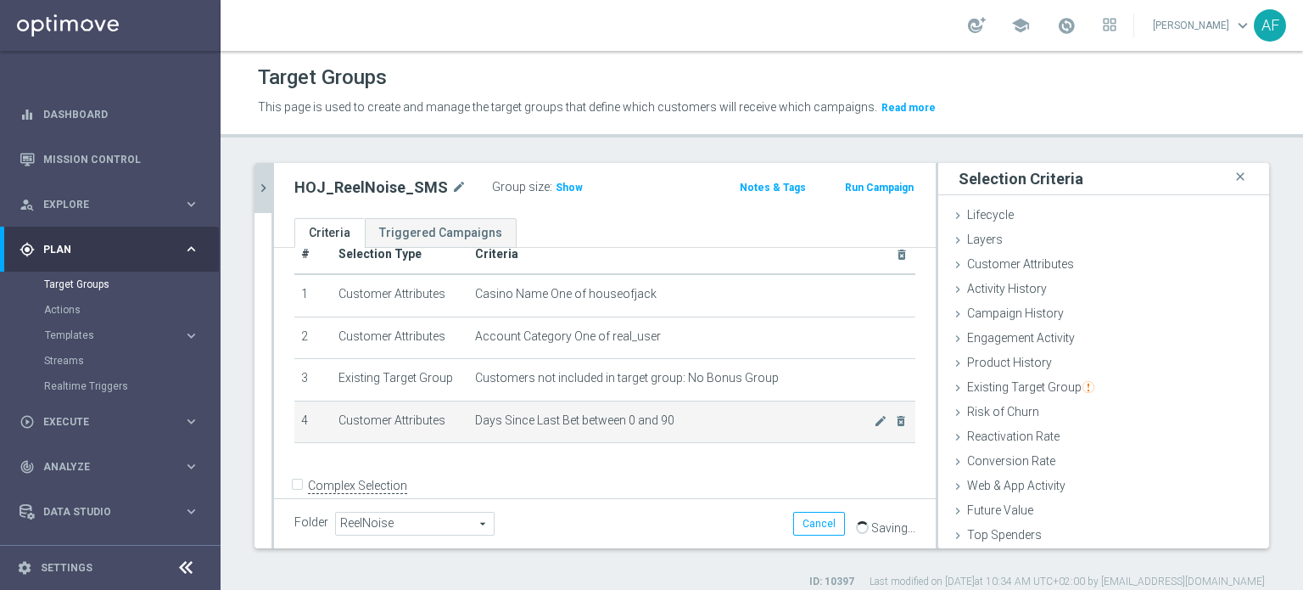
scroll to position [51, 0]
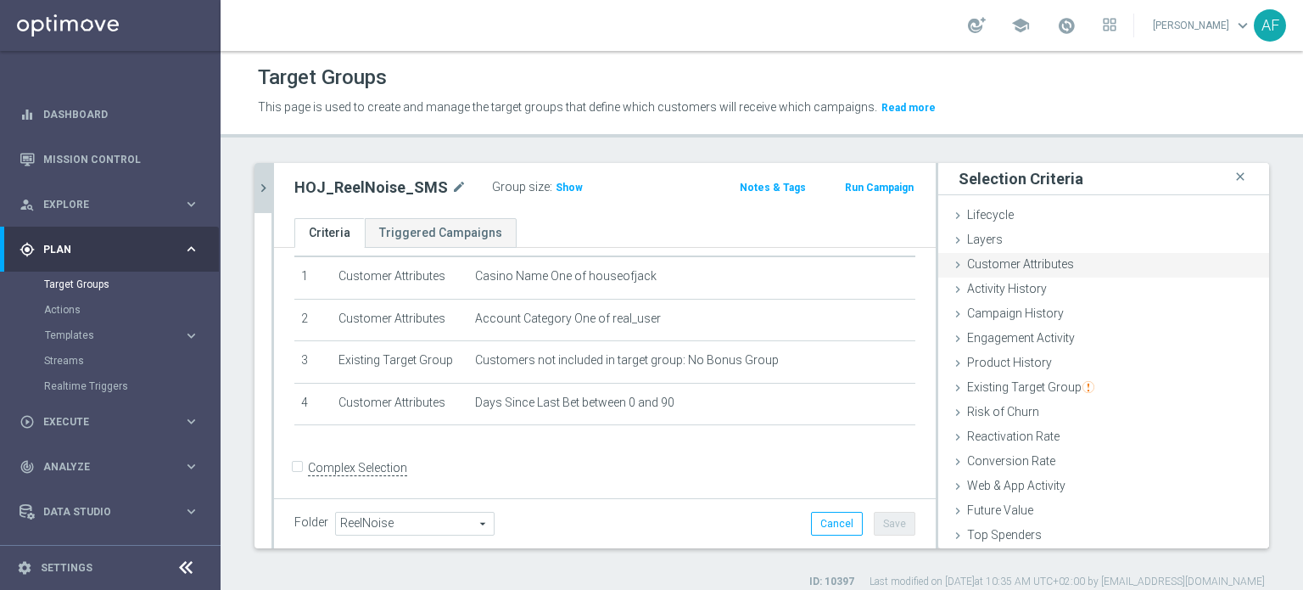
click at [653, 270] on span "Customer Attributes" at bounding box center [1020, 264] width 107 height 14
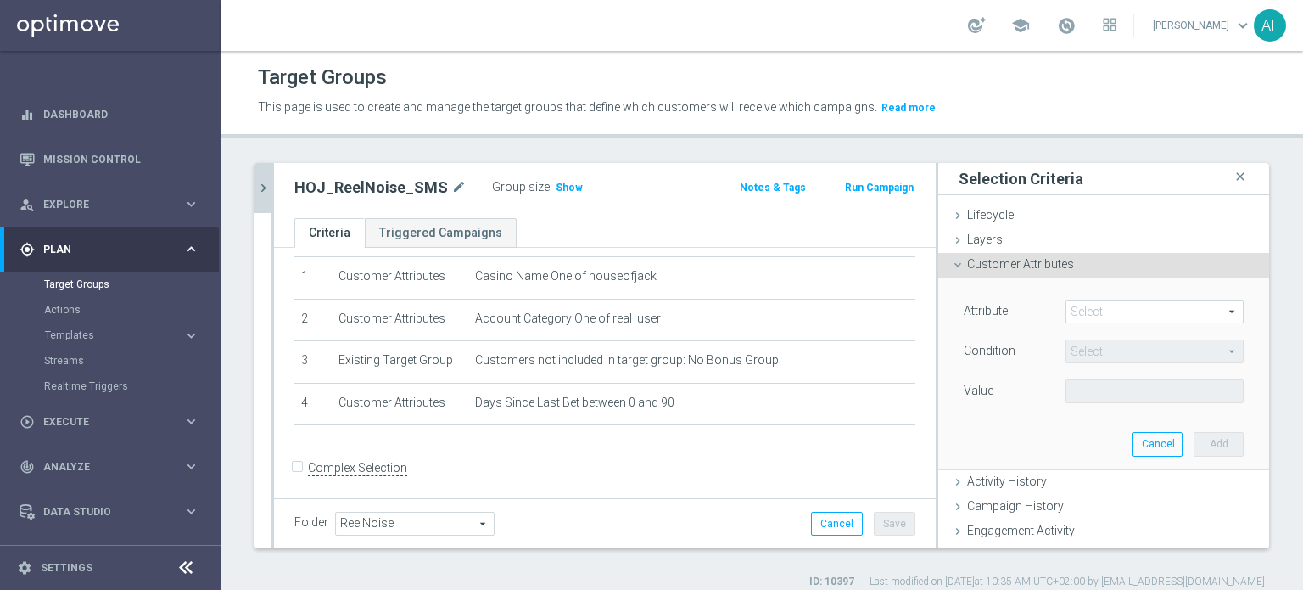
click at [653, 316] on span at bounding box center [1154, 311] width 176 height 22
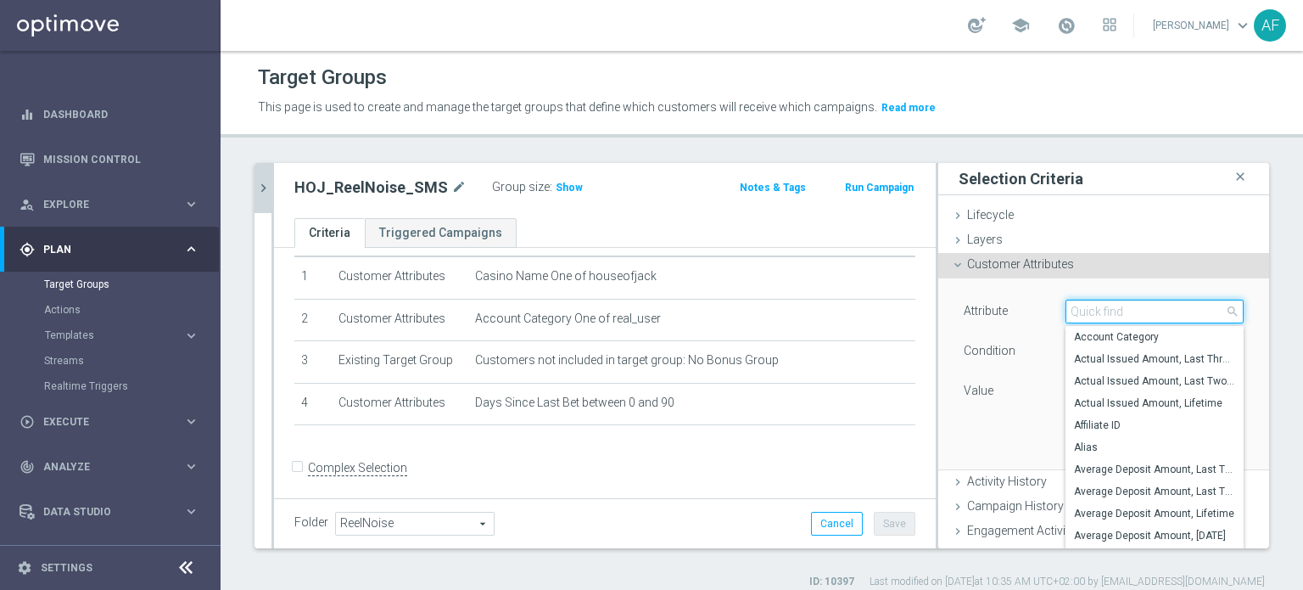
click at [653, 313] on input "search" at bounding box center [1155, 311] width 178 height 24
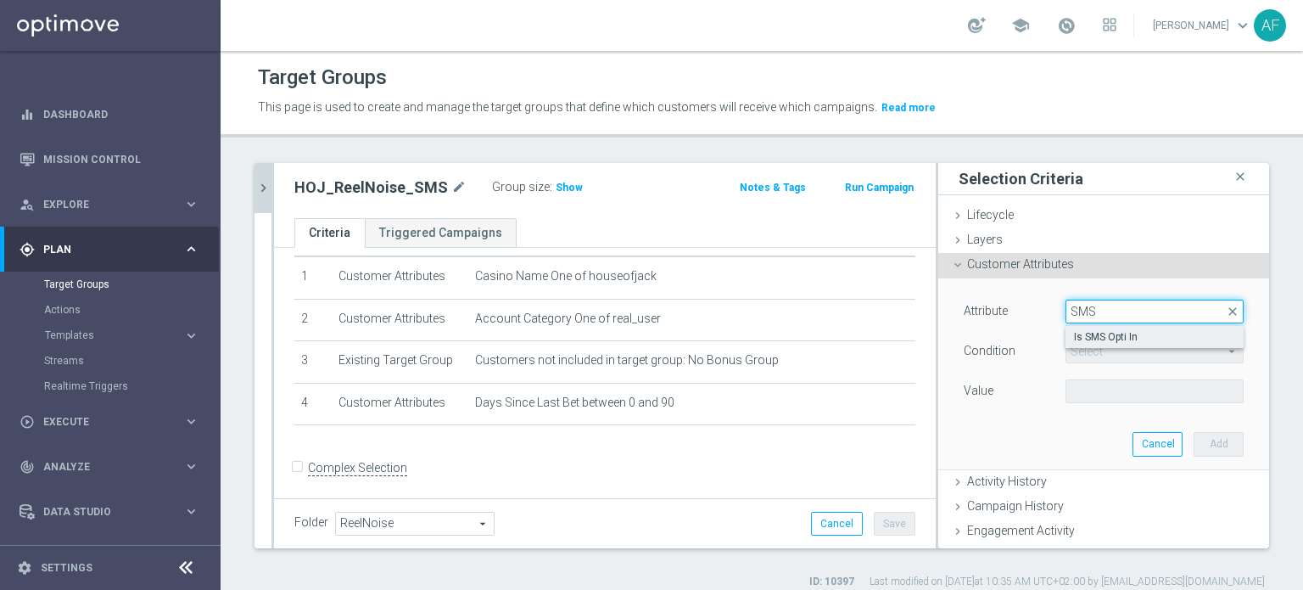
type input "SMS"
click at [653, 332] on span "Is SMS Opti In" at bounding box center [1154, 337] width 161 height 14
type input "Is SMS Opti In"
type input "="
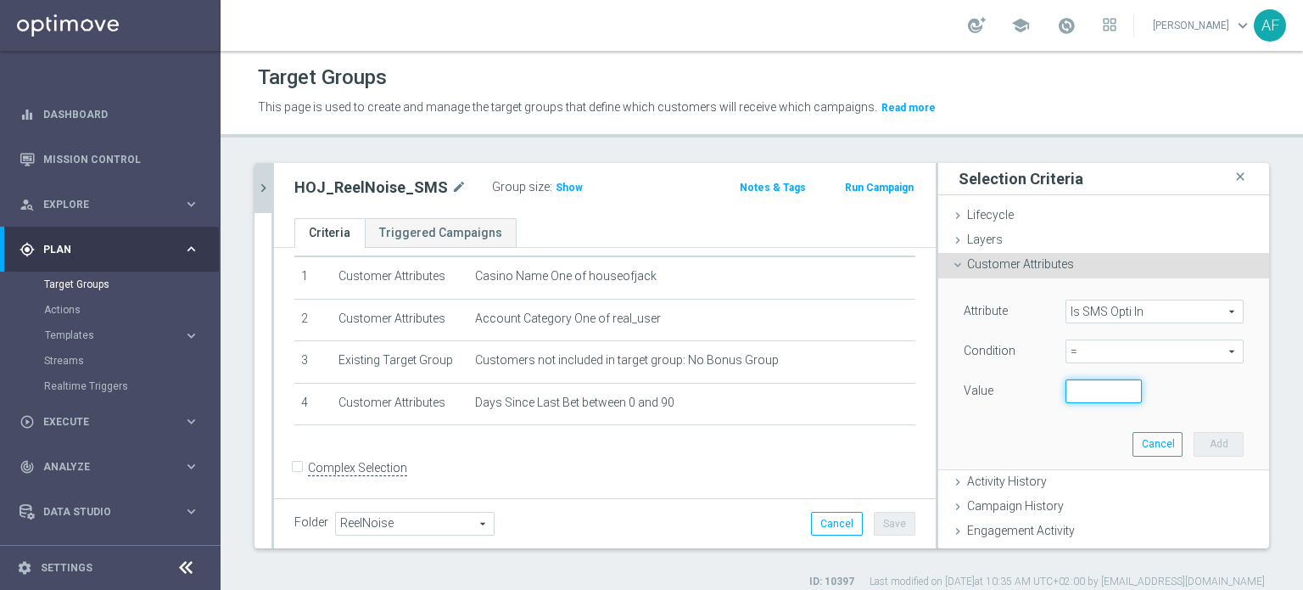
click at [653, 358] on input "number" at bounding box center [1104, 391] width 76 height 24
type input "1"
click at [653, 358] on button "Add" at bounding box center [1219, 444] width 50 height 24
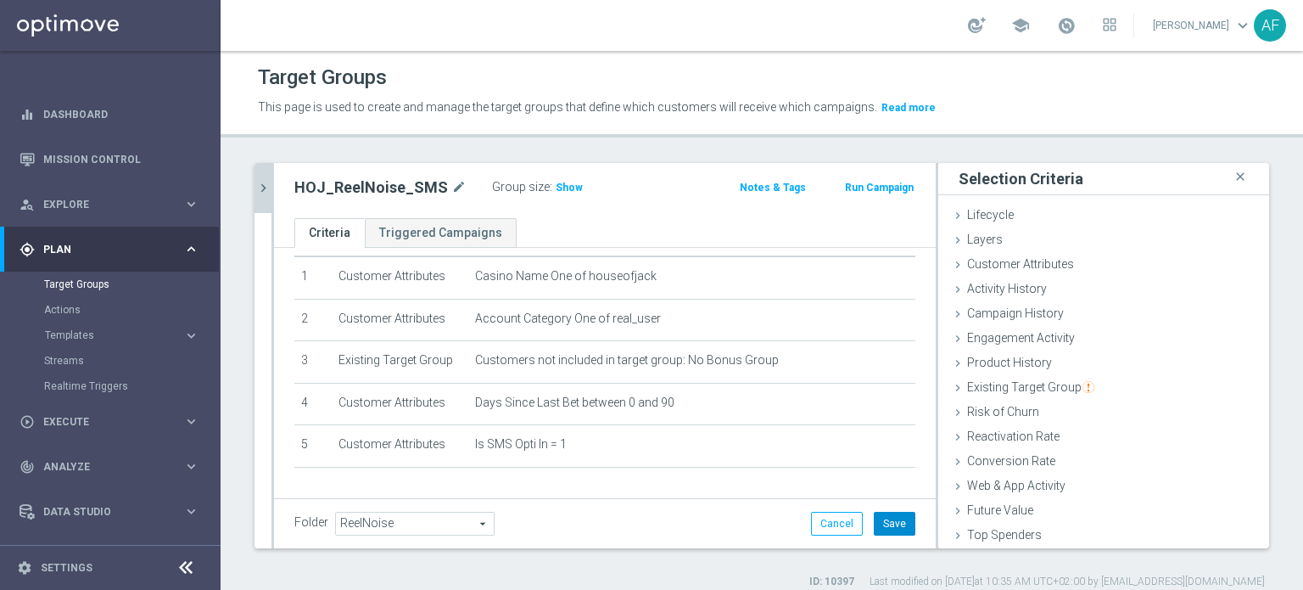
click at [653, 358] on button "Save" at bounding box center [895, 524] width 42 height 24
click at [266, 190] on icon "chevron_right" at bounding box center [263, 188] width 16 height 16
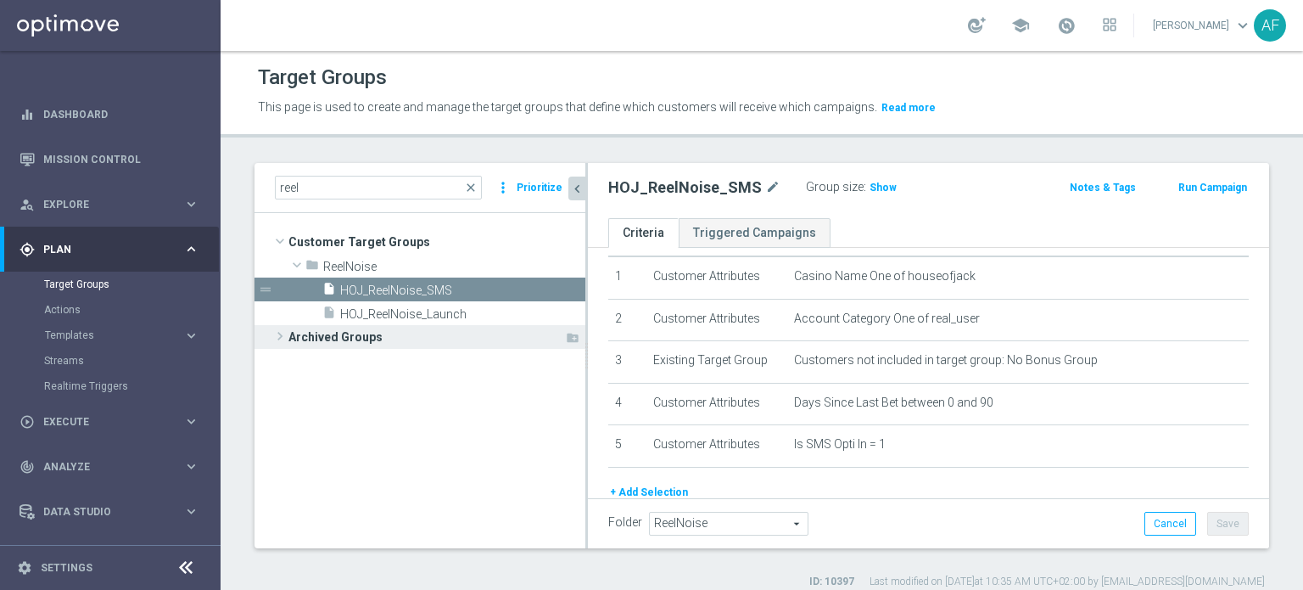
click at [471, 358] on tree-viewport "Customer Target Groups library_add create_new_folder folder" at bounding box center [420, 380] width 331 height 334
click at [463, 318] on span "HOJ_ReelNoise_Launch" at bounding box center [442, 314] width 204 height 14
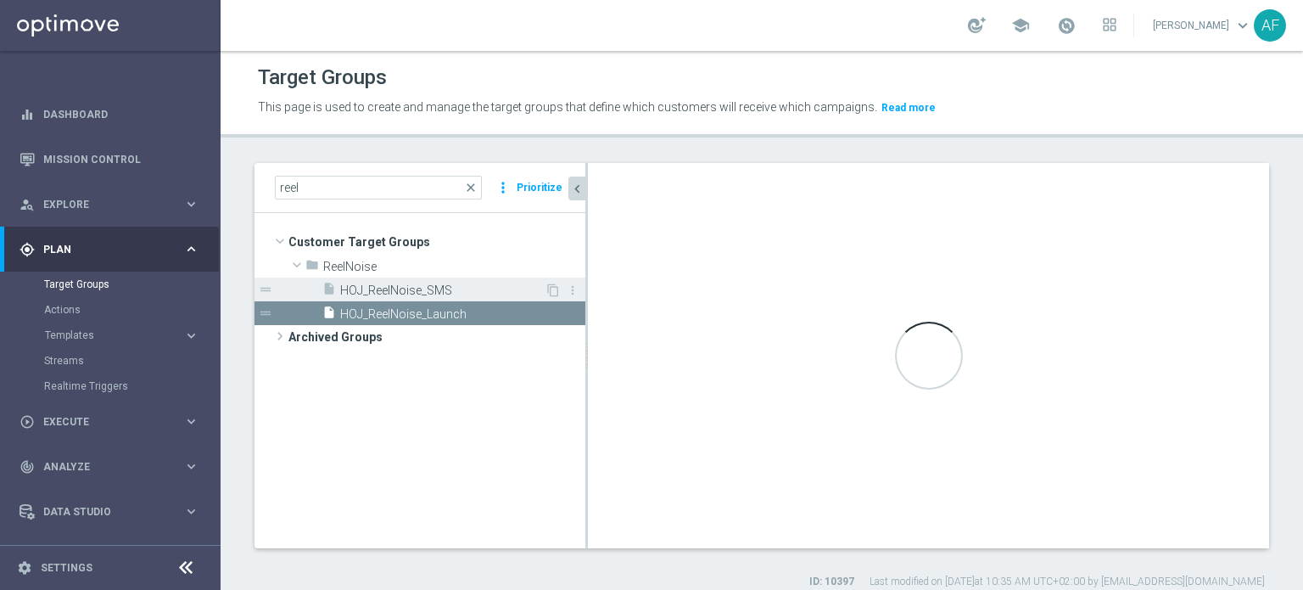
click at [463, 287] on span "HOJ_ReelNoise_SMS" at bounding box center [442, 290] width 204 height 14
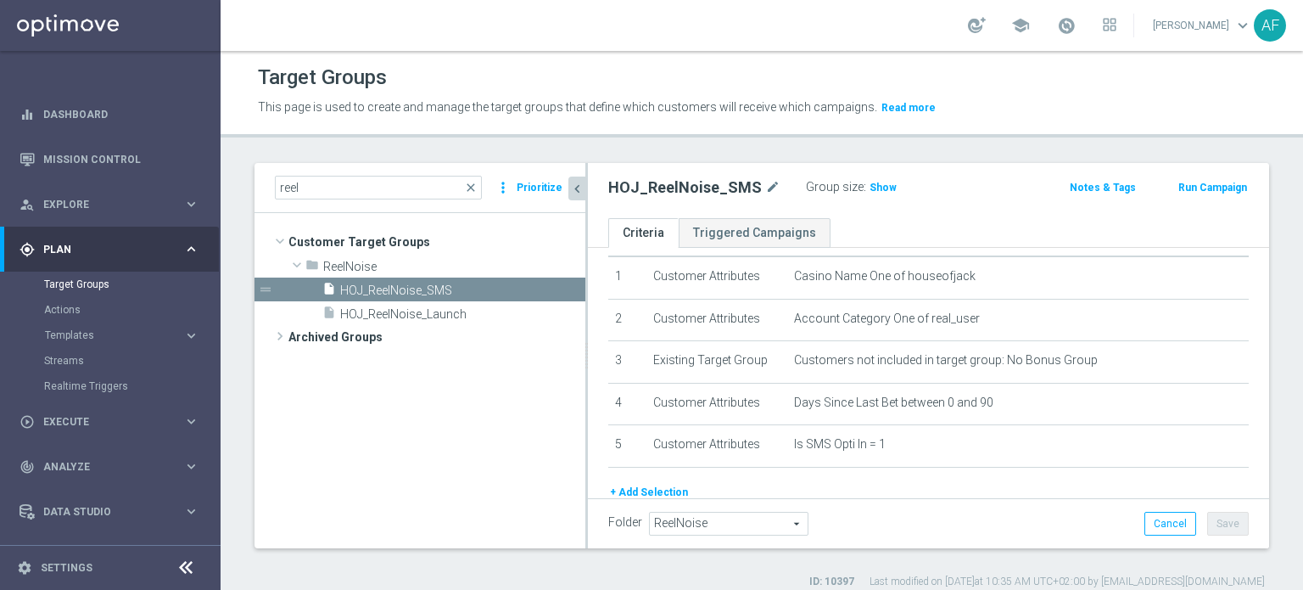
drag, startPoint x: 870, startPoint y: 191, endPoint x: 883, endPoint y: 222, distance: 33.9
click at [653, 193] on span "Show" at bounding box center [883, 188] width 27 height 12
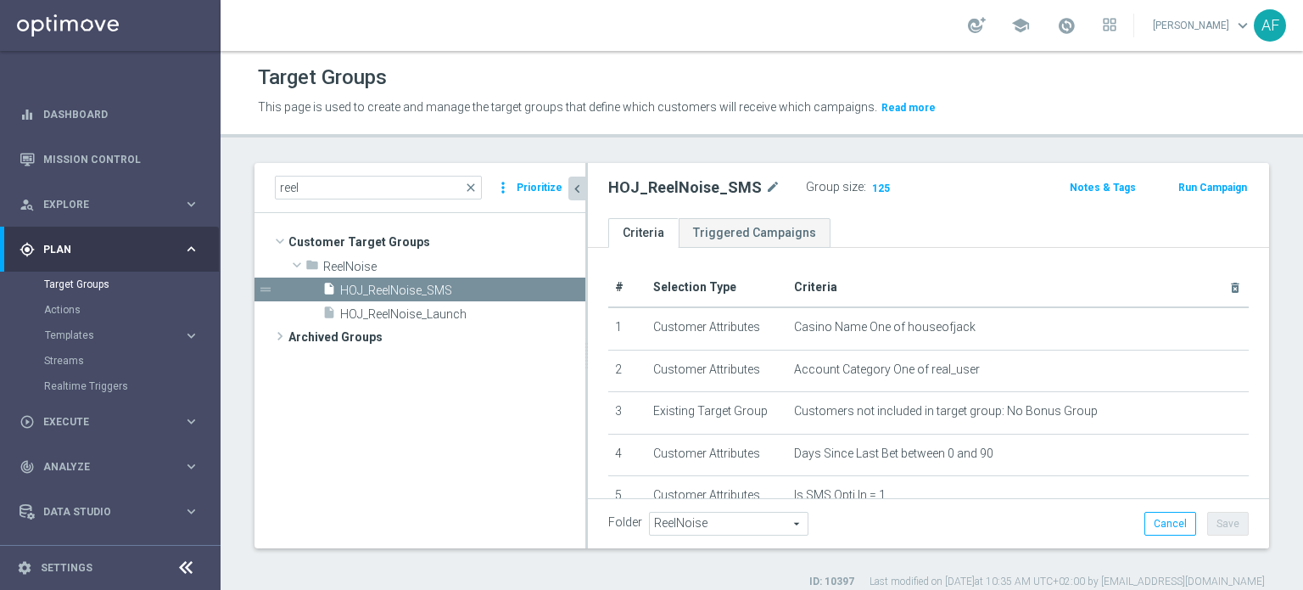
click at [441, 358] on tree-viewport "Customer Target Groups library_add create_new_folder folder" at bounding box center [420, 380] width 331 height 334
click at [446, 315] on span "HOJ_ReelNoise_Launch" at bounding box center [442, 314] width 204 height 14
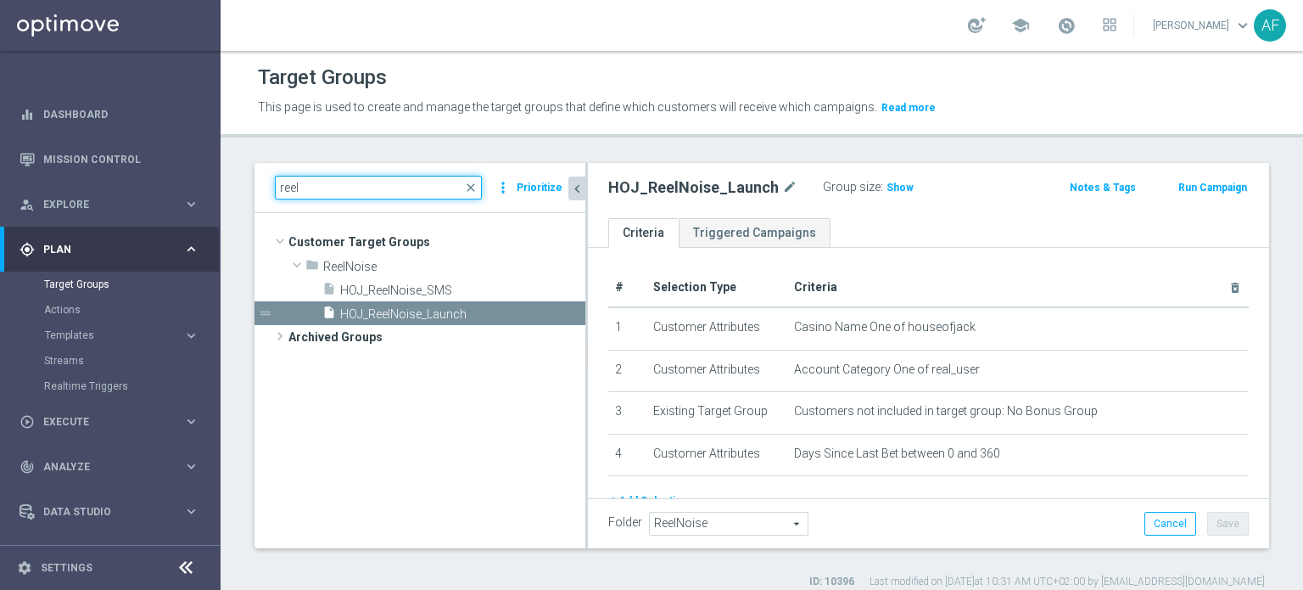
drag, startPoint x: 329, startPoint y: 191, endPoint x: 267, endPoint y: 189, distance: 62.0
click at [267, 188] on div "reel close more_vert Prioritize" at bounding box center [420, 188] width 331 height 50
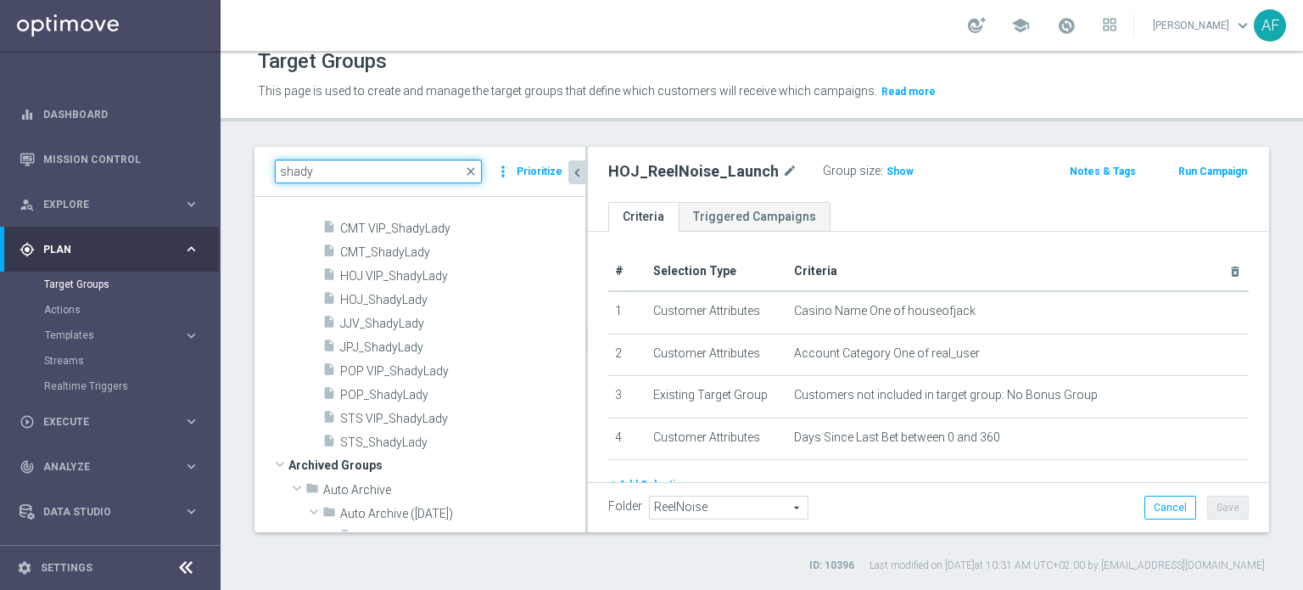
scroll to position [1721, 0]
type input "shady"
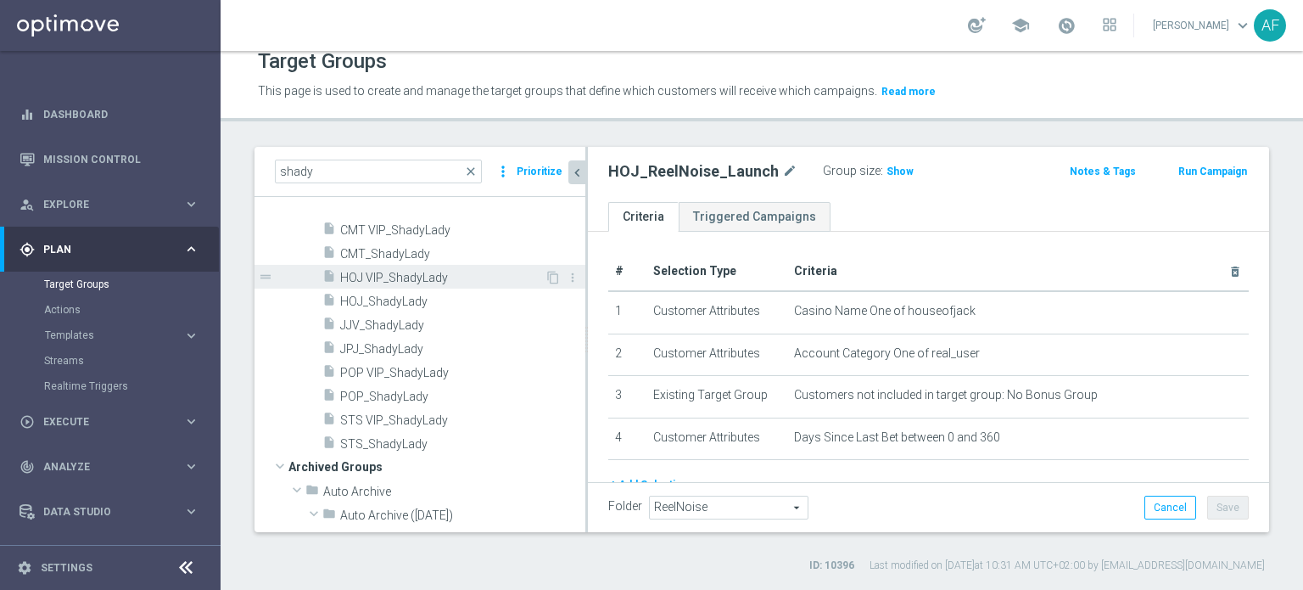
click at [404, 277] on span "HOJ VIP_ShadyLady" at bounding box center [442, 278] width 204 height 14
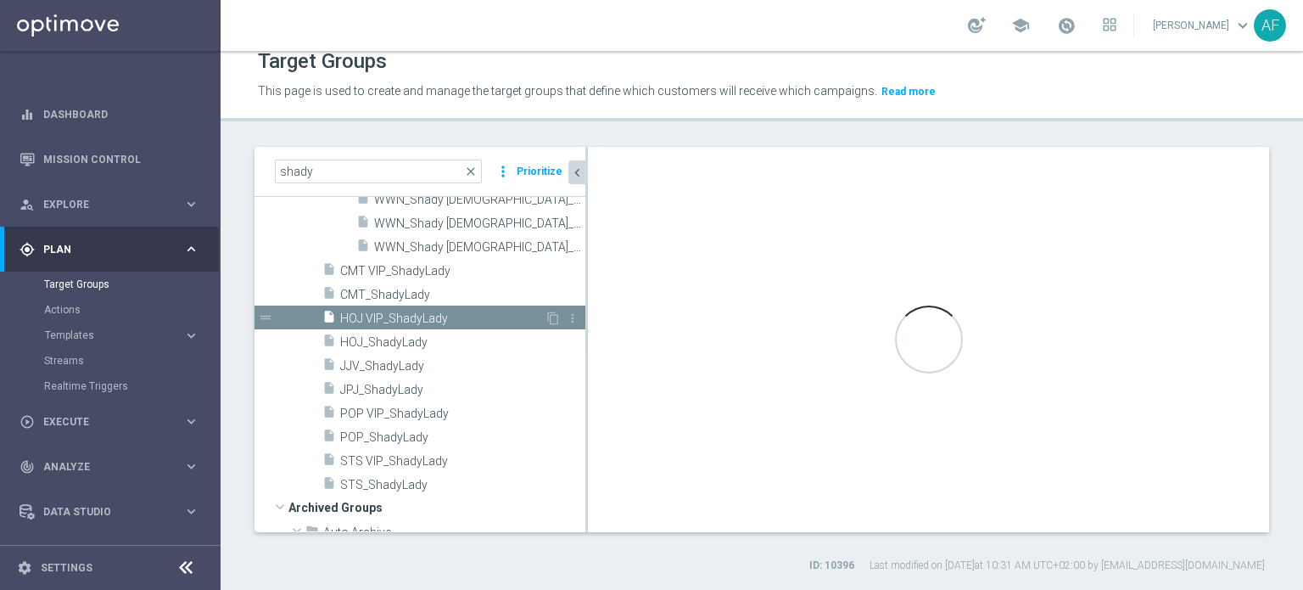
scroll to position [1598, 0]
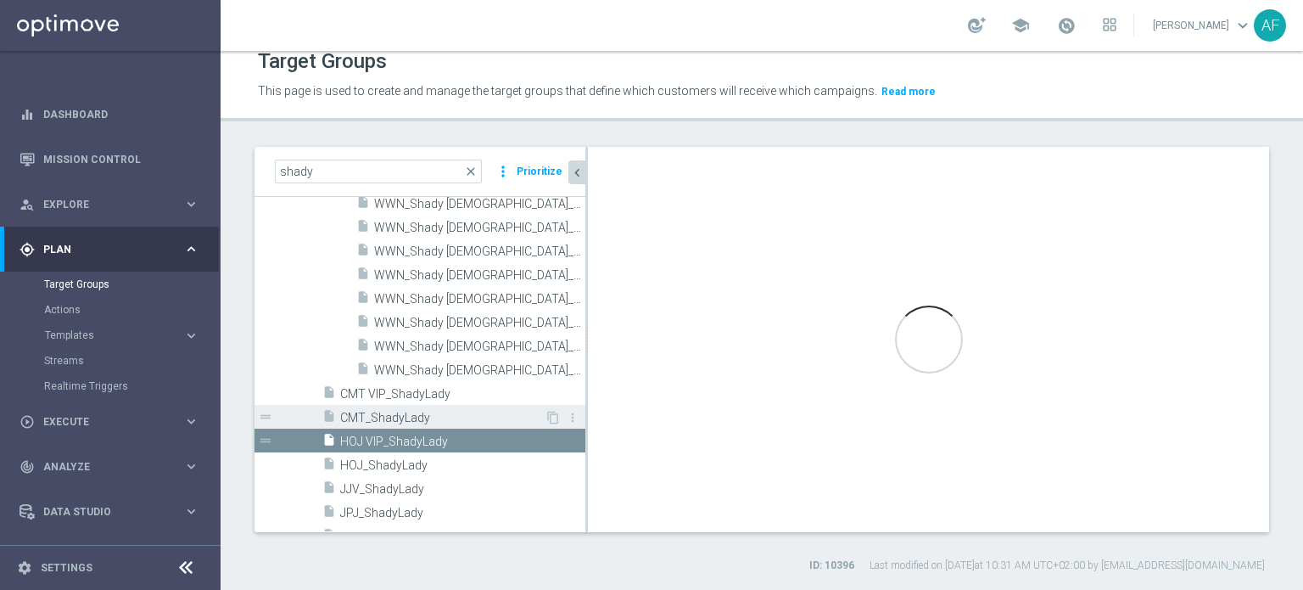
type input "ShadyLady"
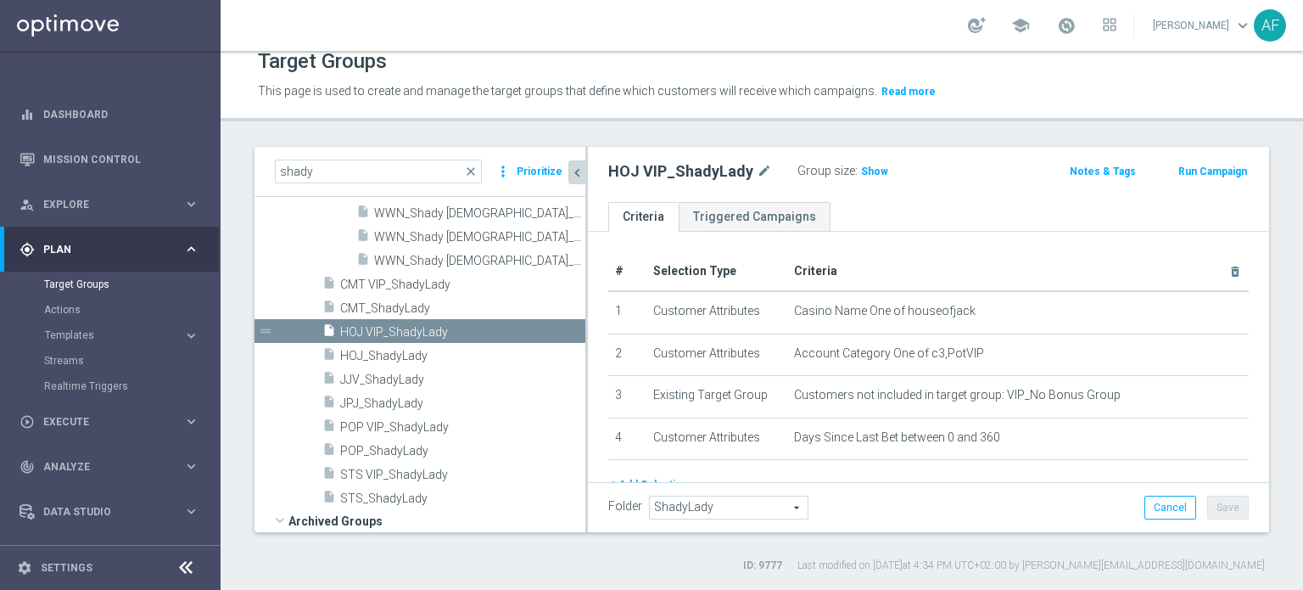
scroll to position [1713, 0]
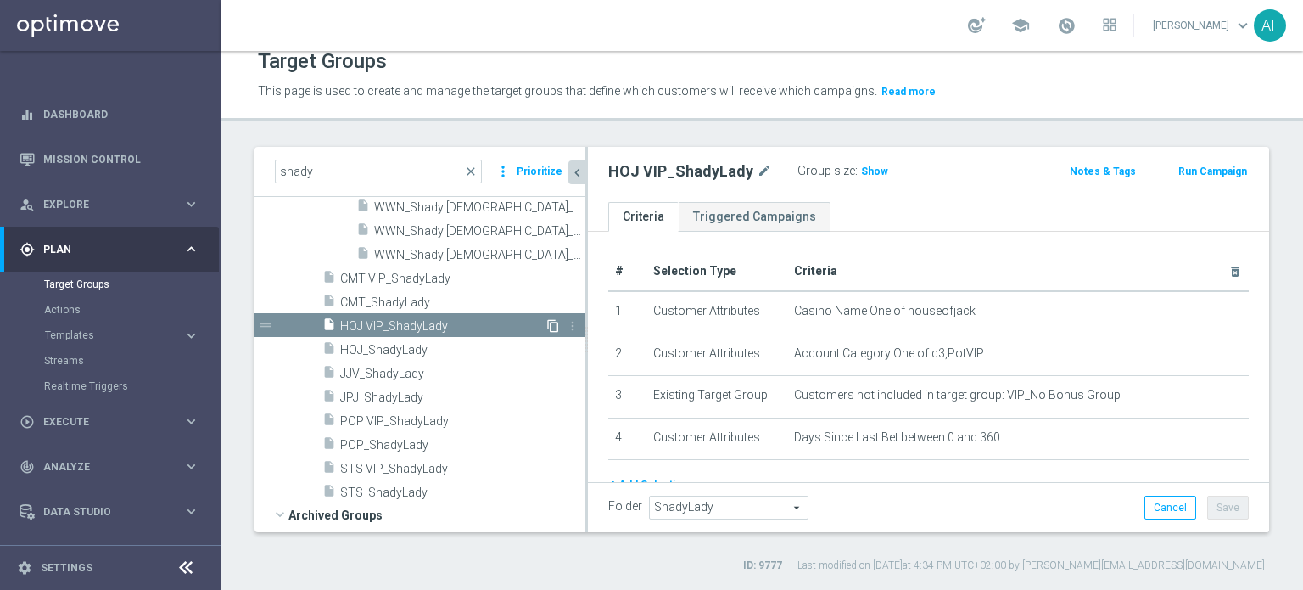
click at [546, 322] on icon "content_copy" at bounding box center [553, 326] width 14 height 14
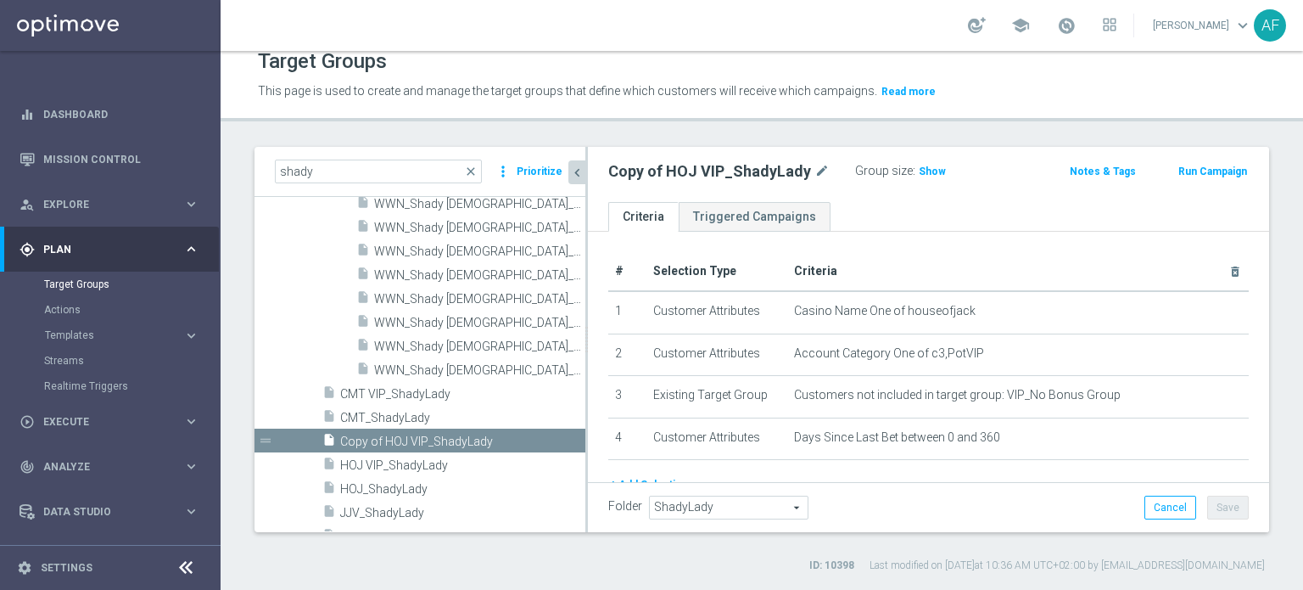
click at [653, 358] on span "ShadyLady" at bounding box center [729, 507] width 158 height 22
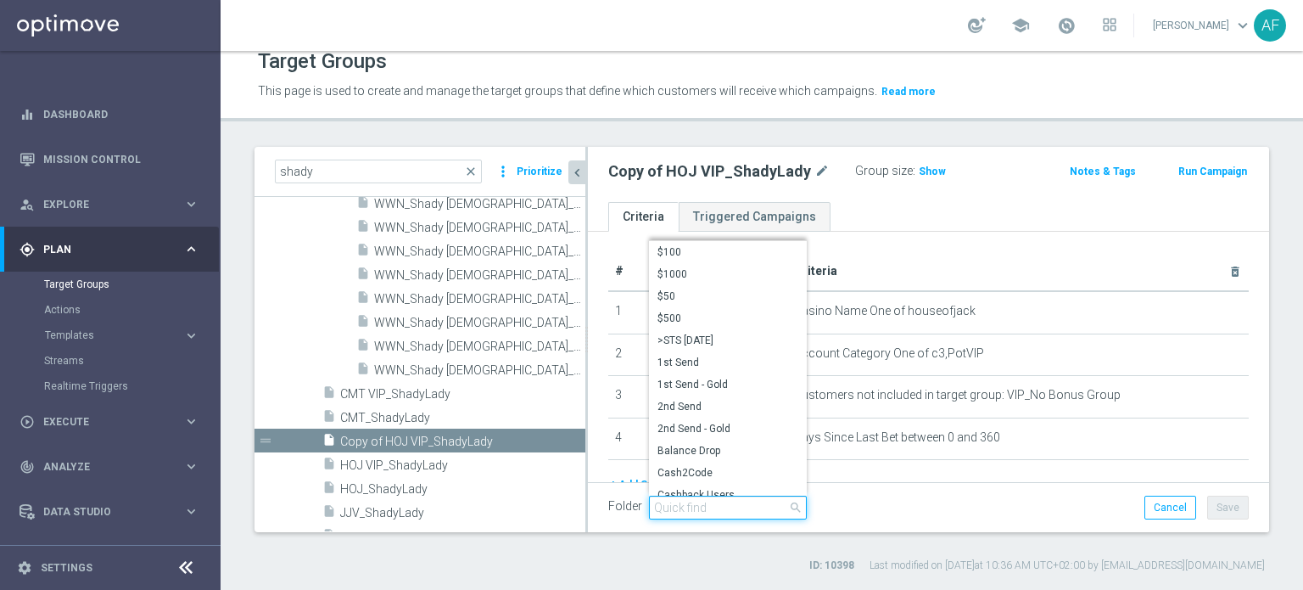
click at [653, 358] on input "search" at bounding box center [728, 507] width 158 height 24
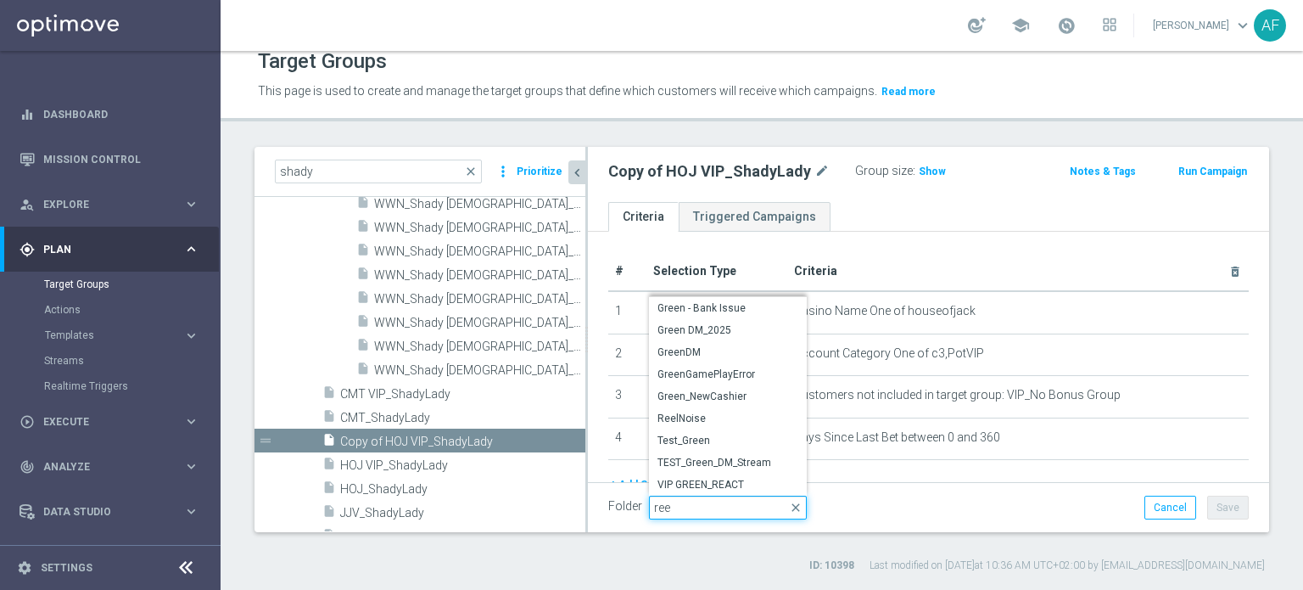
type input "reel"
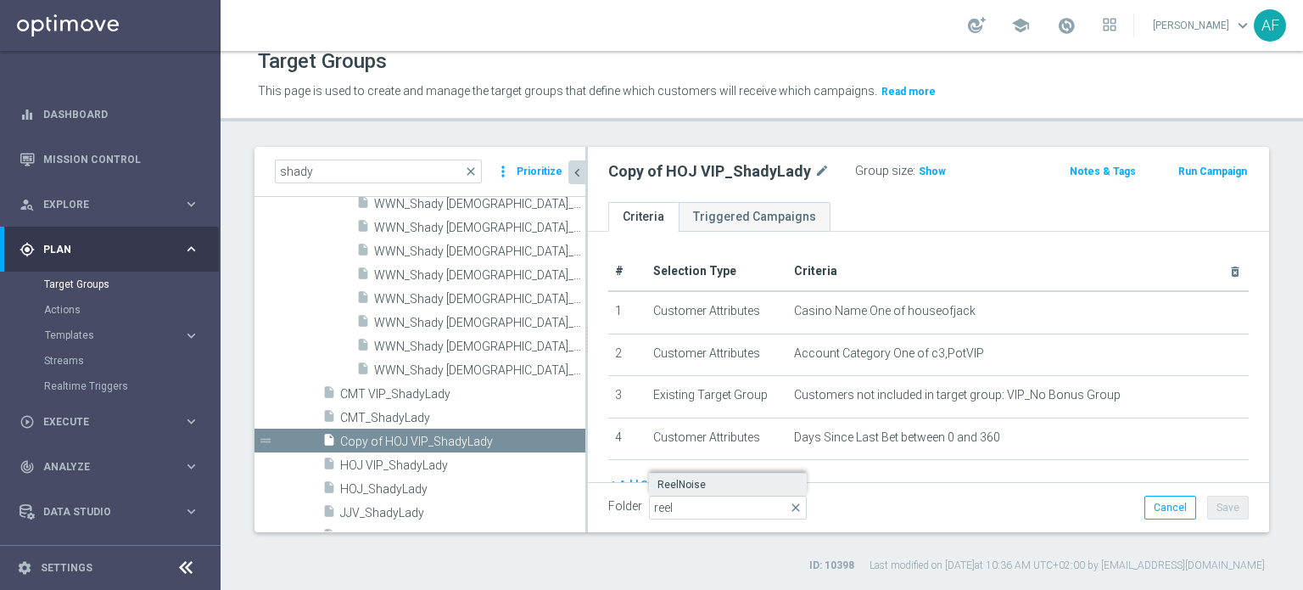
click at [653, 358] on span "ReelNoise" at bounding box center [728, 485] width 141 height 14
type input "ReelNoise"
click at [653, 358] on button "Save" at bounding box center [1228, 507] width 42 height 24
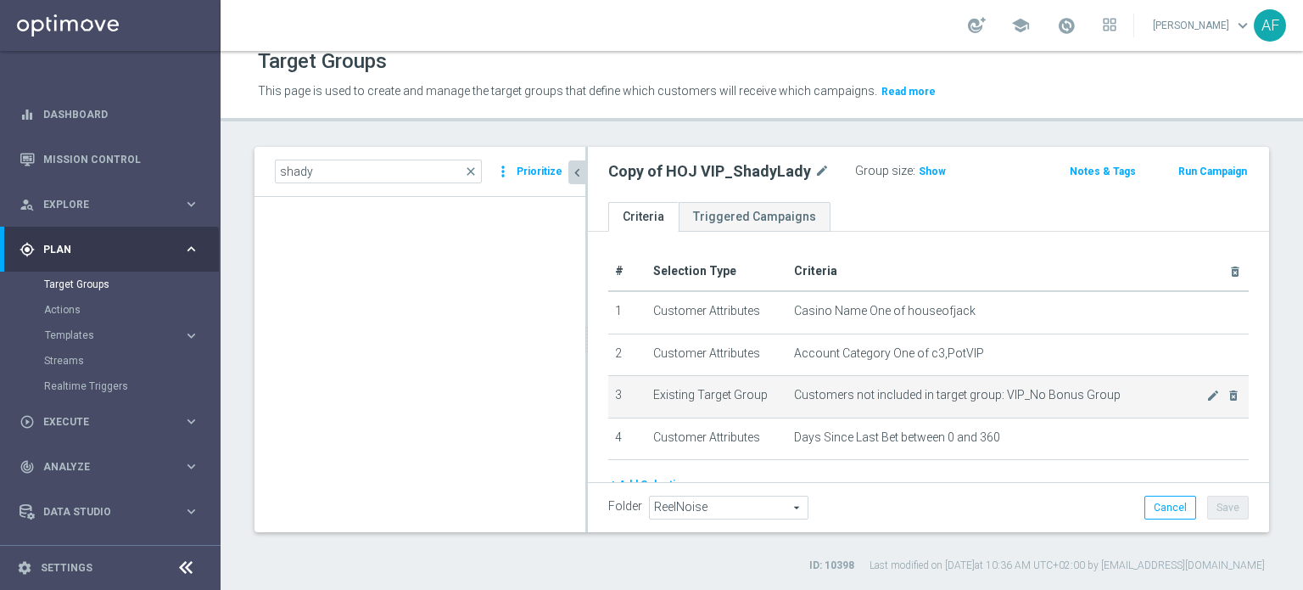
scroll to position [0, 0]
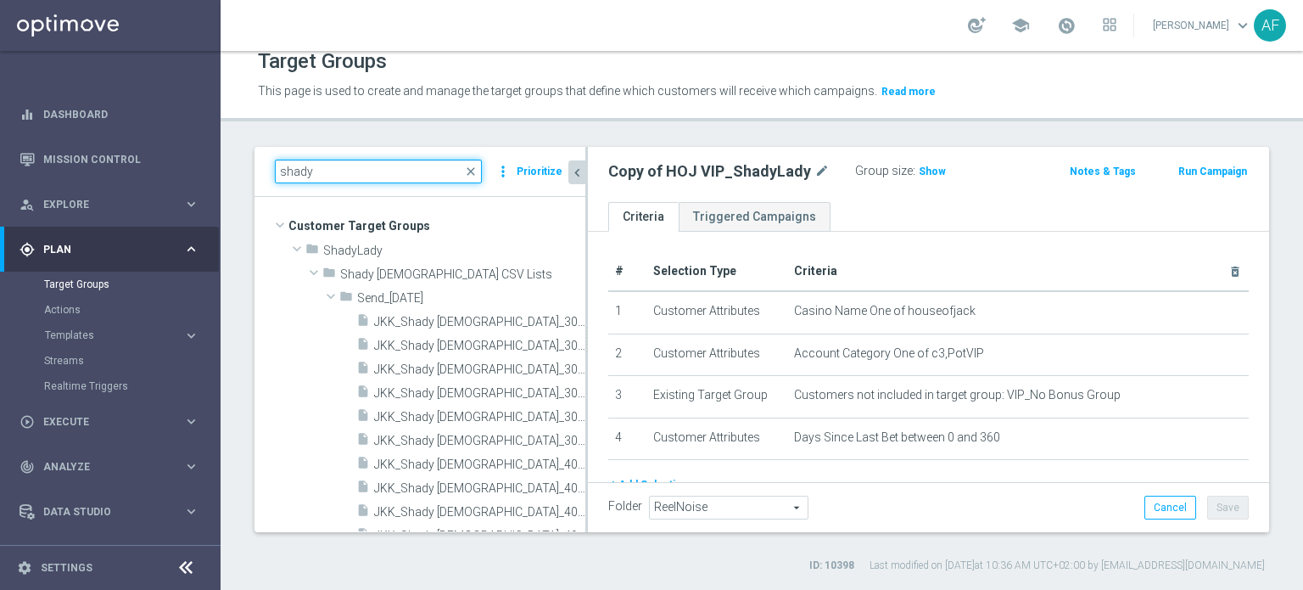
click at [343, 172] on input "shady" at bounding box center [378, 172] width 207 height 24
type input "s"
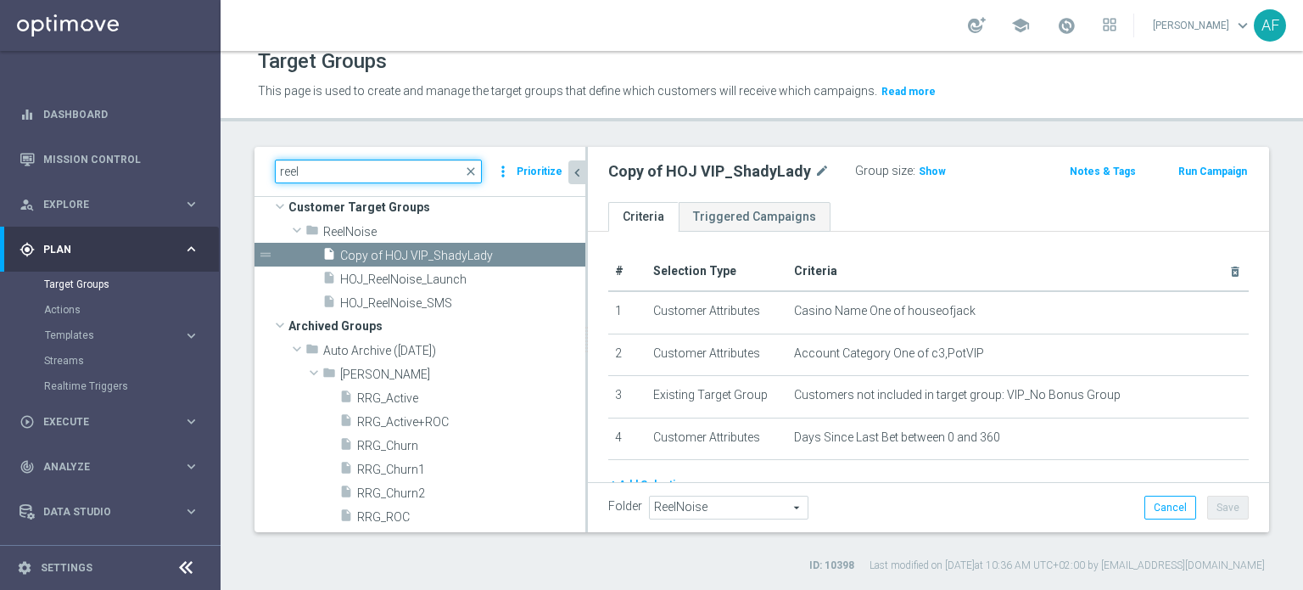
scroll to position [17, 0]
type input "reel"
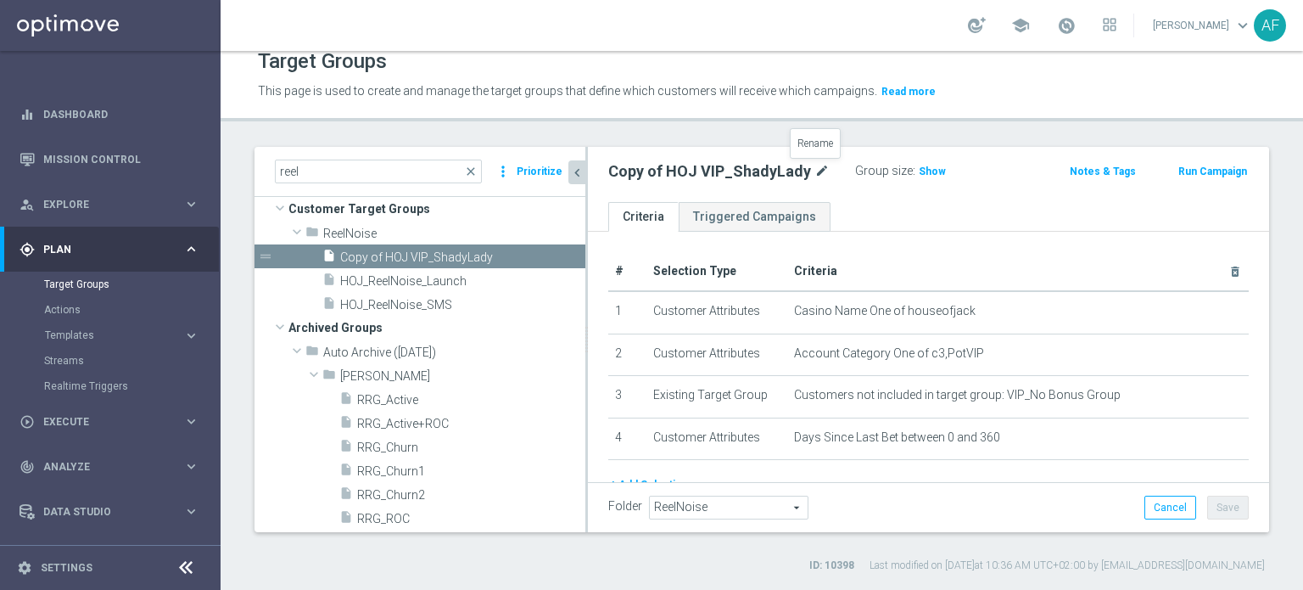
click at [653, 176] on icon "mode_edit" at bounding box center [821, 171] width 15 height 20
click at [653, 169] on input "Copy of HOJ VIP_ShadyLady" at bounding box center [722, 173] width 229 height 24
drag, startPoint x: 623, startPoint y: 165, endPoint x: 581, endPoint y: 160, distance: 41.9
click at [581, 160] on as-split "reel close more_vert Prioritize Customer Target Groups library_add create_new_f…" at bounding box center [762, 339] width 1015 height 385
click at [640, 174] on input "HOJ VIP_ShadyLady" at bounding box center [722, 173] width 229 height 24
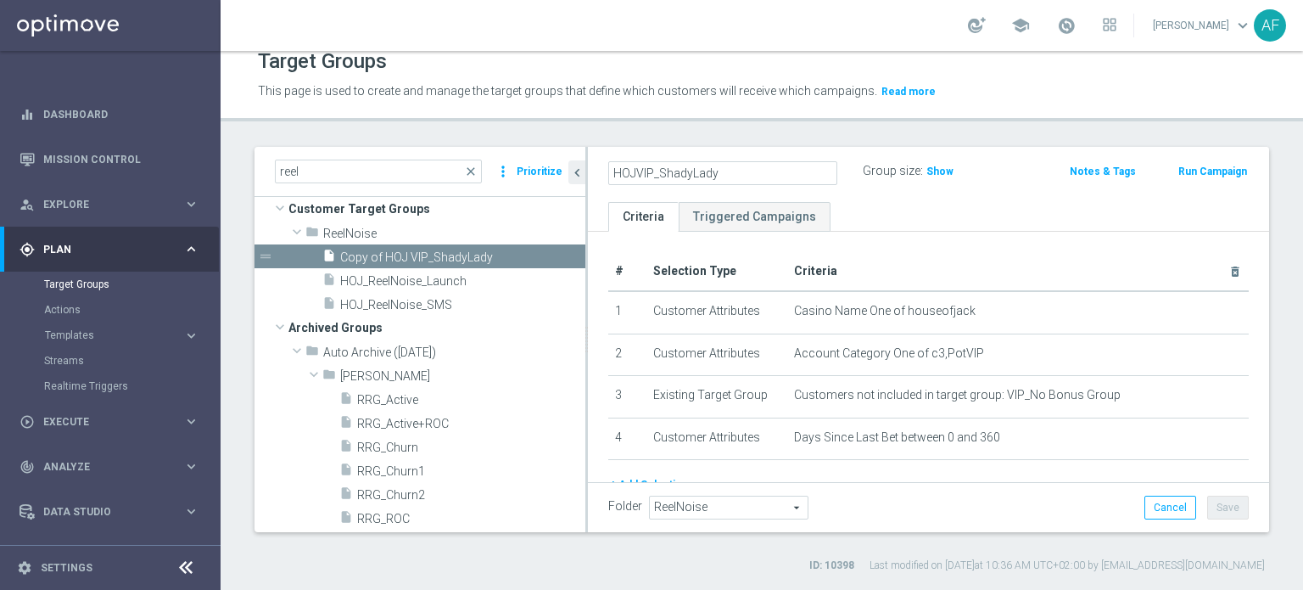
drag, startPoint x: 728, startPoint y: 176, endPoint x: 661, endPoint y: 174, distance: 67.0
click at [653, 174] on input "HOJVIP_ShadyLady" at bounding box center [722, 173] width 229 height 24
type input "HOJVIP_ReelNoise_Launch"
click at [653, 241] on div "# Selection Type Criteria delete_forever 1 Customer Attributes Casino Name One …" at bounding box center [928, 401] width 681 height 338
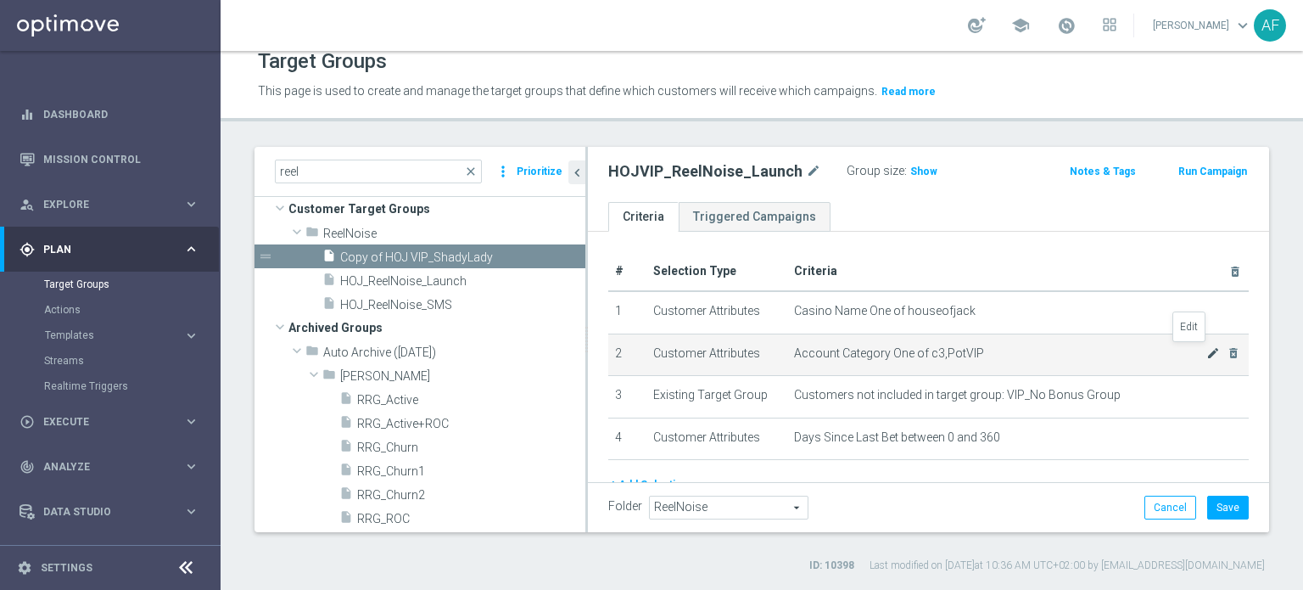
click at [653, 353] on icon "mode_edit" at bounding box center [1213, 353] width 14 height 14
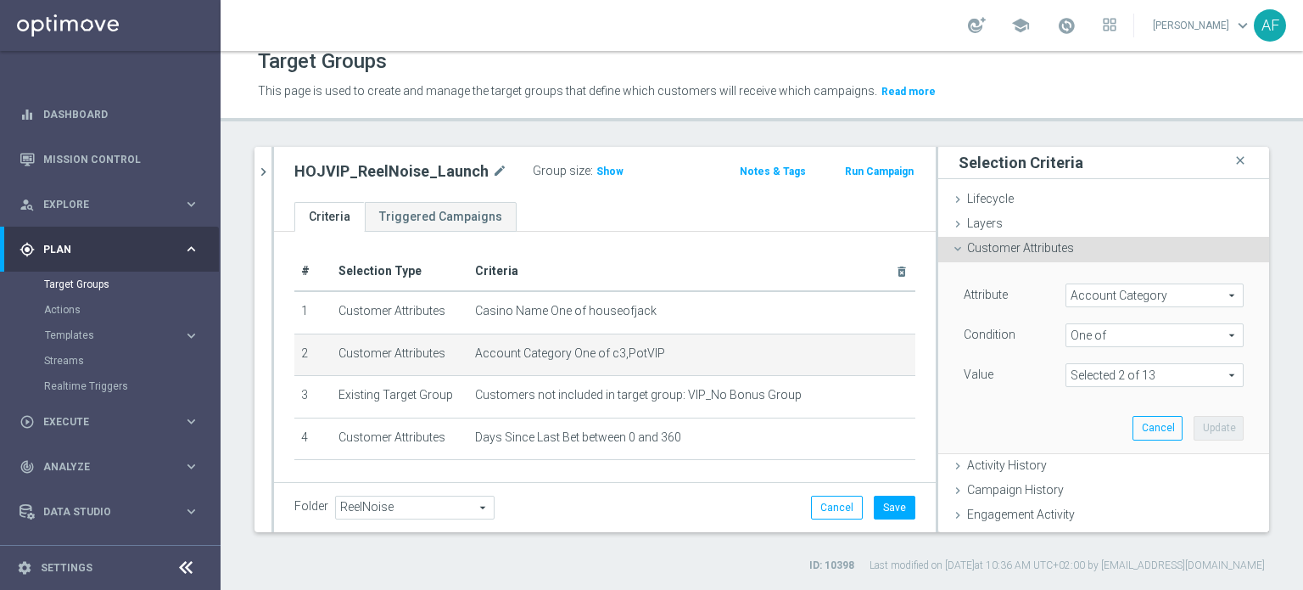
click at [653, 358] on span at bounding box center [1154, 375] width 176 height 22
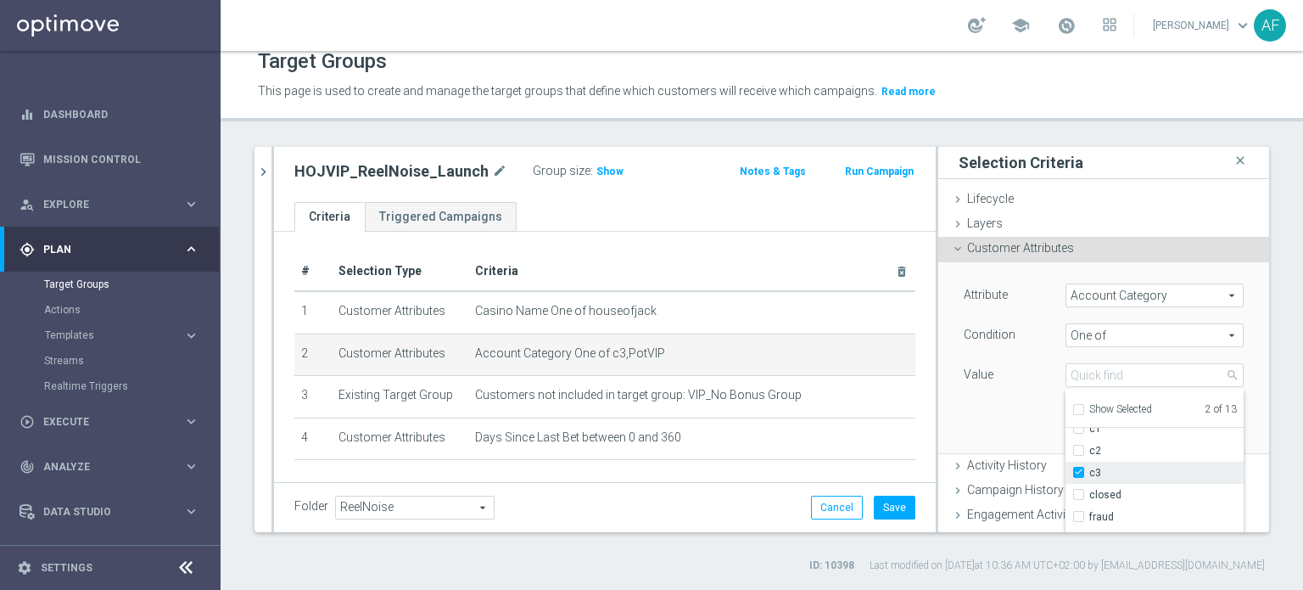
scroll to position [170, 0]
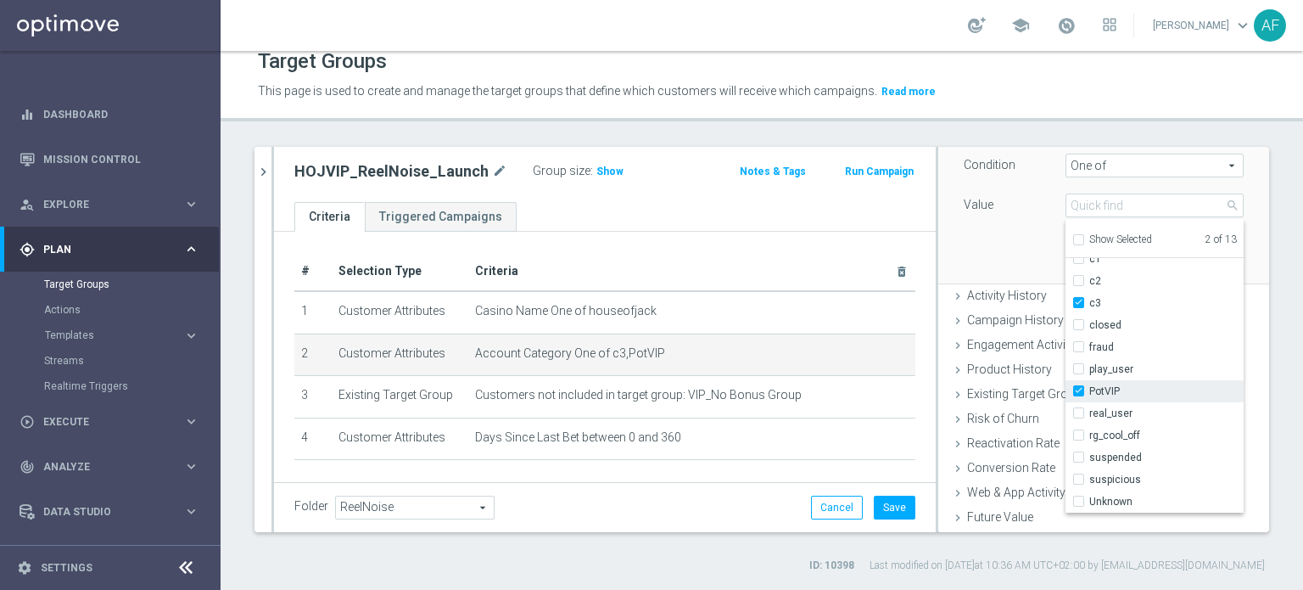
click at [653, 358] on input "PotVIP" at bounding box center [1083, 391] width 11 height 11
checkbox input "false"
type input "c3"
click at [653, 268] on div "Attribute Account Category Account Category arrow_drop_down search Condition On…" at bounding box center [1103, 187] width 305 height 190
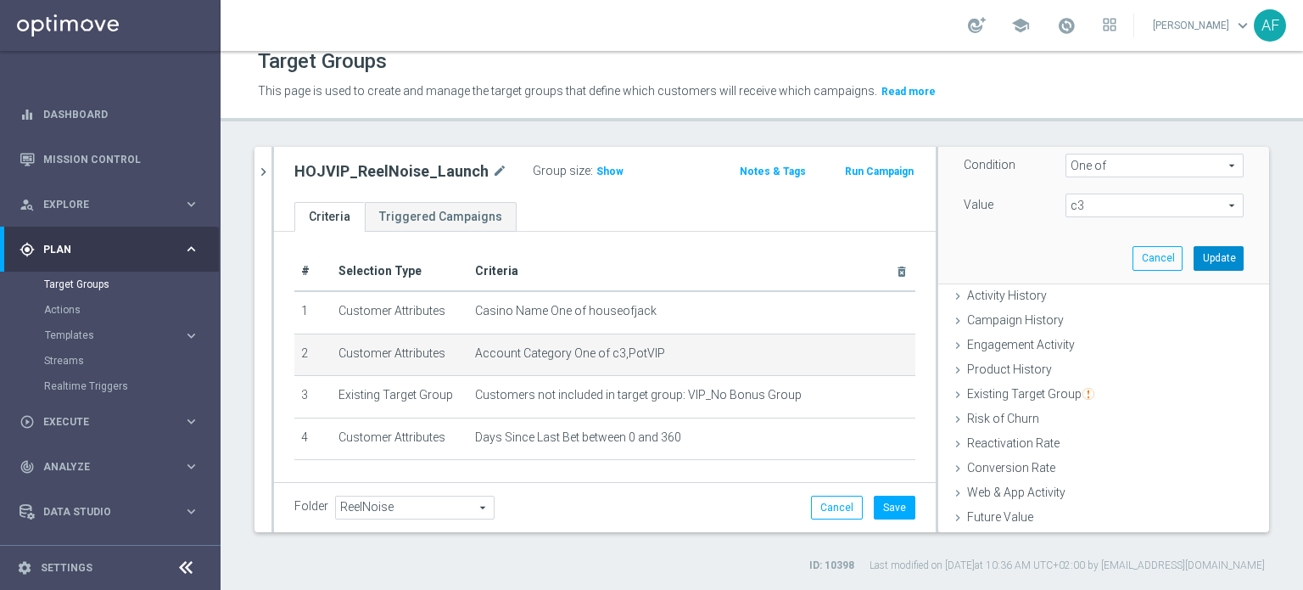
click at [653, 257] on button "Update" at bounding box center [1219, 258] width 50 height 24
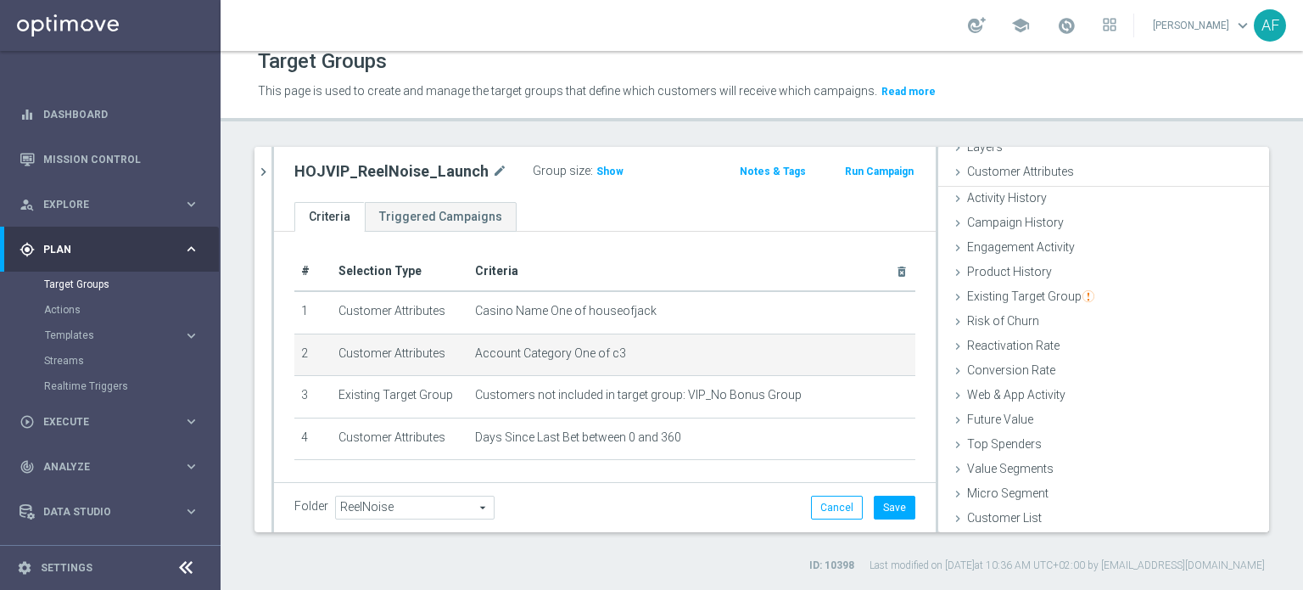
scroll to position [74, 0]
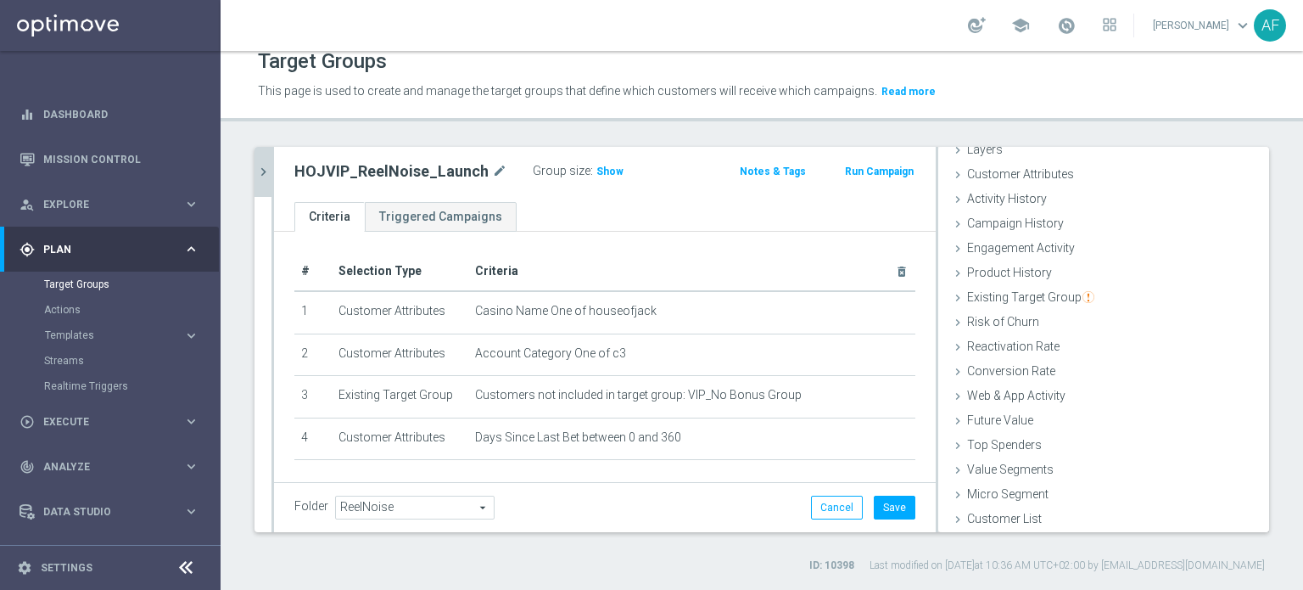
click at [267, 176] on icon "chevron_right" at bounding box center [263, 172] width 16 height 16
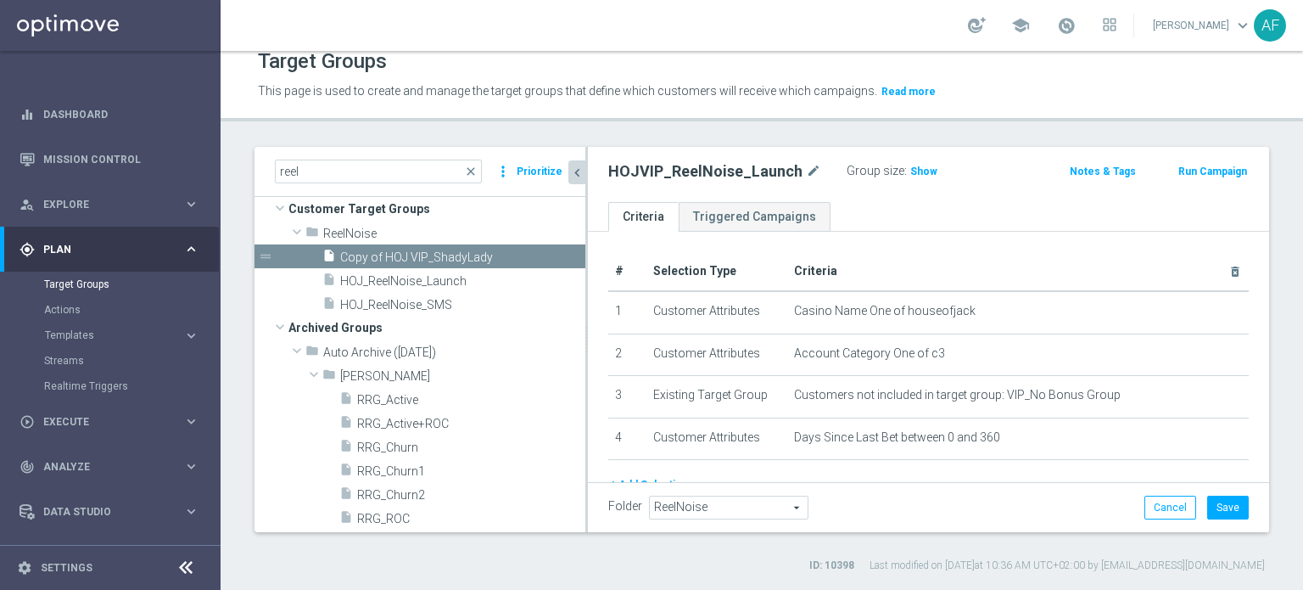
scroll to position [102, 0]
click at [653, 358] on button "Save" at bounding box center [1228, 507] width 42 height 24
click at [653, 236] on div "# Selection Type Criteria delete_forever 1 Customer Attributes Casino Name One …" at bounding box center [928, 401] width 681 height 338
click at [467, 274] on span "HOJ_ReelNoise_Launch" at bounding box center [442, 281] width 204 height 14
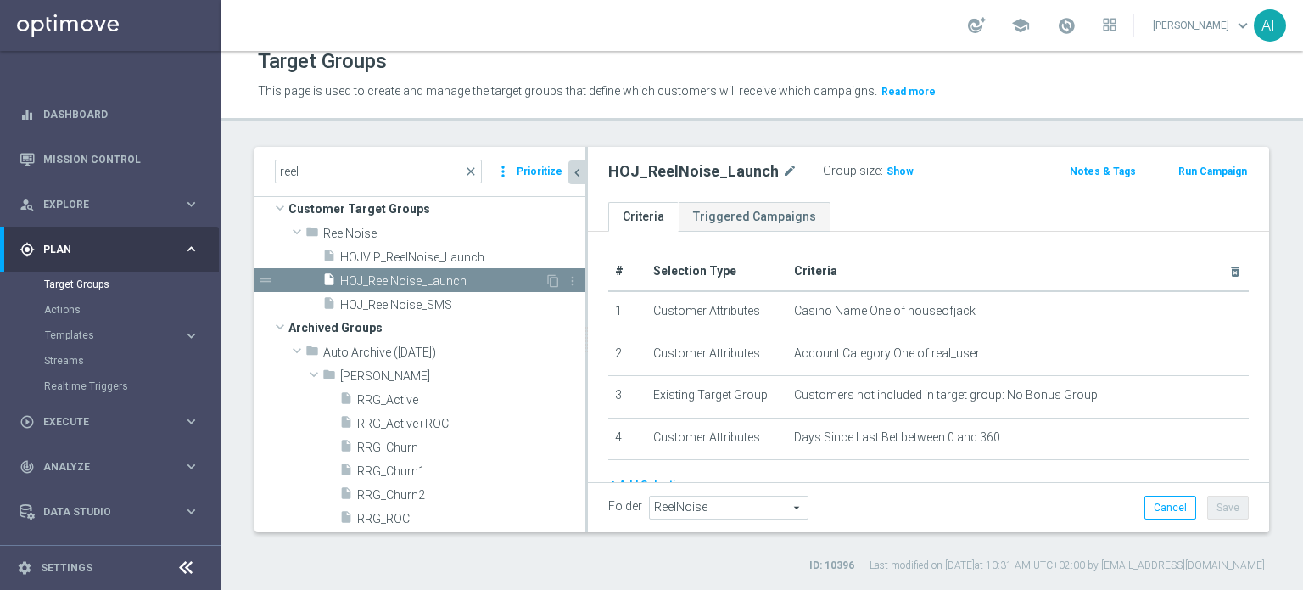
click at [463, 289] on div "insert_drive_file HOJ_ReelNoise_Launch" at bounding box center [433, 280] width 222 height 24
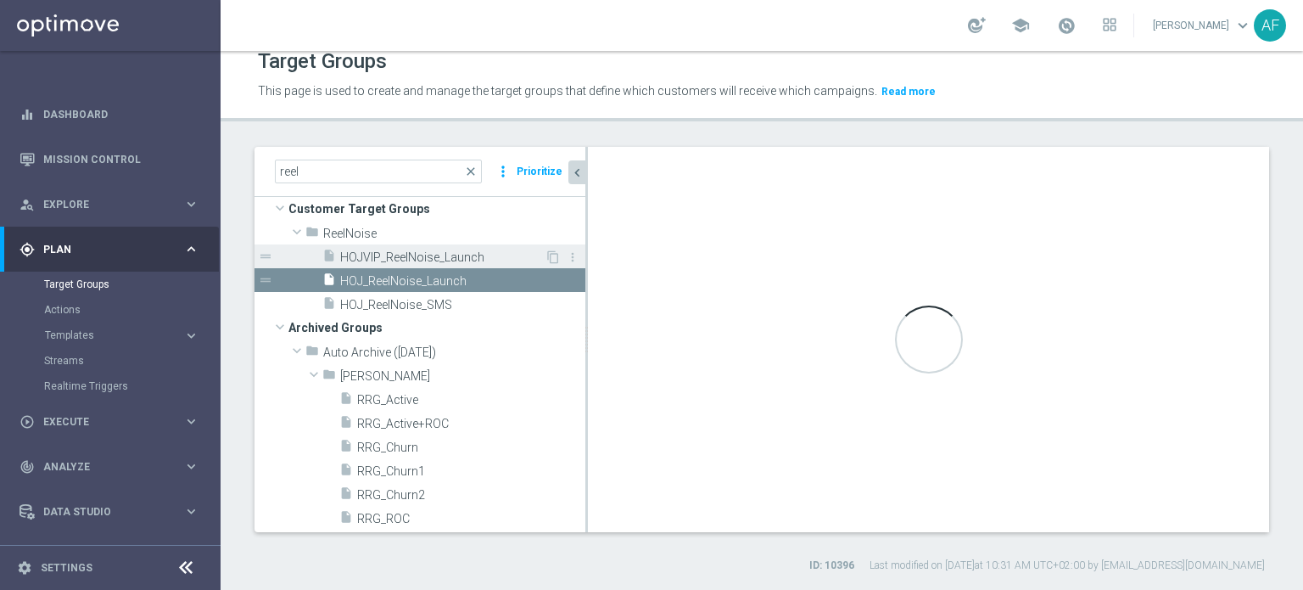
click at [456, 247] on div "insert_drive_file HOJVIP_ReelNoise_Launch" at bounding box center [433, 256] width 222 height 24
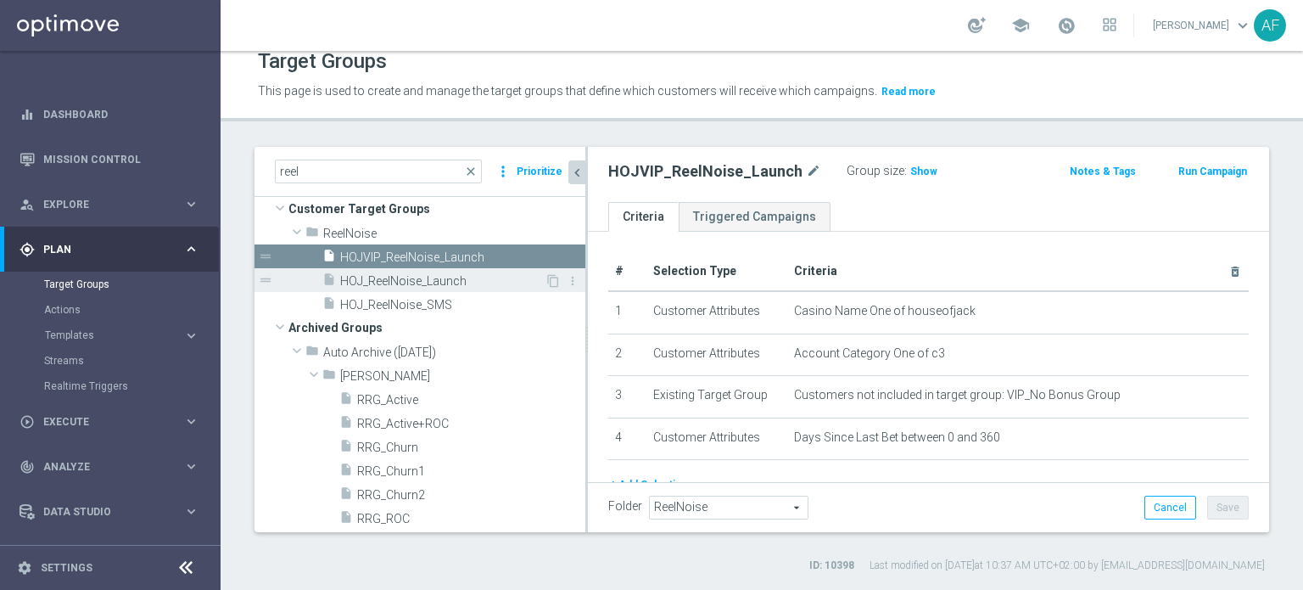
click at [498, 274] on span "HOJ_ReelNoise_Launch" at bounding box center [442, 281] width 204 height 14
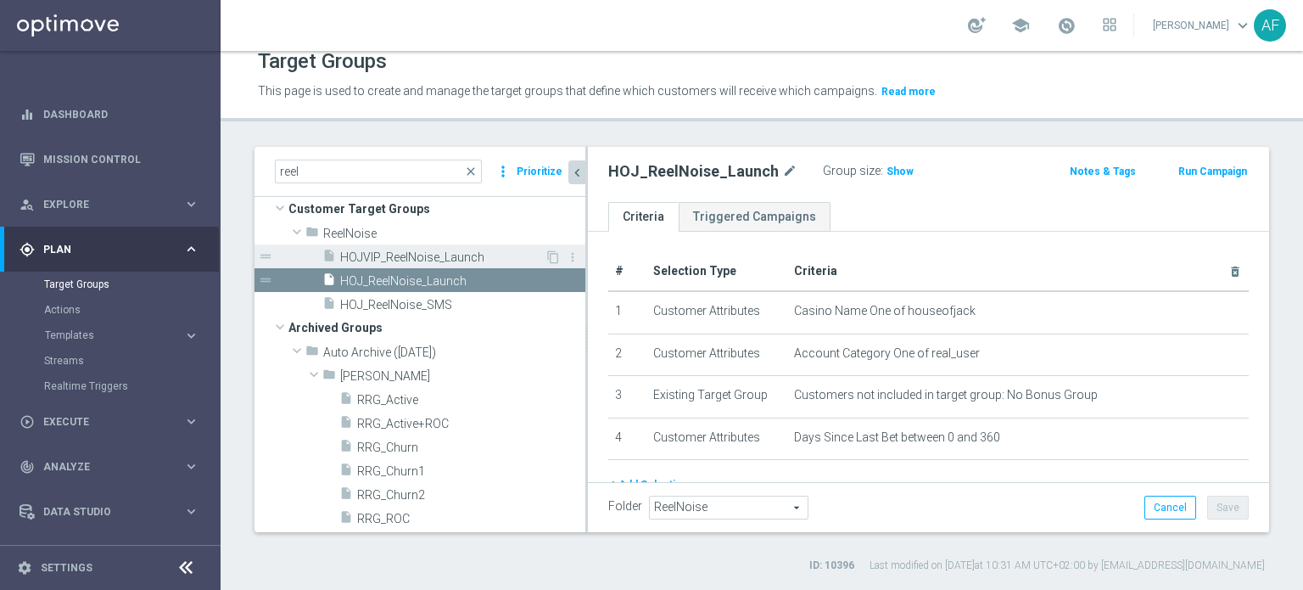
click at [499, 255] on span "HOJVIP_ReelNoise_Launch" at bounding box center [442, 257] width 204 height 14
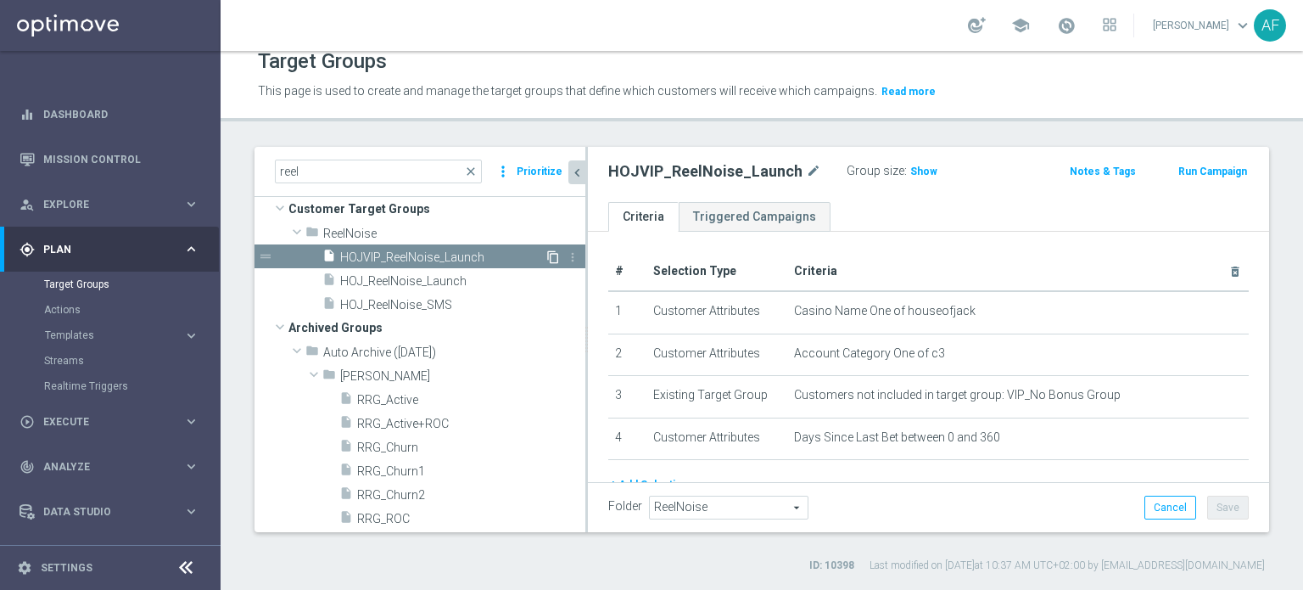
click at [546, 255] on icon "content_copy" at bounding box center [553, 257] width 14 height 14
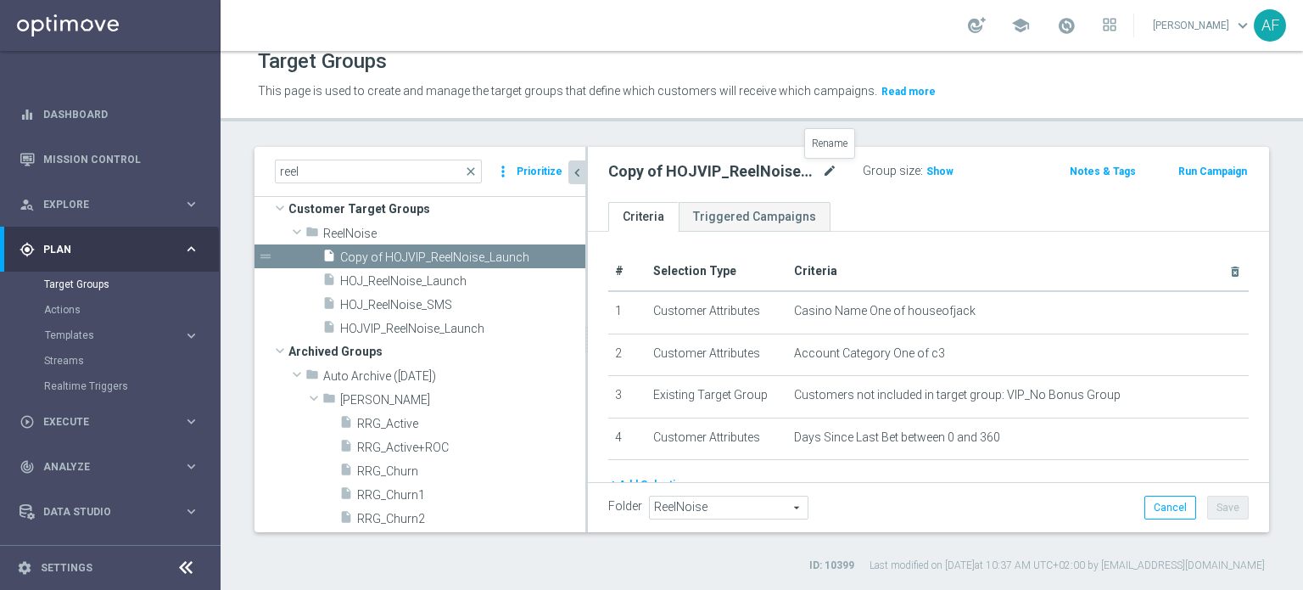
click at [653, 176] on icon "mode_edit" at bounding box center [829, 171] width 15 height 20
click at [653, 178] on input "Copy of HOJVIP_ReelNoise_Launch" at bounding box center [722, 173] width 229 height 24
drag, startPoint x: 656, startPoint y: 173, endPoint x: 606, endPoint y: 173, distance: 50.1
click at [606, 173] on div "Copy of HOJVIP_ReelNoise_Launch" at bounding box center [723, 173] width 255 height 24
click at [653, 170] on input "HOJVIP_ReelNoise_Launch" at bounding box center [722, 173] width 229 height 24
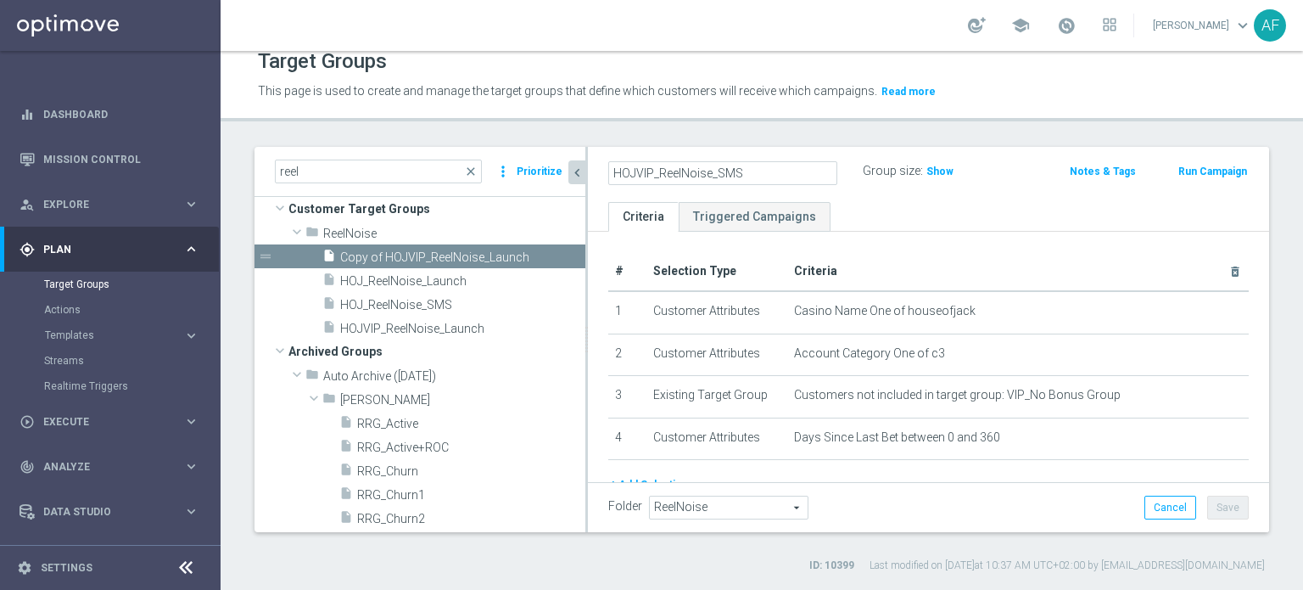
type input "HOJVIP_ReelNoise_SMS"
click at [653, 210] on ul "Criteria Triggered Campaigns" at bounding box center [928, 217] width 681 height 30
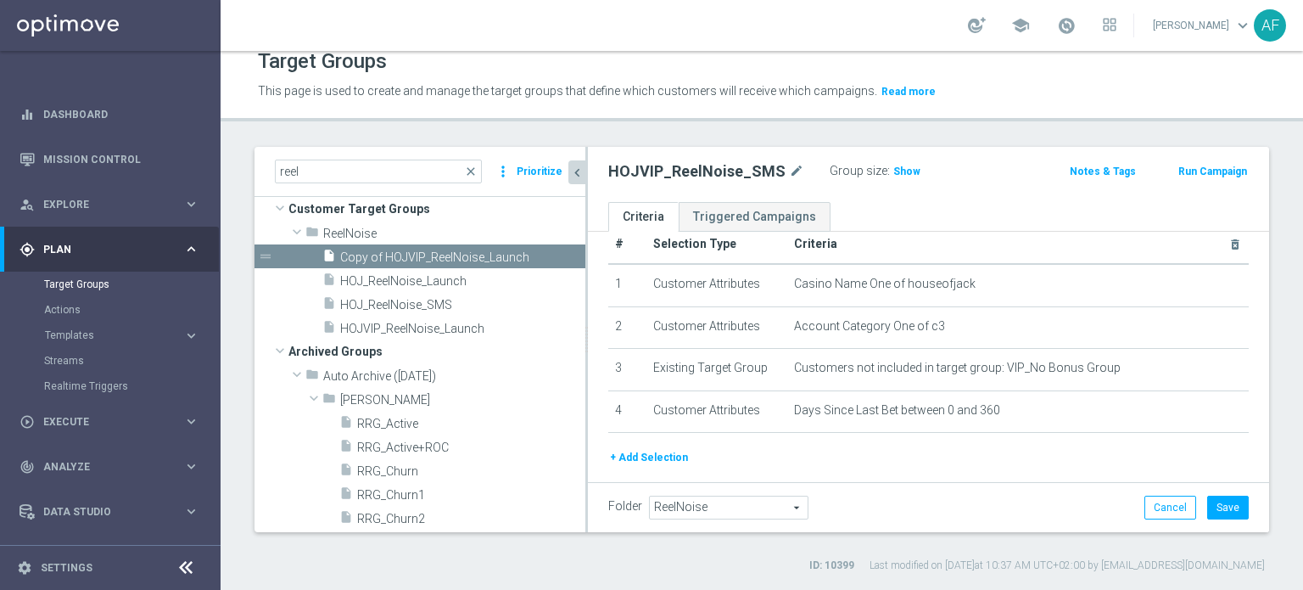
scroll to position [69, 0]
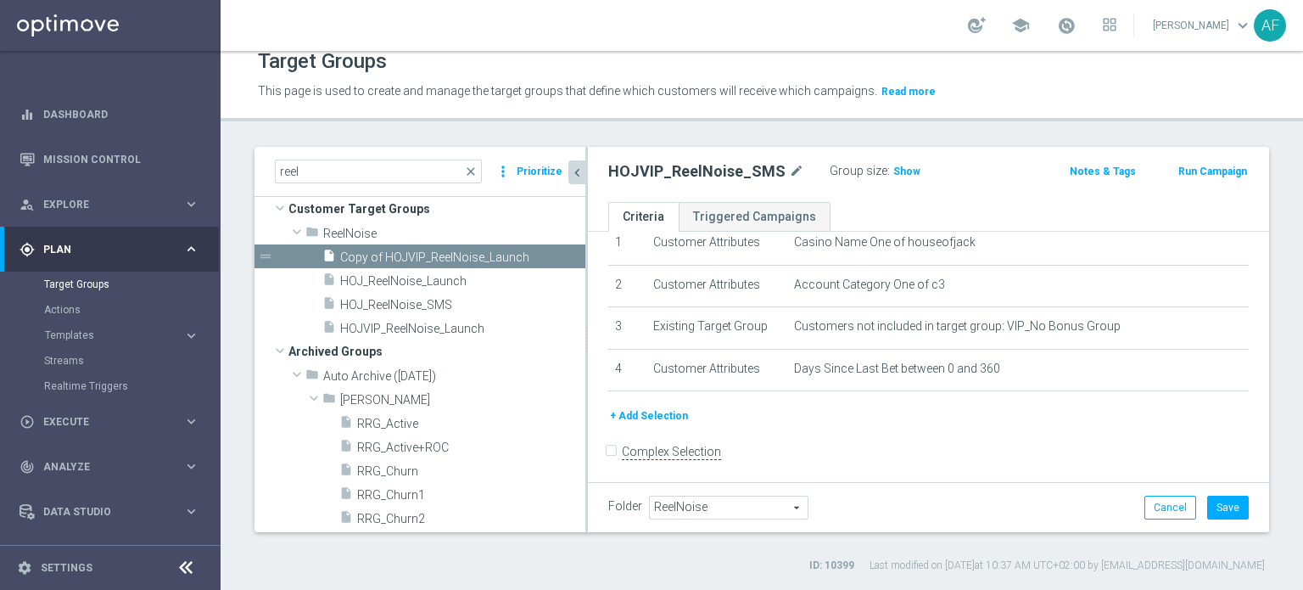
click at [653, 358] on button "+ Add Selection" at bounding box center [648, 415] width 81 height 19
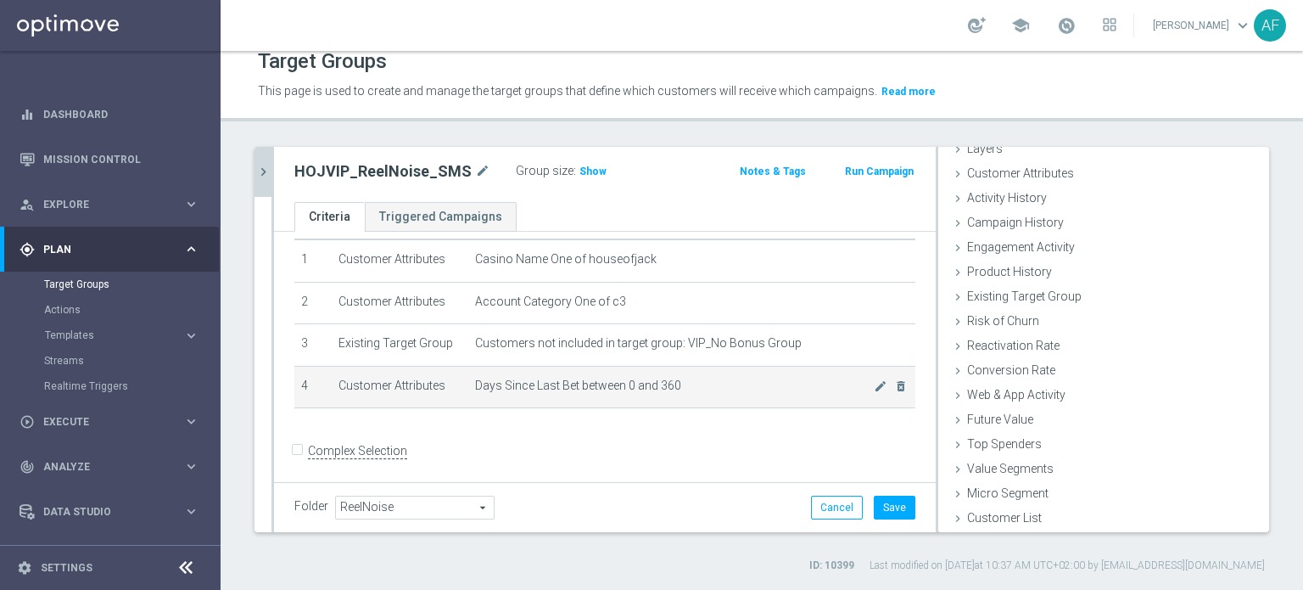
scroll to position [74, 0]
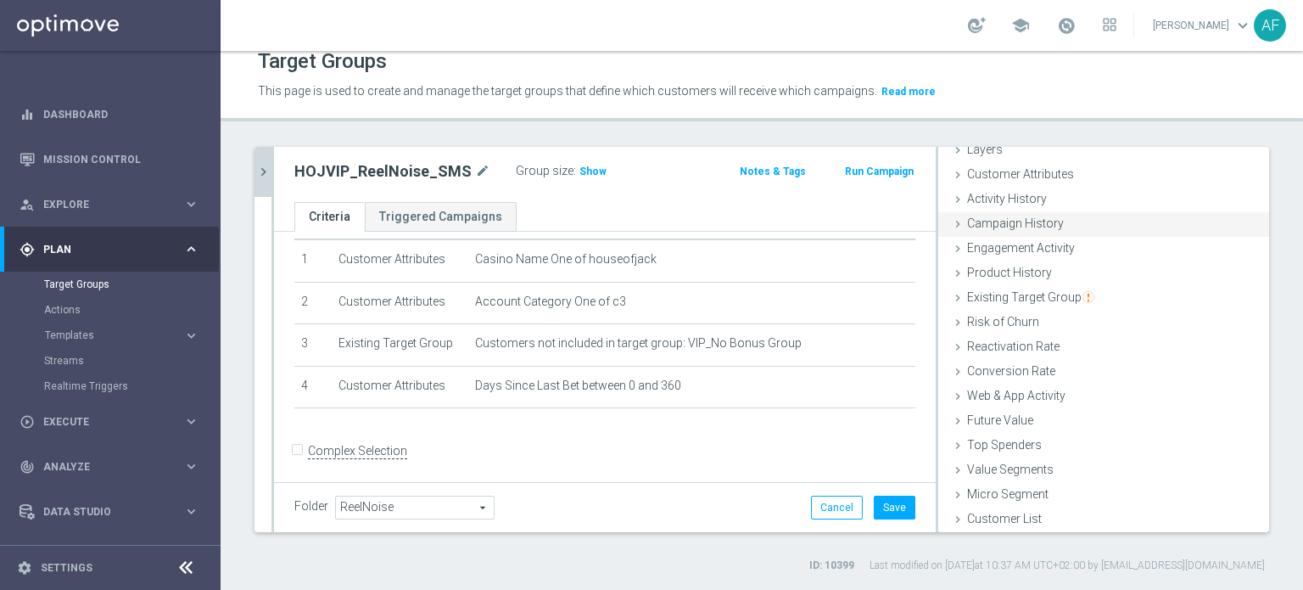
click at [653, 222] on span "Campaign History" at bounding box center [1015, 223] width 97 height 14
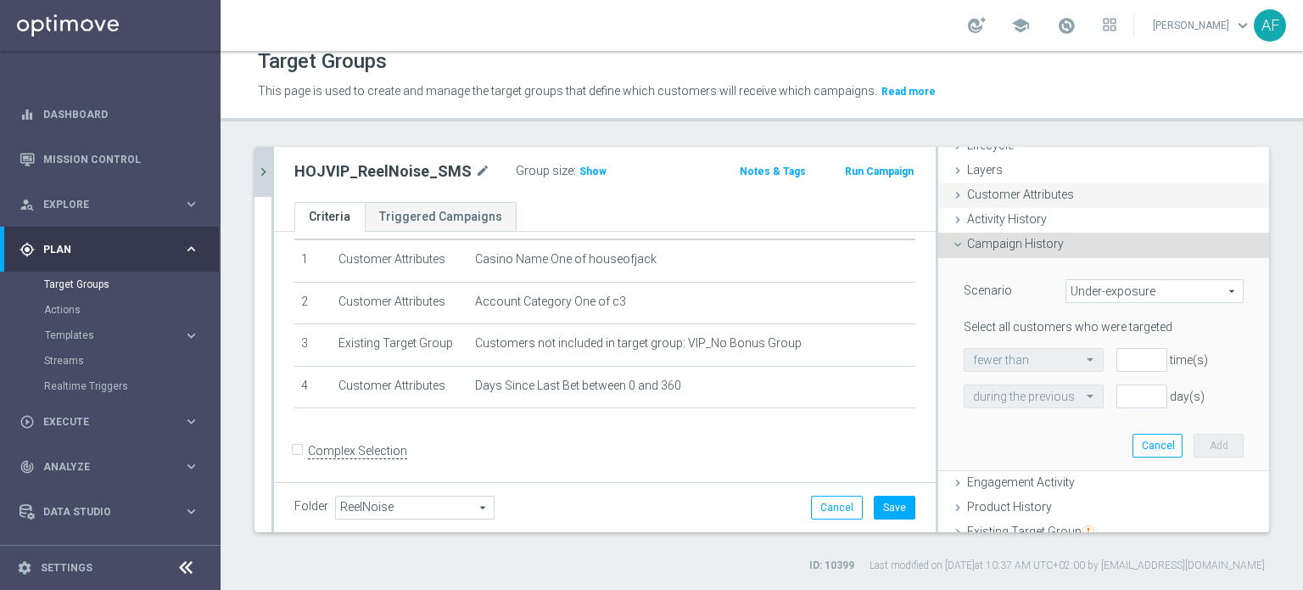
scroll to position [24, 0]
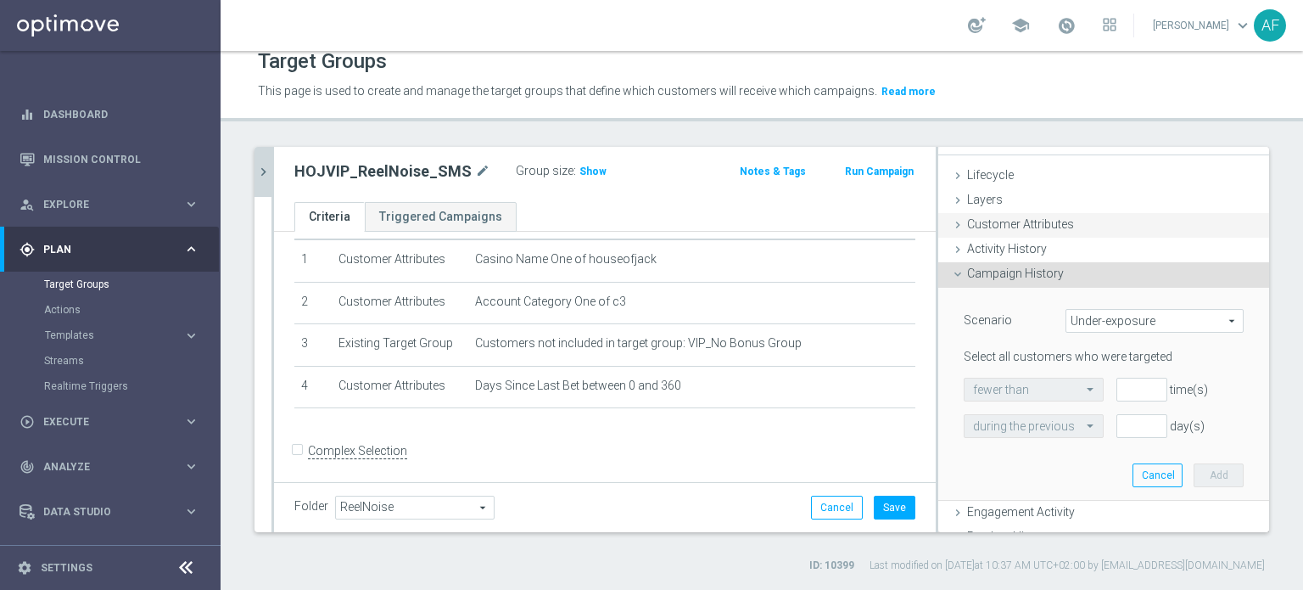
click at [653, 219] on div "Customer Attributes done selection updated" at bounding box center [1103, 225] width 331 height 25
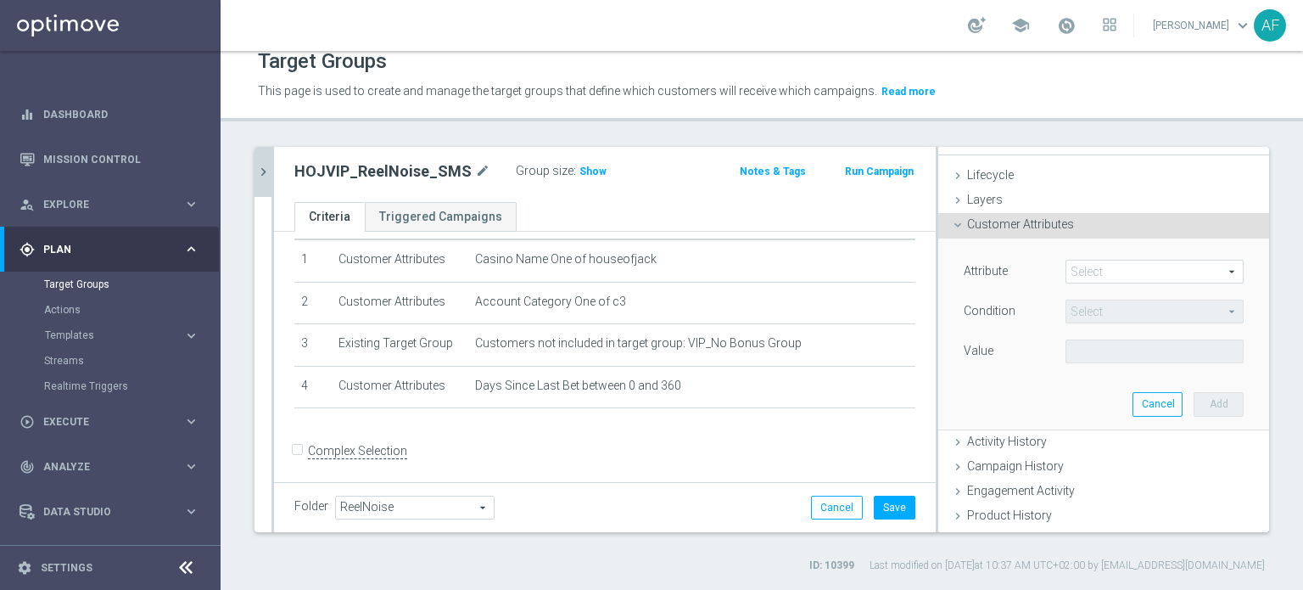
click at [653, 271] on span at bounding box center [1154, 271] width 176 height 22
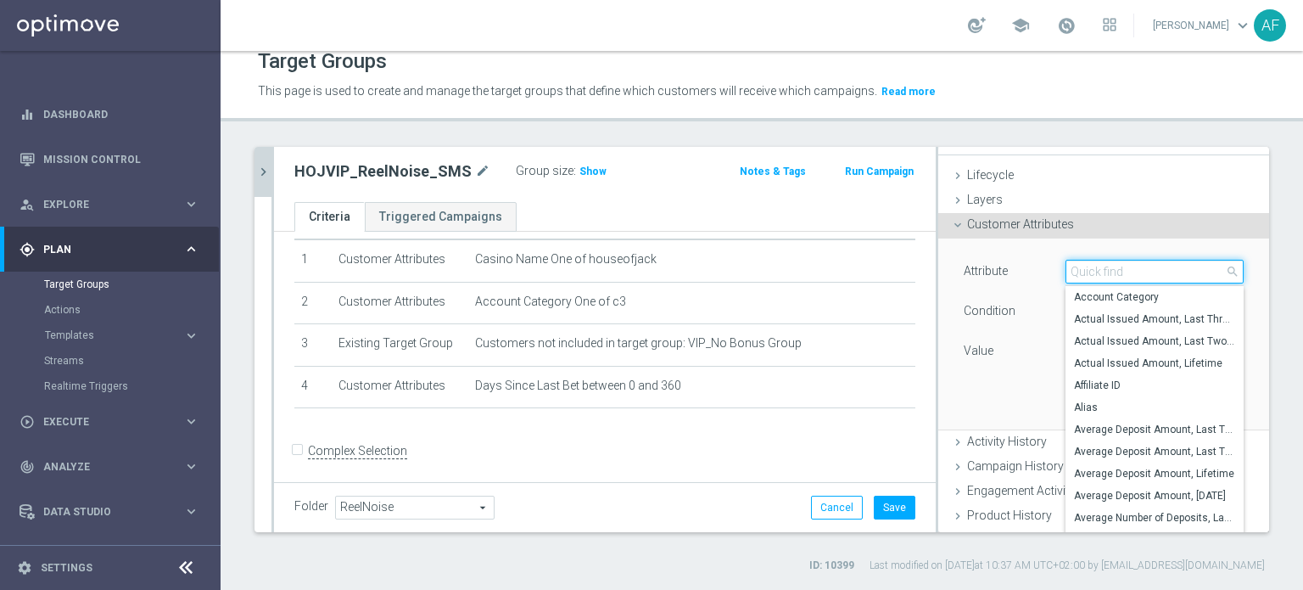
click at [653, 271] on input "search" at bounding box center [1155, 272] width 178 height 24
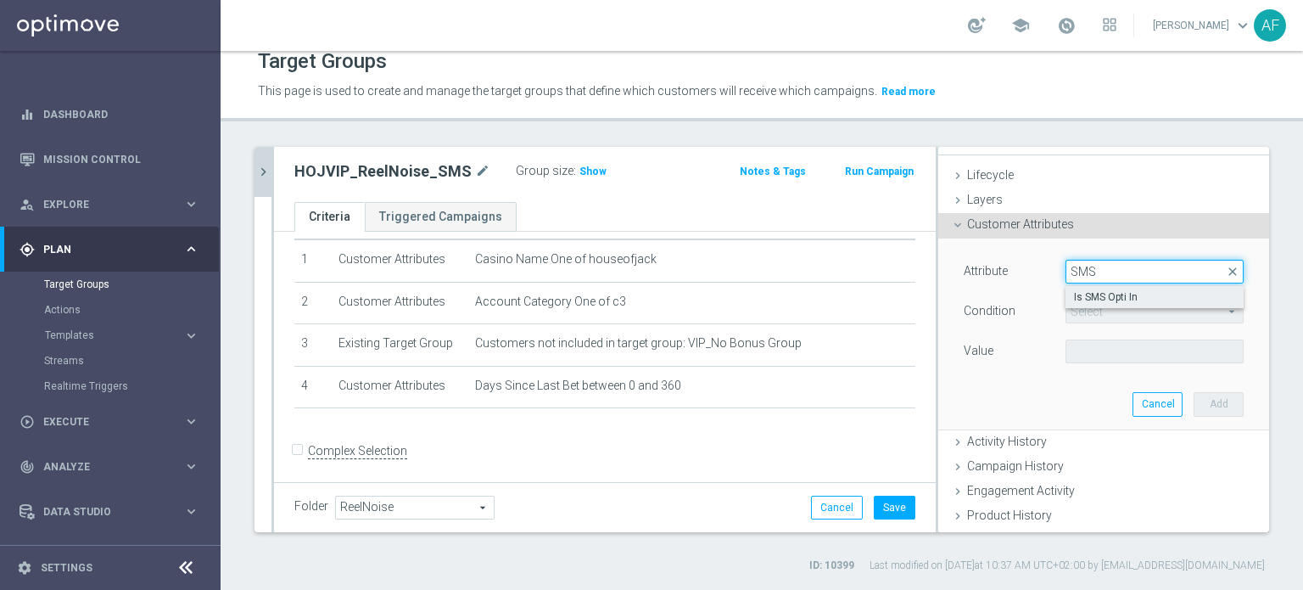
type input "SMS"
click at [653, 291] on span "Is SMS Opti In" at bounding box center [1154, 297] width 161 height 14
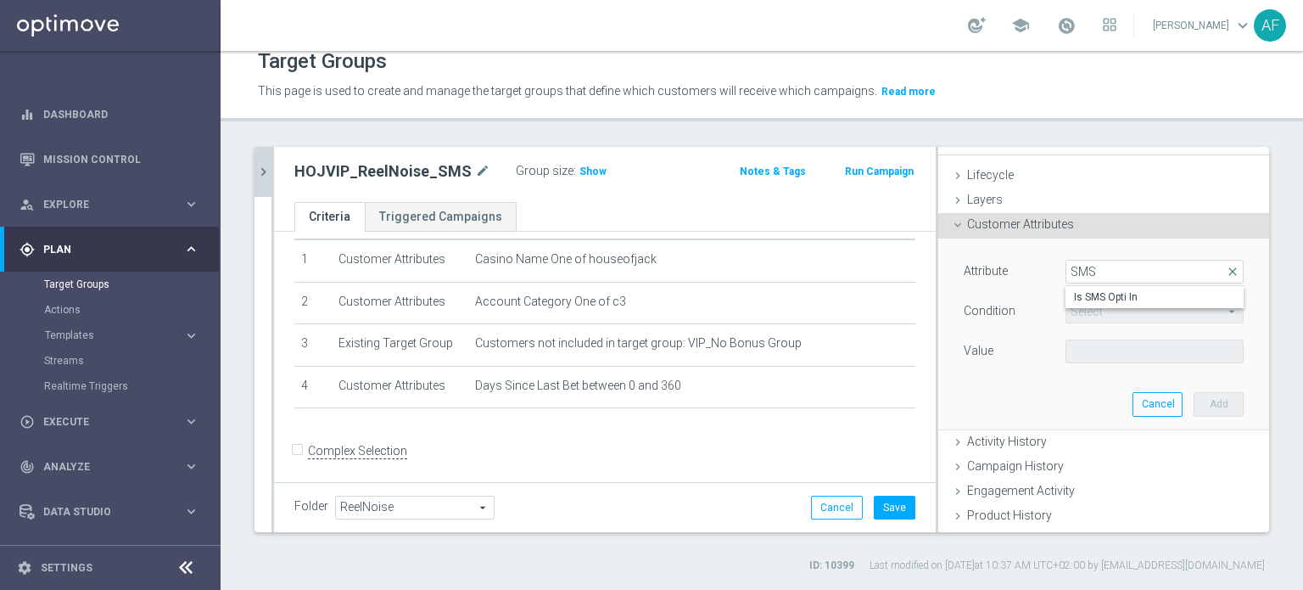
type input "Is SMS Opti In"
type input "="
click at [653, 352] on input "number" at bounding box center [1104, 351] width 76 height 24
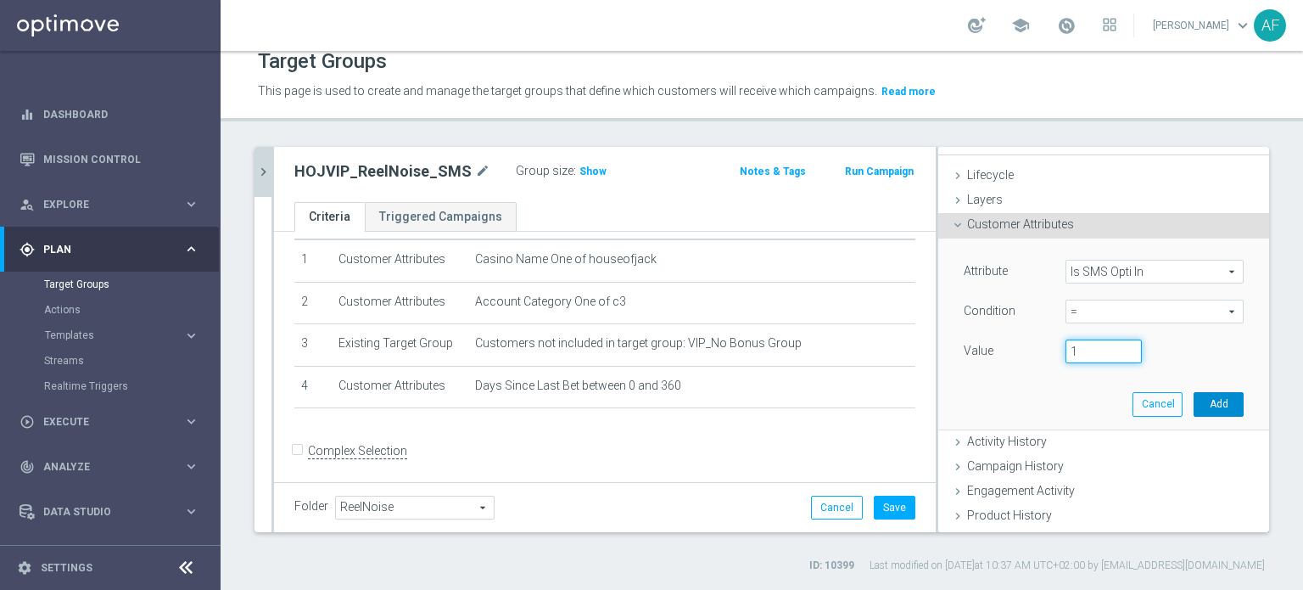
type input "1"
click at [653, 358] on button "Add" at bounding box center [1219, 404] width 50 height 24
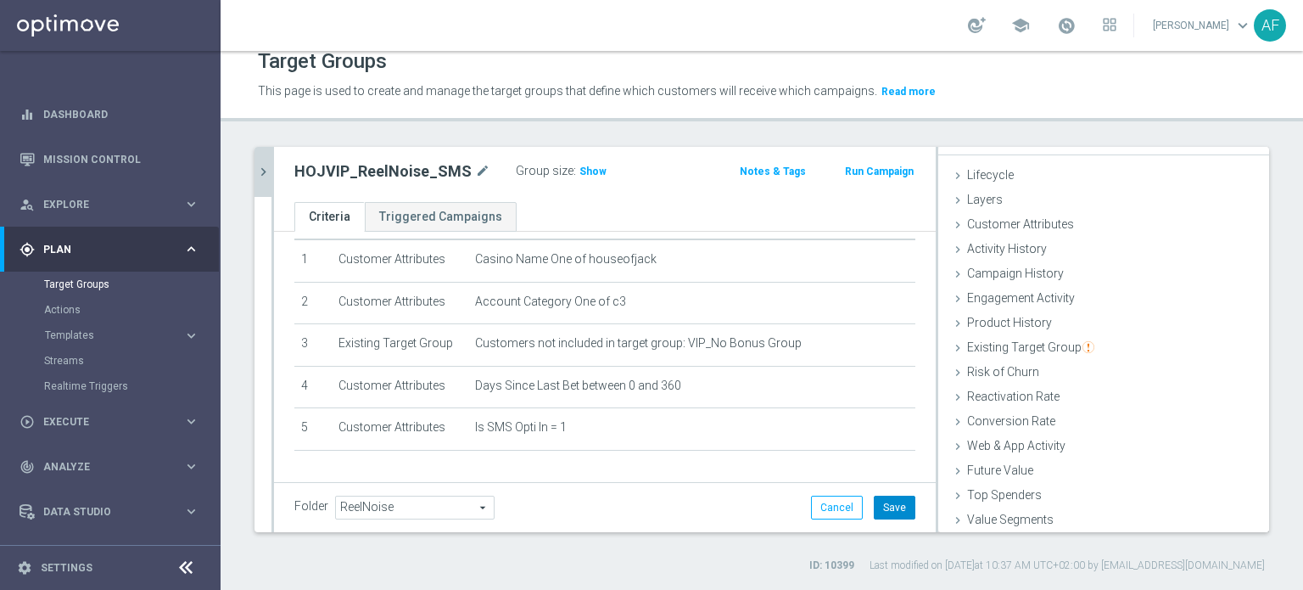
click at [653, 358] on button "Save" at bounding box center [895, 507] width 42 height 24
click at [268, 178] on icon "chevron_right" at bounding box center [263, 172] width 16 height 16
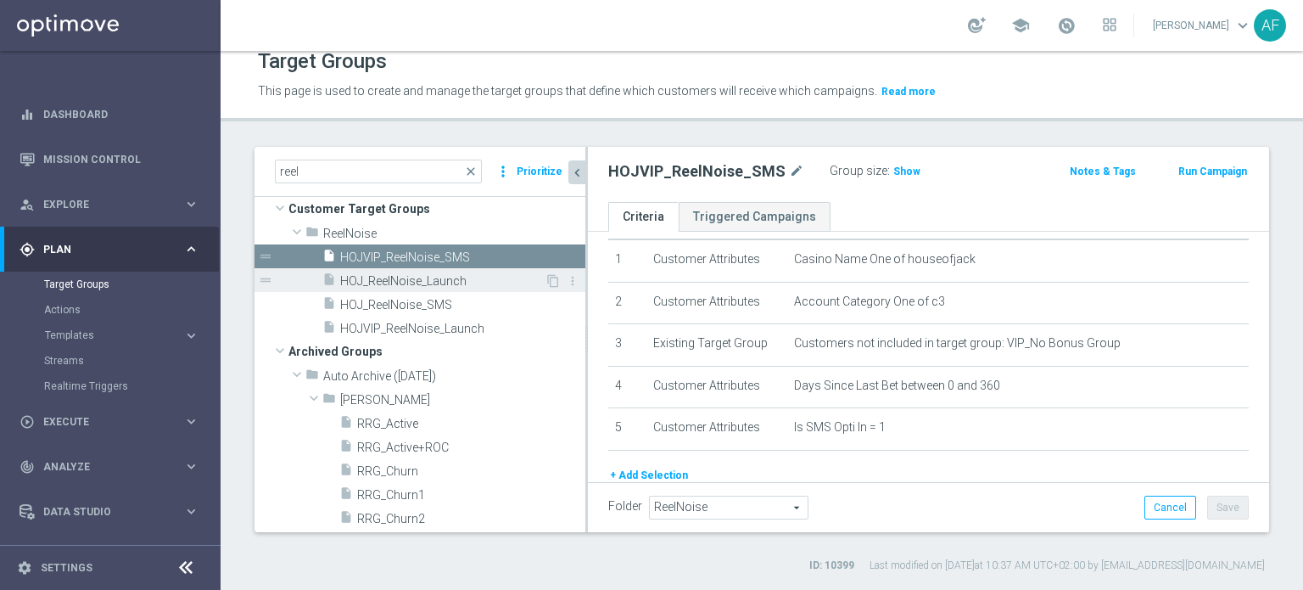
click at [433, 289] on div "insert_drive_file HOJ_ReelNoise_Launch" at bounding box center [433, 280] width 222 height 24
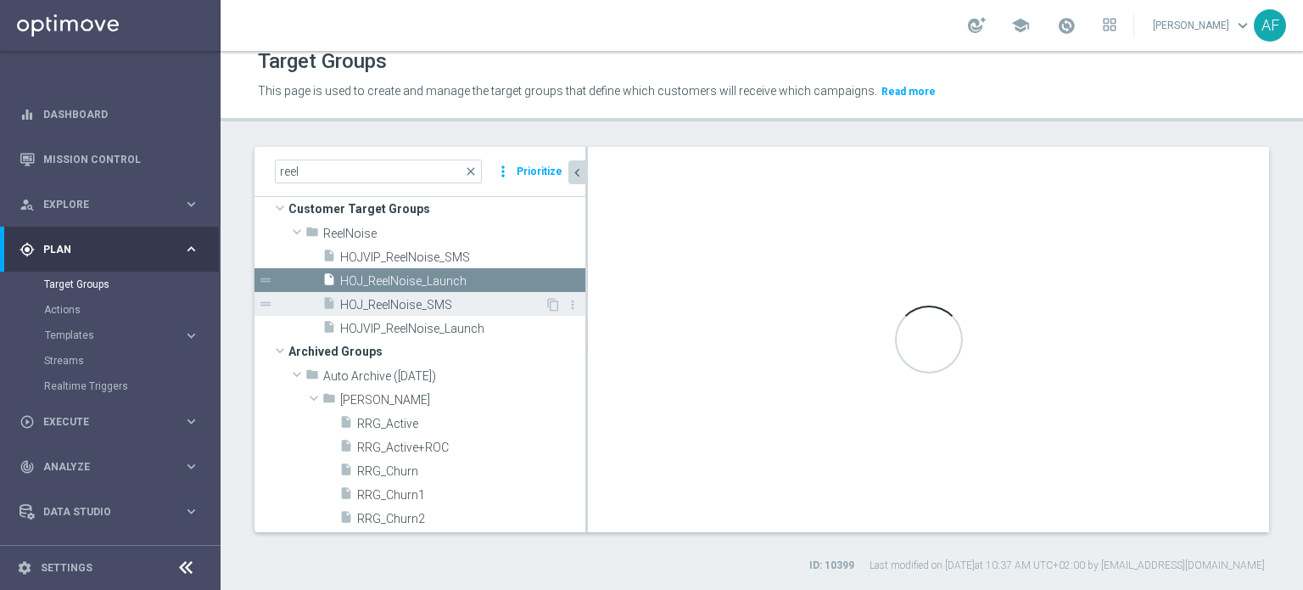
click at [433, 306] on span "HOJ_ReelNoise_SMS" at bounding box center [442, 305] width 204 height 14
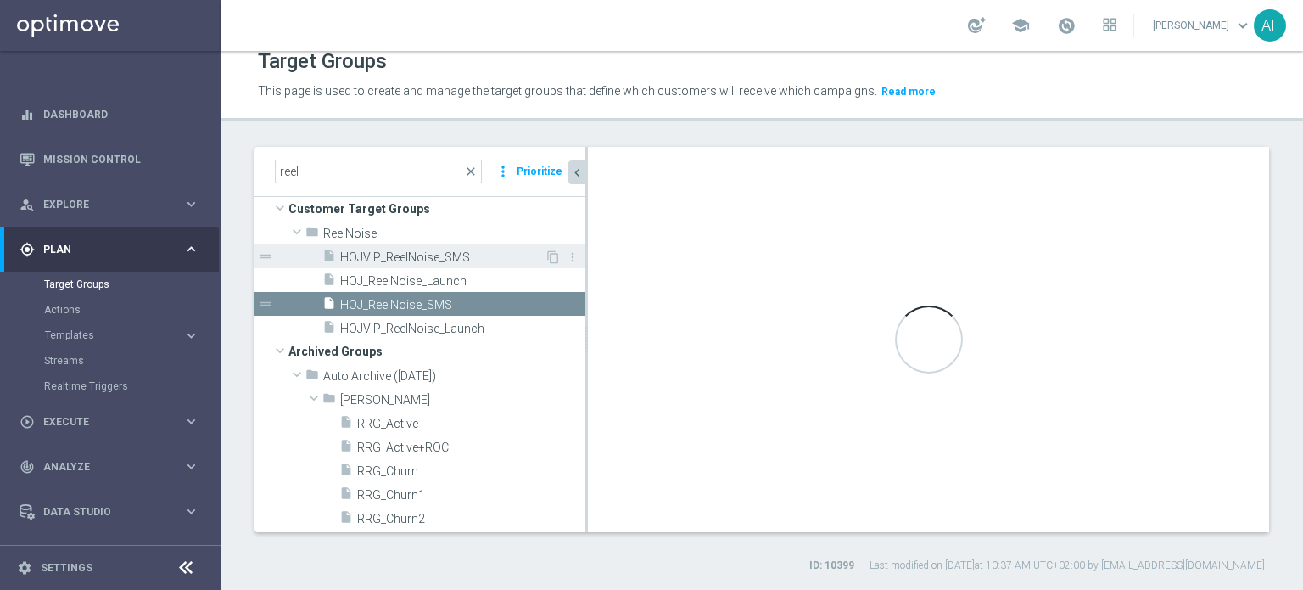
click at [425, 250] on span "HOJVIP_ReelNoise_SMS" at bounding box center [442, 257] width 204 height 14
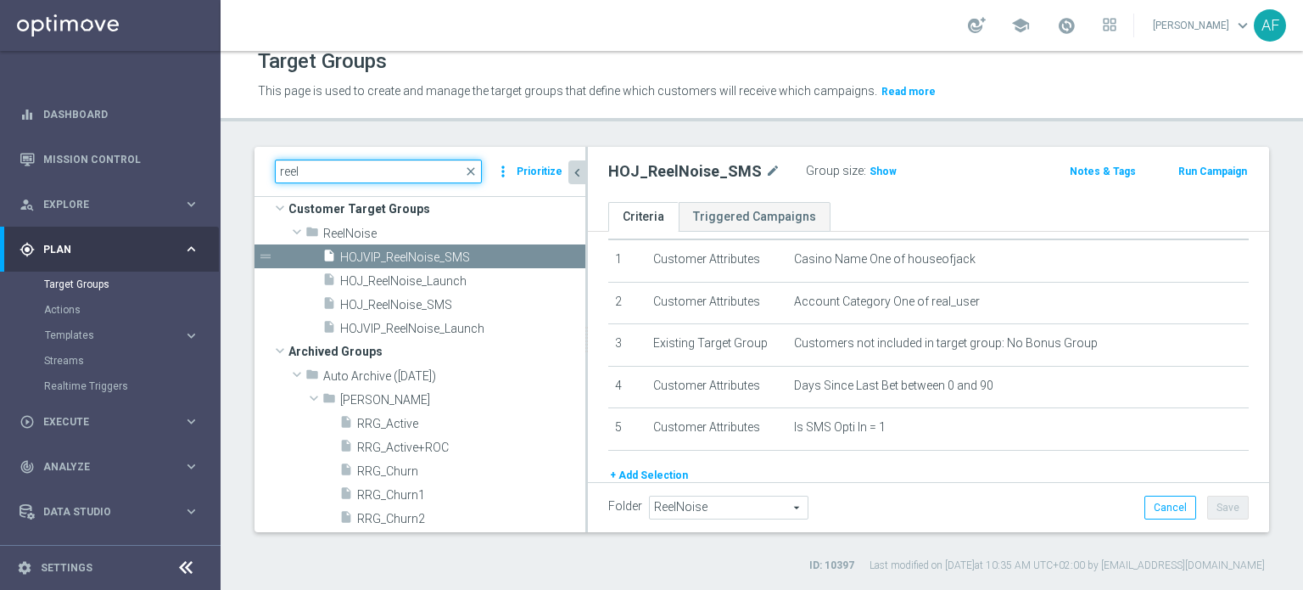
click at [345, 169] on input "reel" at bounding box center [378, 172] width 207 height 24
click at [653, 178] on h3 "Show" at bounding box center [907, 171] width 31 height 19
click at [380, 176] on input "reel" at bounding box center [378, 172] width 207 height 24
type input "r"
click at [384, 174] on input at bounding box center [378, 172] width 207 height 24
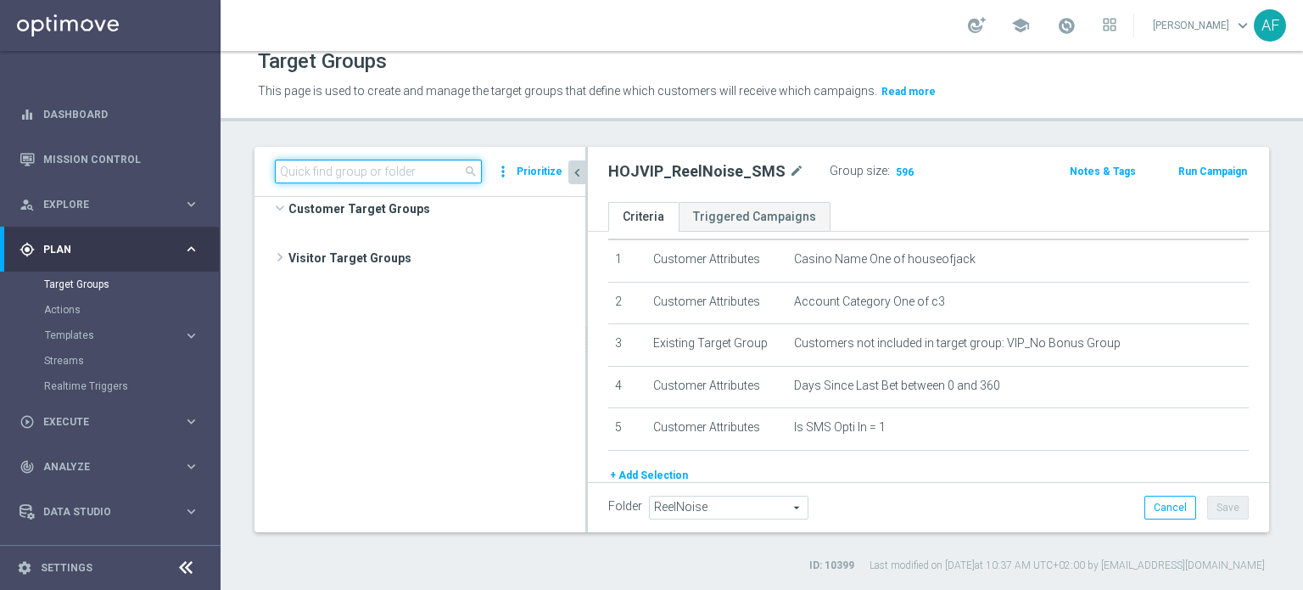
scroll to position [18009, 0]
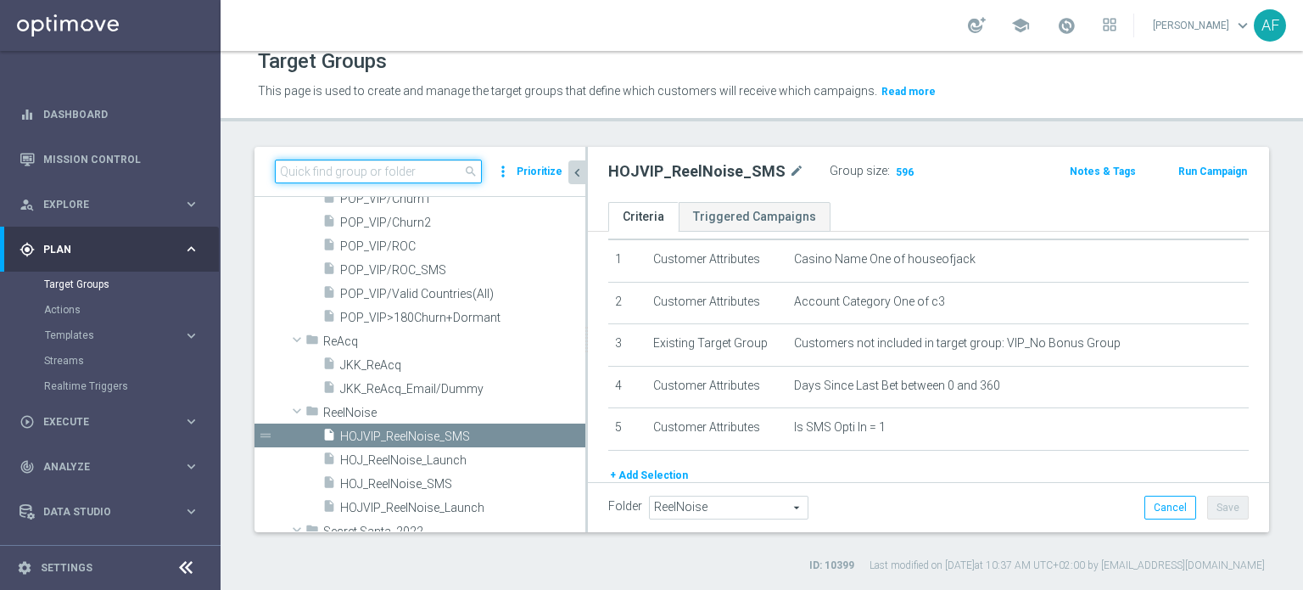
click at [384, 174] on input at bounding box center [378, 172] width 207 height 24
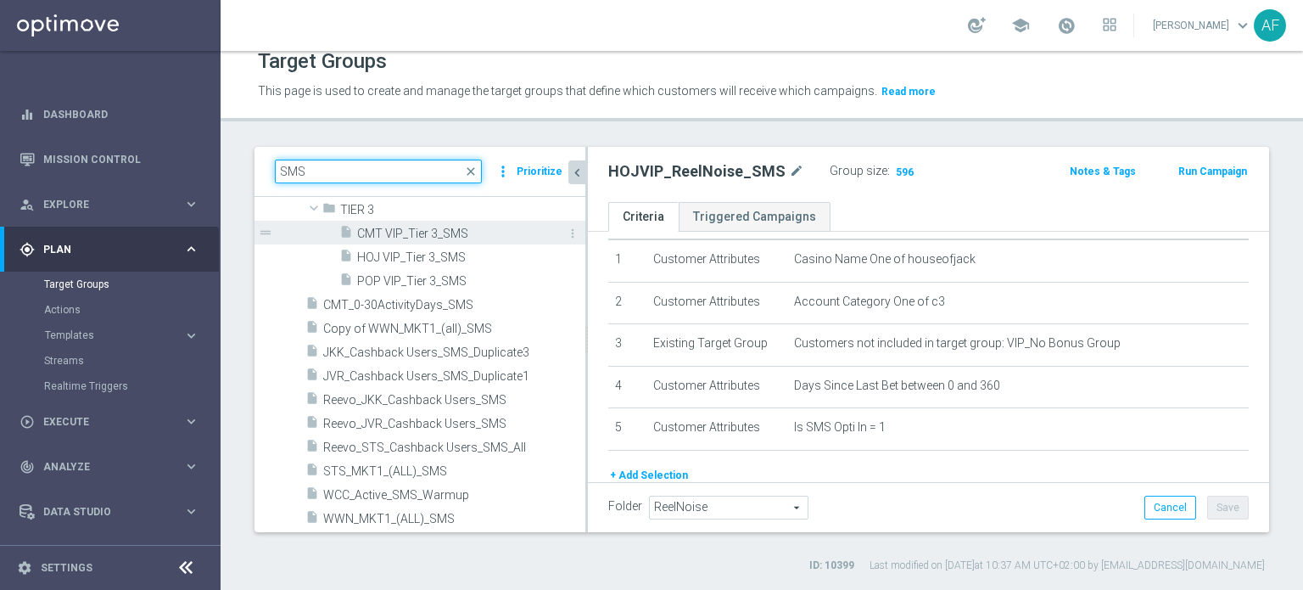
type input "SMS"
click at [433, 236] on span "CMT VIP_Tier 3_SMS" at bounding box center [452, 234] width 190 height 14
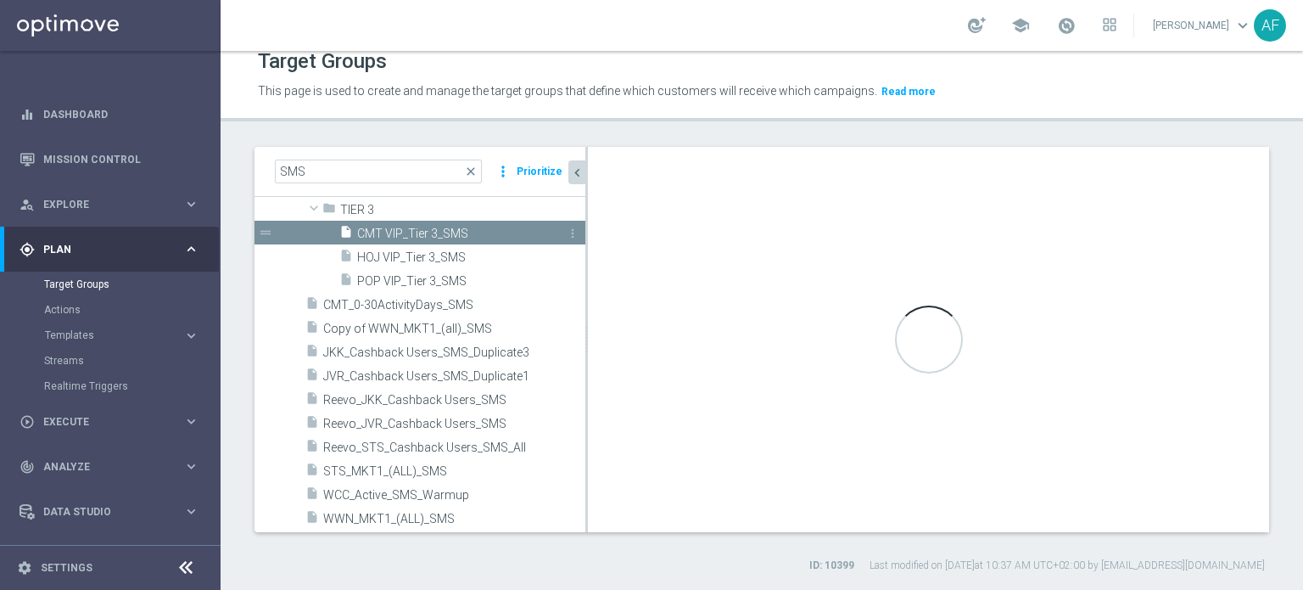
type input "TIER 3"
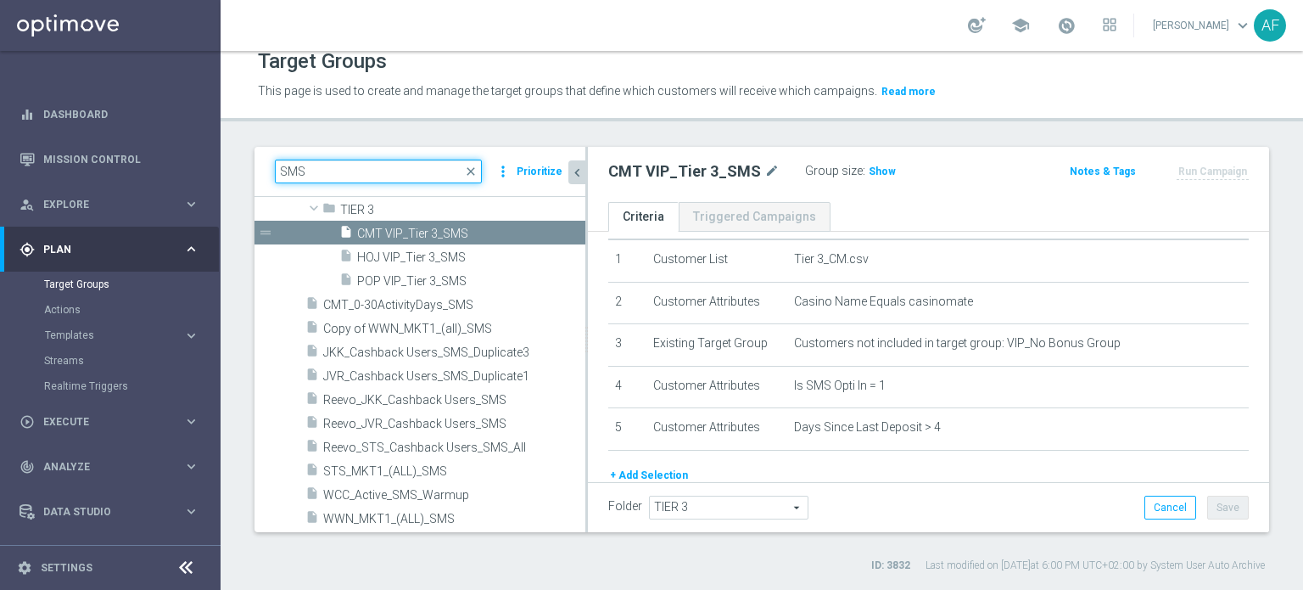
drag, startPoint x: 325, startPoint y: 167, endPoint x: 266, endPoint y: 161, distance: 59.7
click at [270, 164] on div "SMS close more_vert Prioritize" at bounding box center [420, 172] width 331 height 50
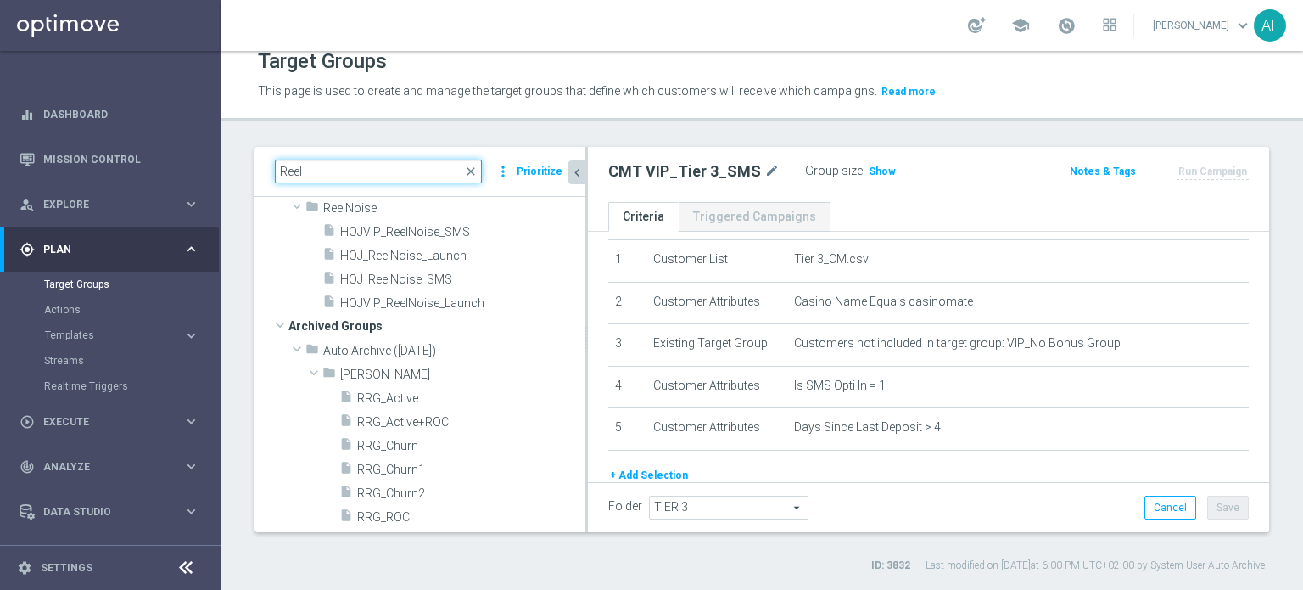
scroll to position [41, 0]
type input "Reel"
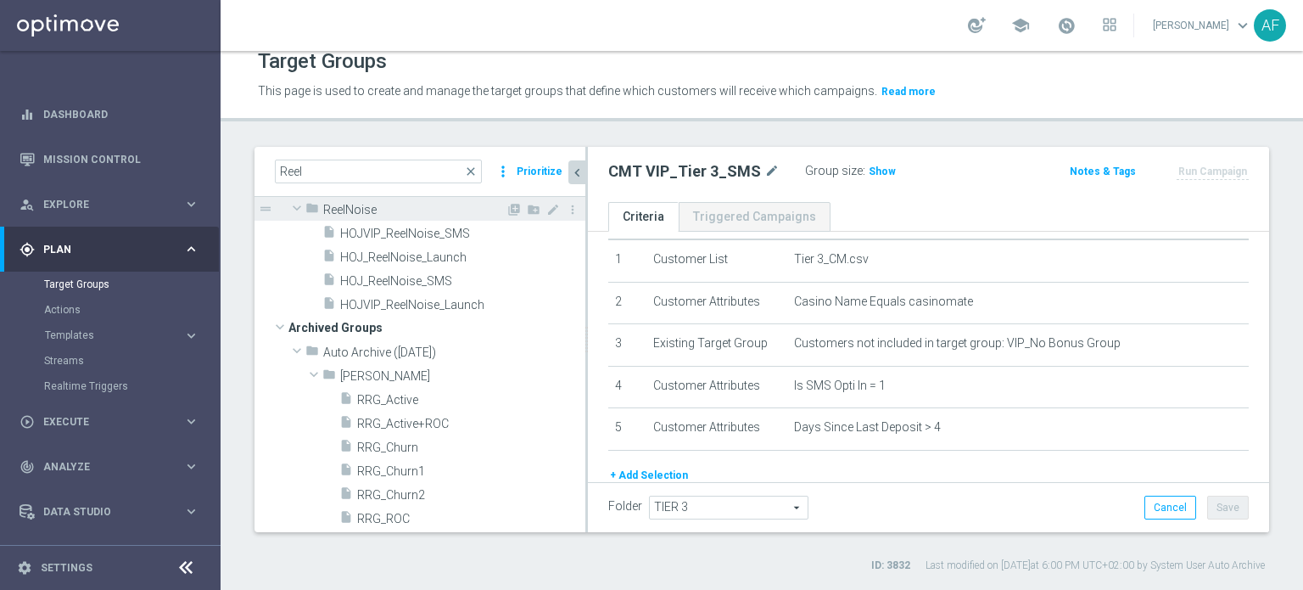
click at [390, 207] on span "ReelNoise" at bounding box center [414, 210] width 182 height 14
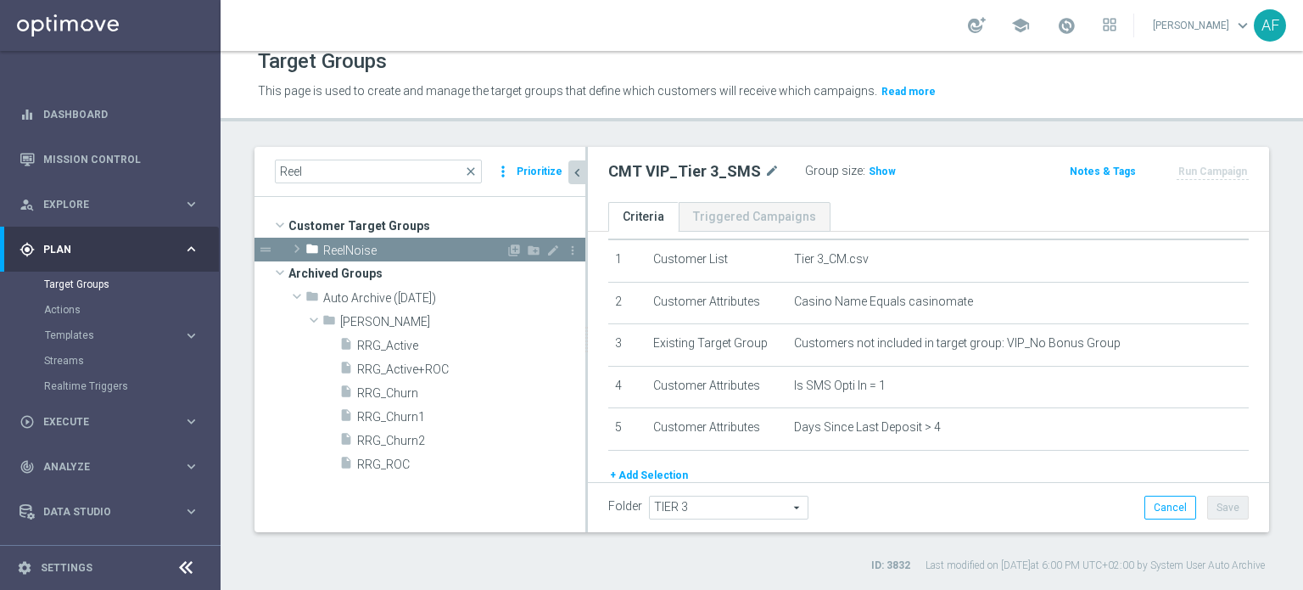
click at [378, 254] on span "ReelNoise" at bounding box center [414, 250] width 182 height 14
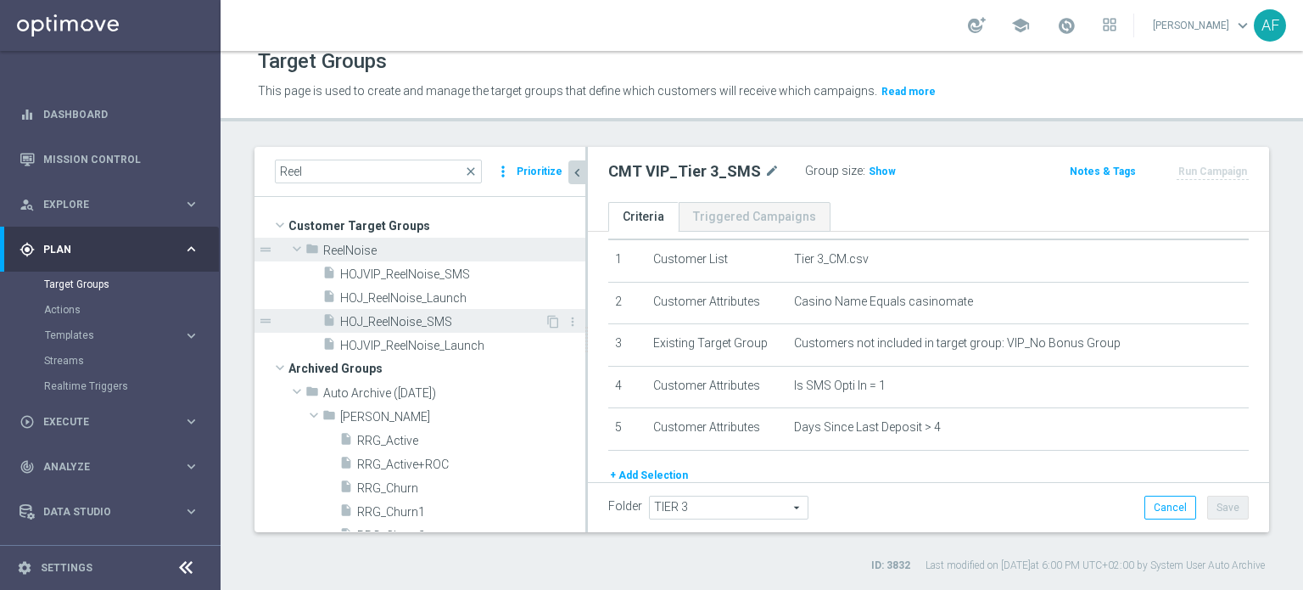
click at [405, 326] on span "HOJ_ReelNoise_SMS" at bounding box center [442, 322] width 204 height 14
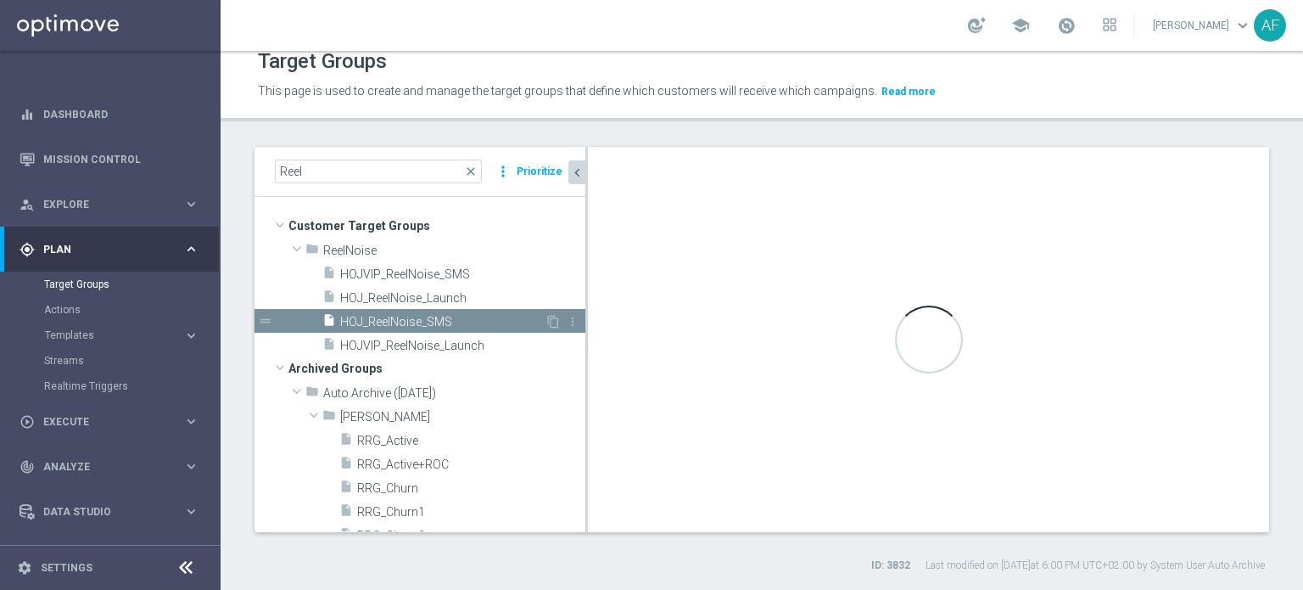
type input "ReelNoise"
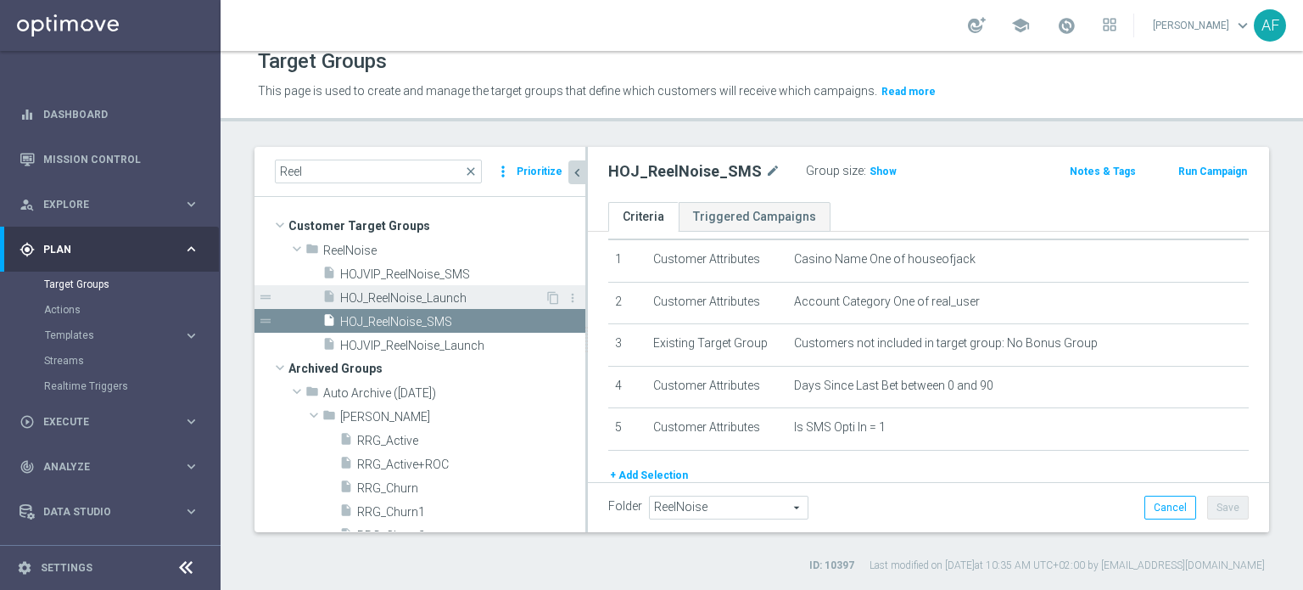
click at [406, 303] on span "HOJ_ReelNoise_Launch" at bounding box center [442, 298] width 204 height 14
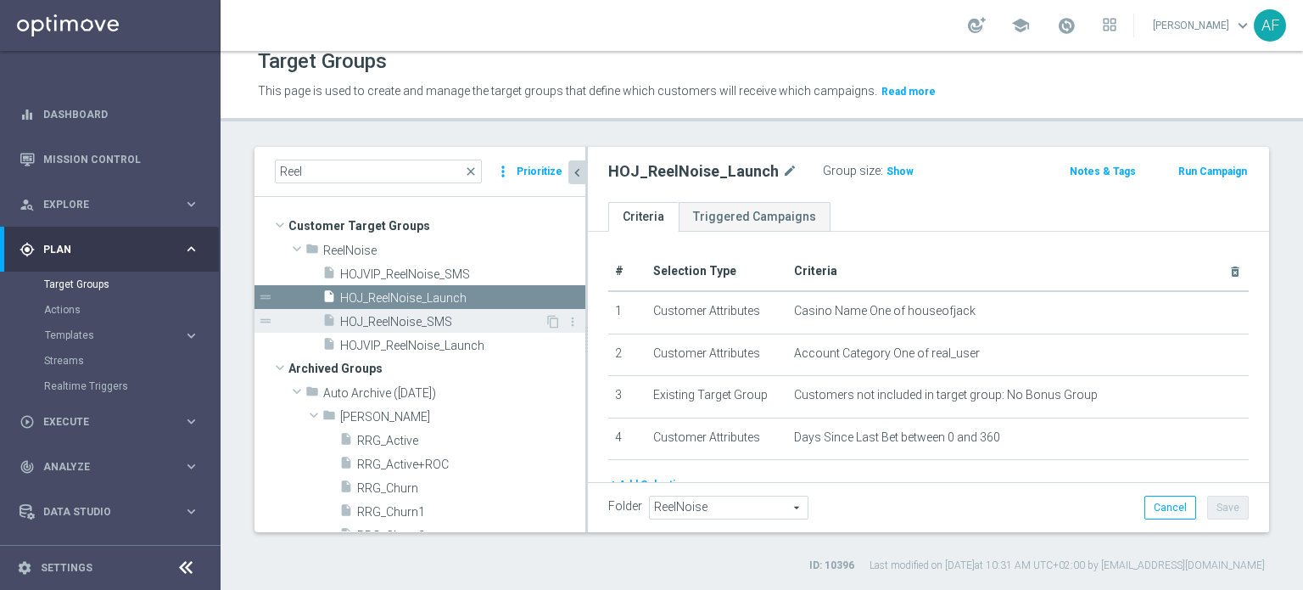
click at [450, 317] on span "HOJ_ReelNoise_SMS" at bounding box center [442, 322] width 204 height 14
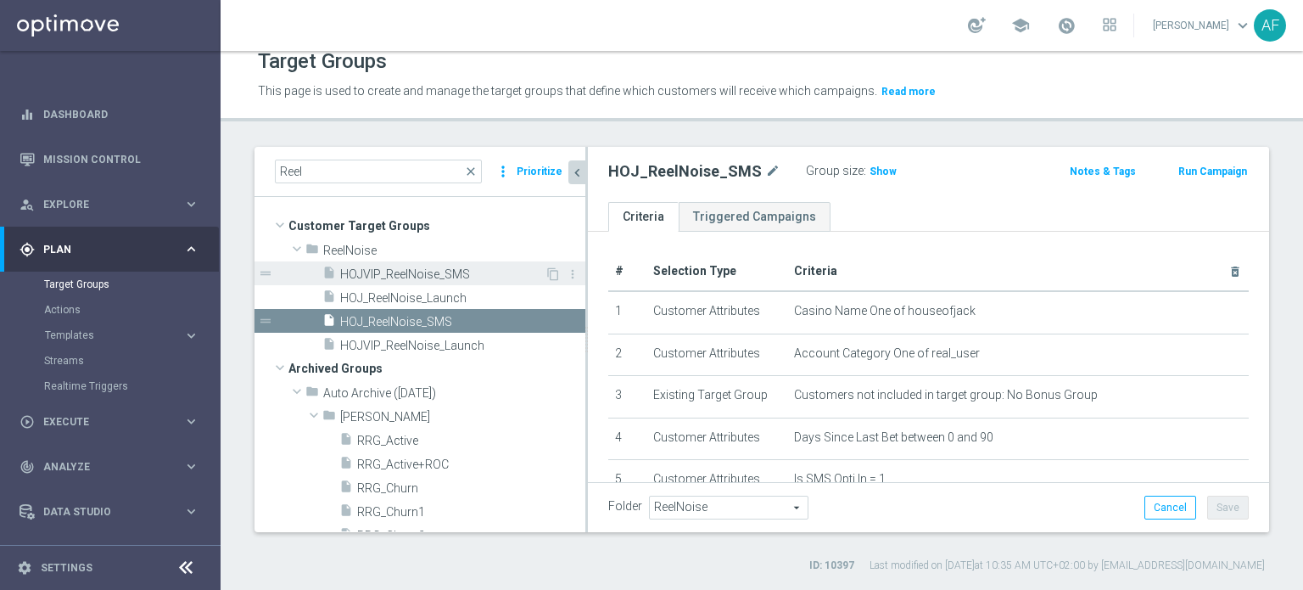
click at [443, 270] on span "HOJVIP_ReelNoise_SMS" at bounding box center [442, 274] width 204 height 14
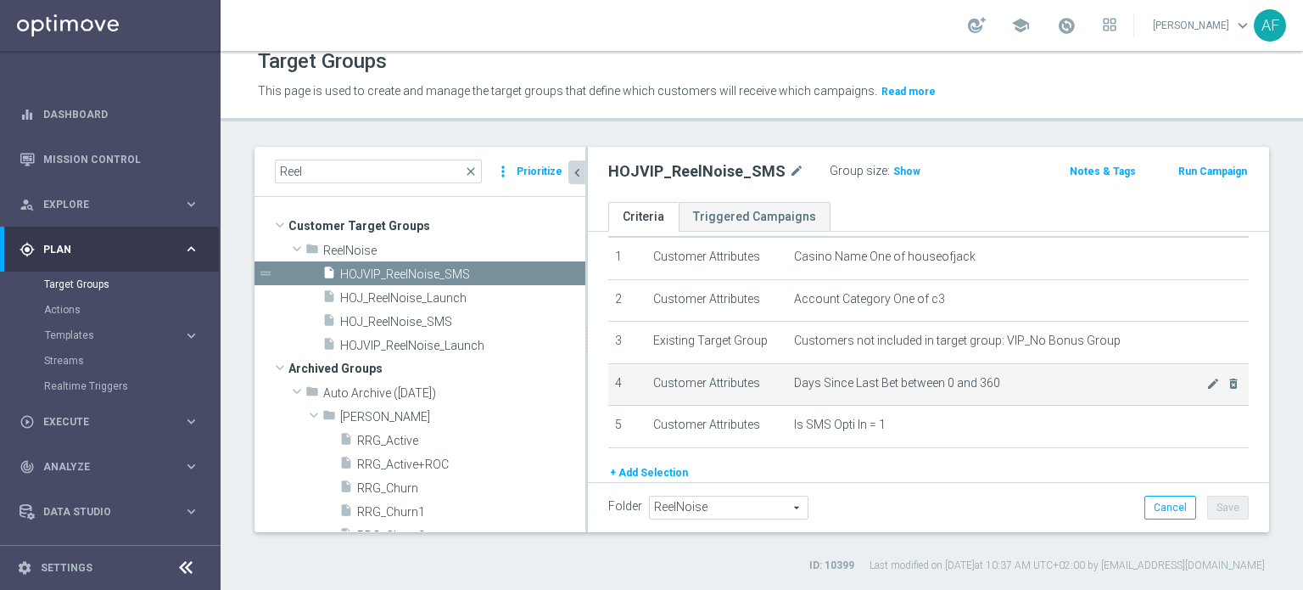
scroll to position [85, 0]
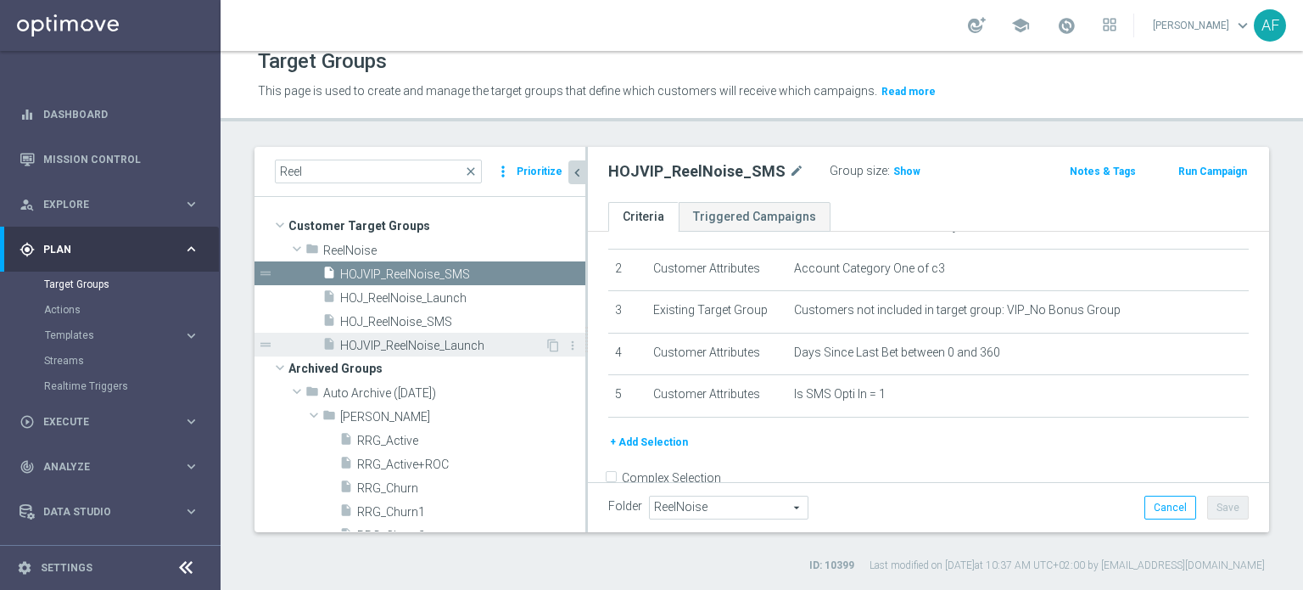
click at [469, 344] on span "HOJVIP_ReelNoise_Launch" at bounding box center [442, 346] width 204 height 14
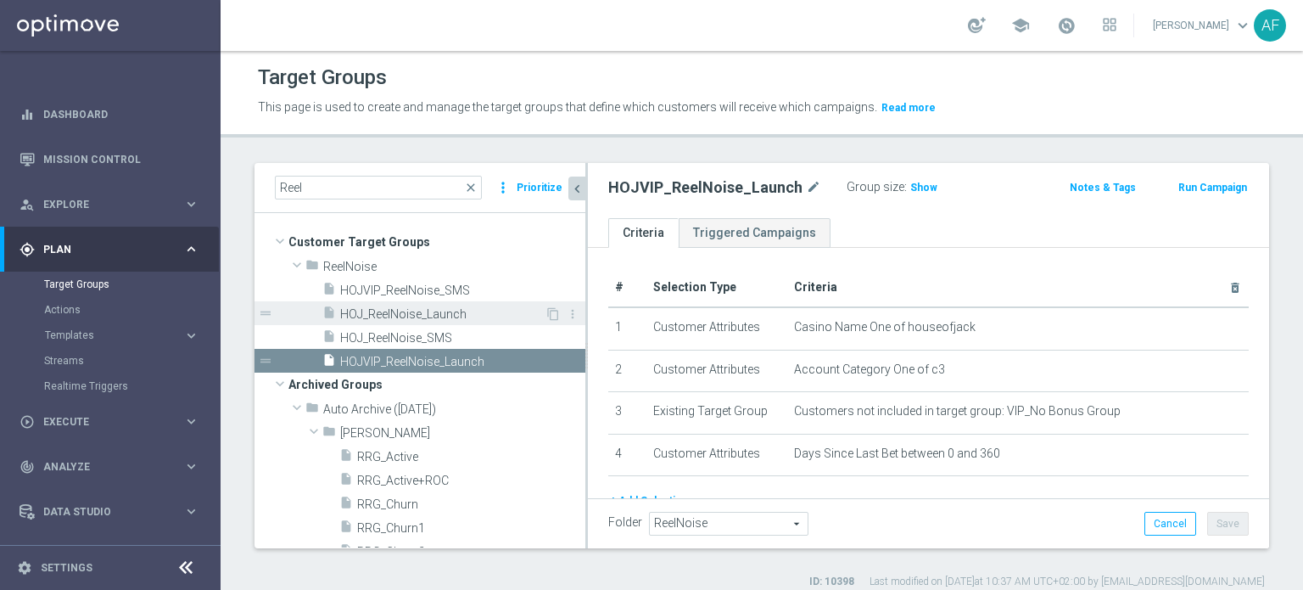
click at [452, 314] on span "HOJ_ReelNoise_Launch" at bounding box center [442, 314] width 204 height 14
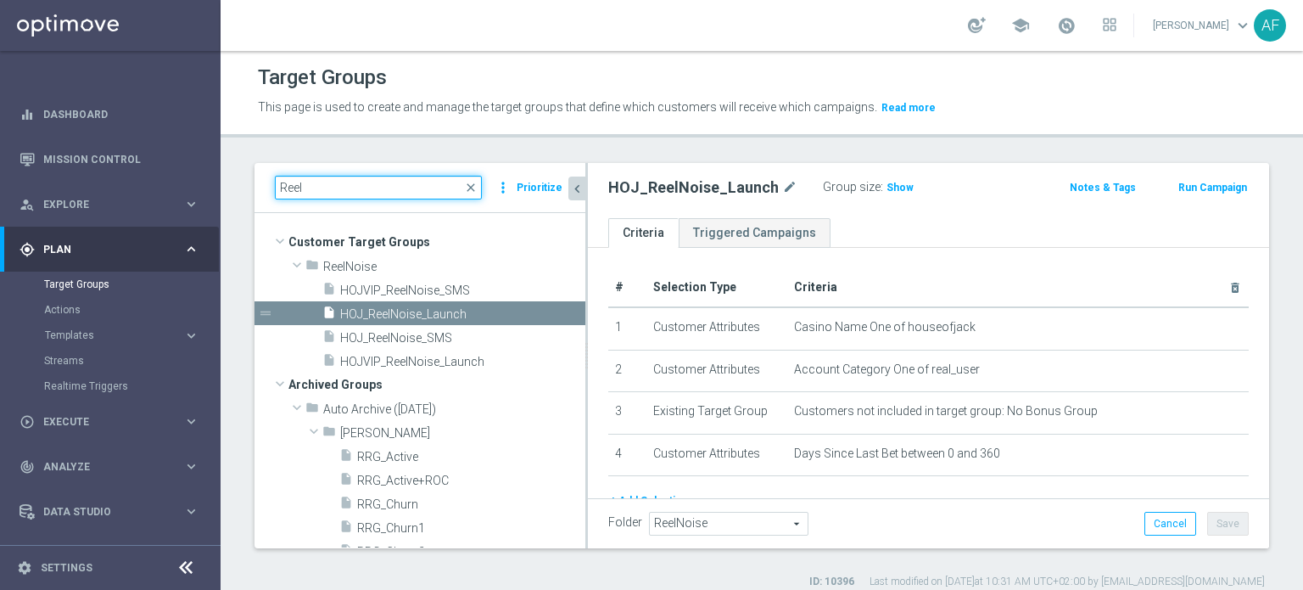
drag, startPoint x: 339, startPoint y: 193, endPoint x: 323, endPoint y: 188, distance: 16.7
click at [281, 189] on input "Reel" at bounding box center [378, 188] width 207 height 24
click at [323, 188] on input "Reel" at bounding box center [378, 188] width 207 height 24
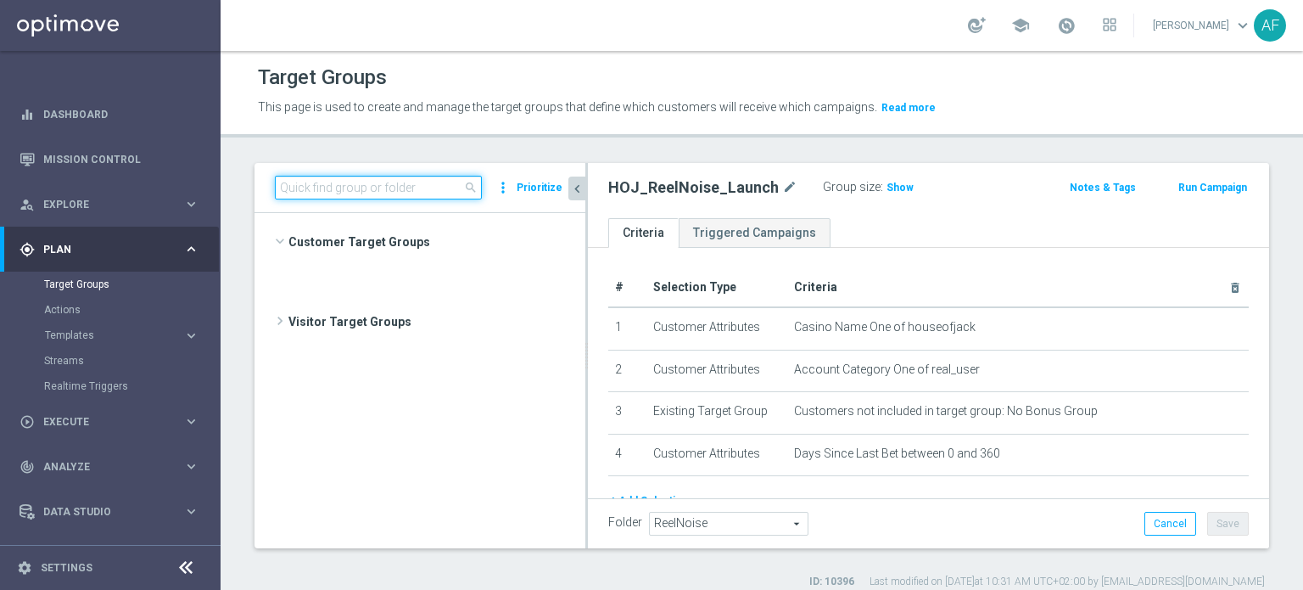
scroll to position [18030, 0]
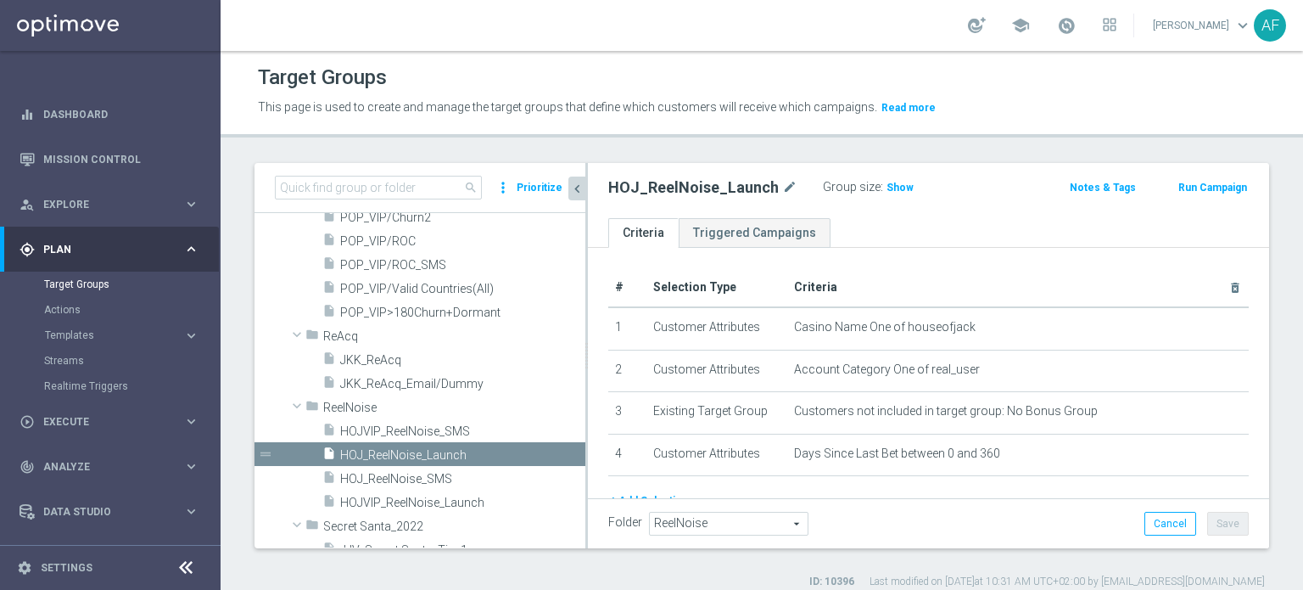
drag, startPoint x: 531, startPoint y: 135, endPoint x: 589, endPoint y: 146, distance: 58.7
click at [537, 141] on div "Target Groups This page is used to create and manage the target groups that def…" at bounding box center [762, 320] width 1083 height 539
